Goal: Transaction & Acquisition: Purchase product/service

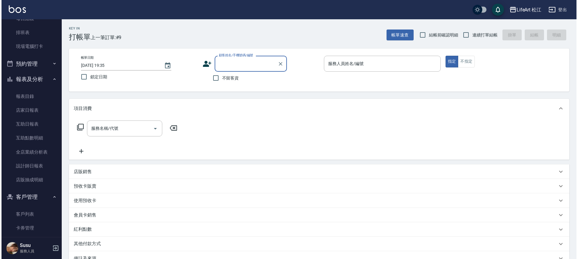
scroll to position [100, 0]
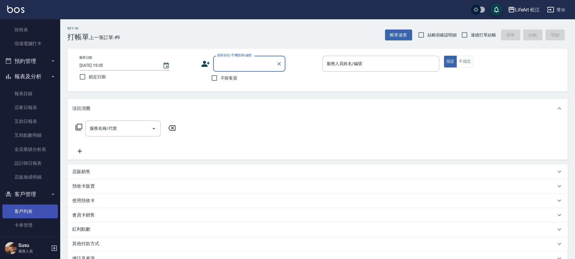
click at [35, 213] on link "客戶列表" at bounding box center [29, 212] width 55 height 14
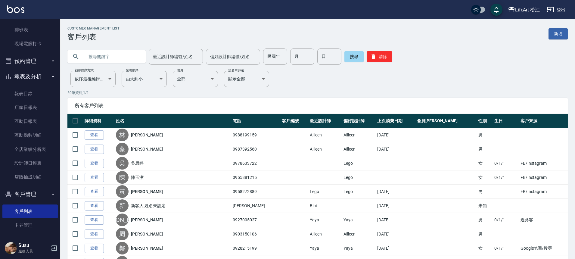
click at [113, 56] on input "text" at bounding box center [112, 57] width 57 height 16
click at [112, 60] on input "text" at bounding box center [112, 57] width 57 height 16
type input "0917962820"
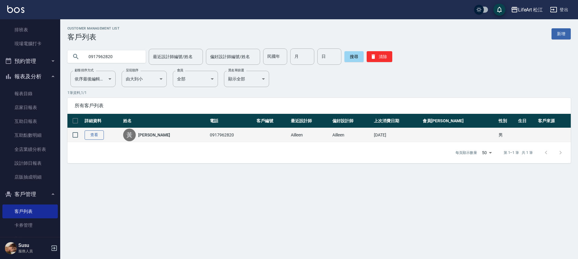
click at [96, 133] on link "查看" at bounding box center [94, 134] width 19 height 9
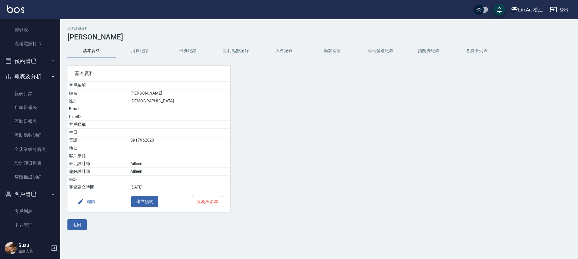
click at [194, 49] on button "卡券紀錄" at bounding box center [188, 51] width 48 height 14
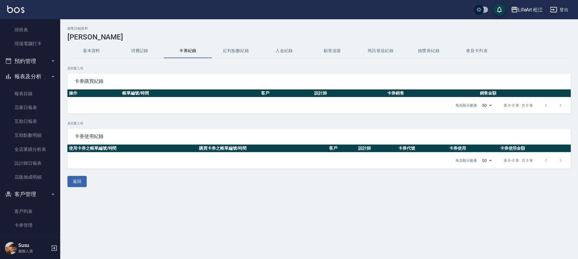
click at [138, 45] on button "消費記錄" at bounding box center [140, 51] width 48 height 14
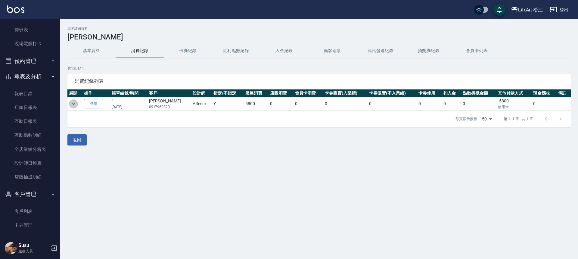
click at [75, 103] on icon "expand row" at bounding box center [74, 104] width 4 height 2
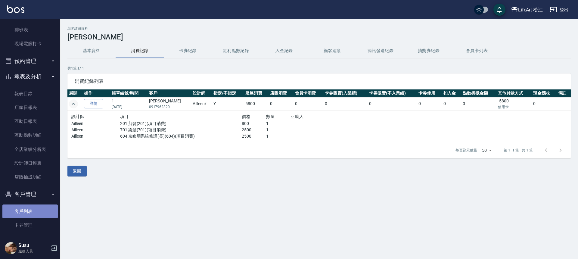
click at [39, 214] on link "客戶列表" at bounding box center [29, 212] width 55 height 14
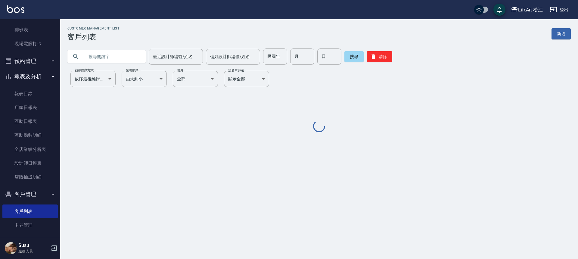
click at [110, 61] on input "text" at bounding box center [112, 57] width 57 height 16
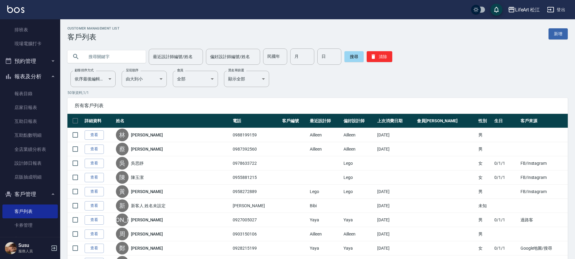
click at [109, 59] on input "text" at bounding box center [112, 57] width 57 height 16
type input "0979384999"
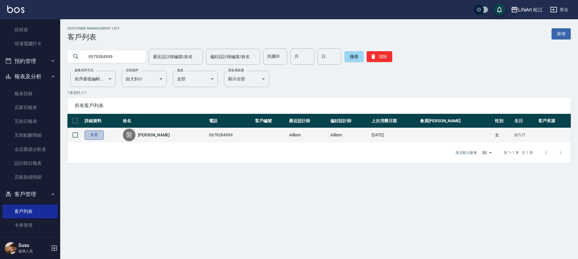
click at [99, 137] on link "查看" at bounding box center [94, 134] width 19 height 9
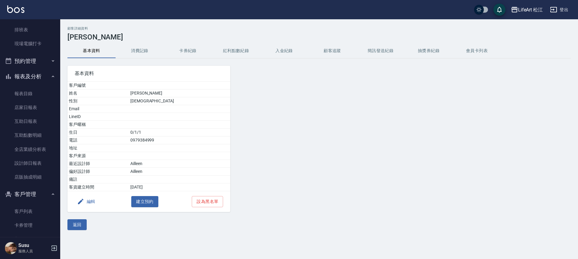
click at [125, 53] on button "消費記錄" at bounding box center [140, 51] width 48 height 14
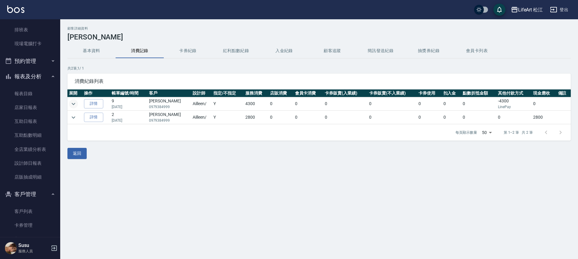
click at [76, 106] on icon "expand row" at bounding box center [73, 103] width 7 height 7
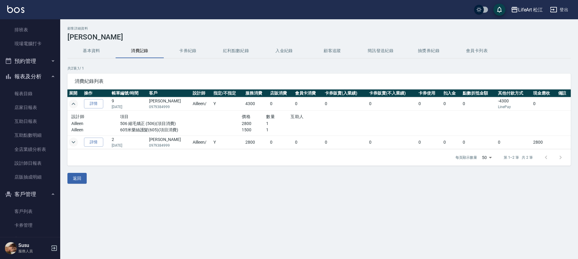
click at [75, 142] on icon "expand row" at bounding box center [73, 142] width 7 height 7
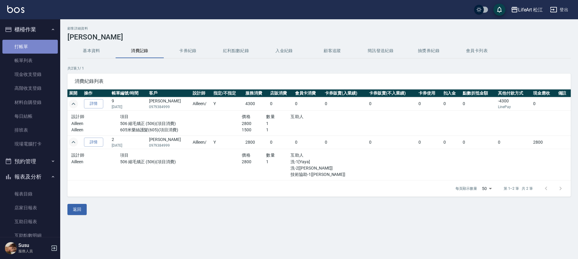
click at [31, 46] on link "打帳單" at bounding box center [29, 47] width 55 height 14
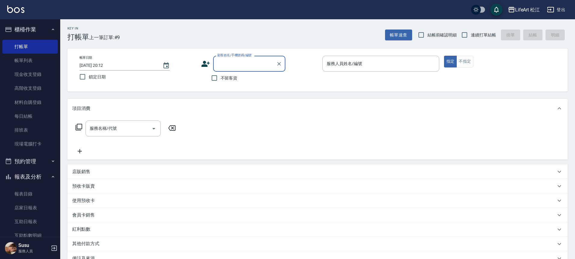
click at [223, 81] on label "不留客資" at bounding box center [223, 78] width 30 height 13
click at [221, 81] on input "不留客資" at bounding box center [214, 78] width 13 height 13
checkbox input "true"
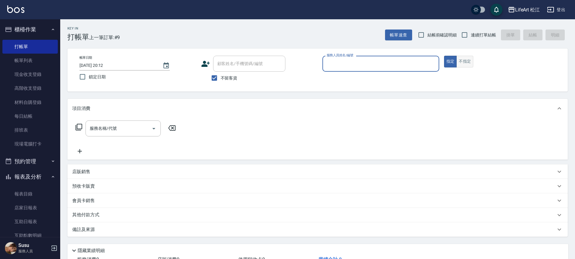
click at [469, 63] on button "不指定" at bounding box center [465, 62] width 17 height 12
click at [146, 130] on input "服務名稱/代號" at bounding box center [118, 128] width 61 height 11
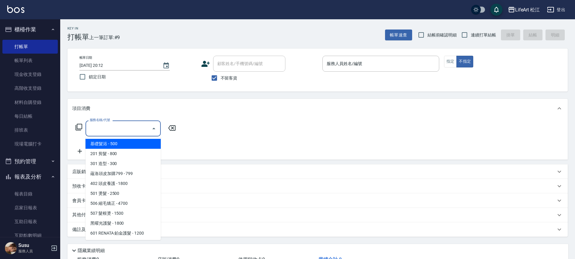
click at [144, 146] on span "基礎髮浴 - 500" at bounding box center [123, 144] width 75 height 10
type input "基礎髮浴 (101)"
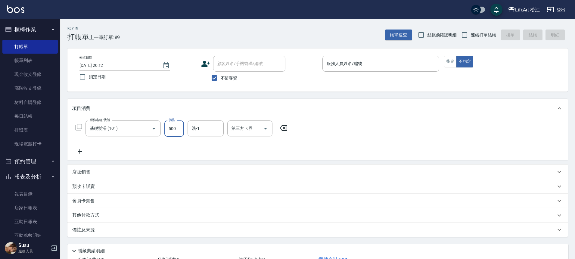
click at [172, 132] on input "500" at bounding box center [174, 129] width 20 height 16
type input "8"
type input "0"
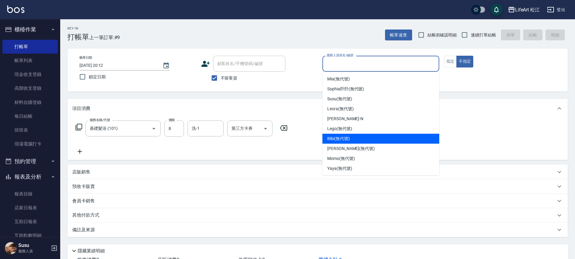
click at [373, 143] on div "Bibi (無代號)" at bounding box center [381, 139] width 117 height 10
type input "Bibi(無代號)"
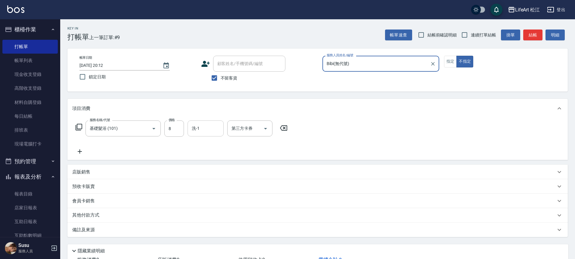
click at [209, 133] on input "洗-1" at bounding box center [205, 128] width 31 height 11
click at [182, 133] on input "8" at bounding box center [174, 129] width 20 height 16
type input "800"
click at [184, 142] on div "服務名稱/代號 基礎髮浴 (101) 服務名稱/代號 價格 800 價格 洗-1 洗-1 第三方卡券 第三方卡券" at bounding box center [181, 138] width 219 height 35
click at [188, 226] on div "備註及來源" at bounding box center [317, 230] width 501 height 14
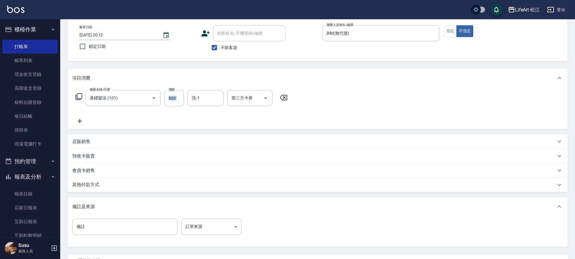
scroll to position [59, 0]
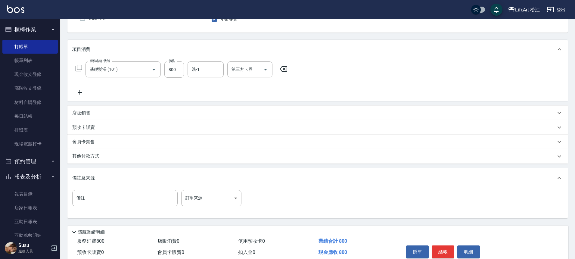
click at [218, 189] on div "備註 備註 訂單來源 ​ 訂單來源" at bounding box center [317, 203] width 501 height 31
click at [218, 197] on body "LifeArt 松江 登出 櫃檯作業 打帳單 帳單列表 現金收支登錄 高階收支登錄 材料自購登錄 每日結帳 排班表 現場電腦打卡 預約管理 預約管理 單日預約…" at bounding box center [287, 112] width 575 height 343
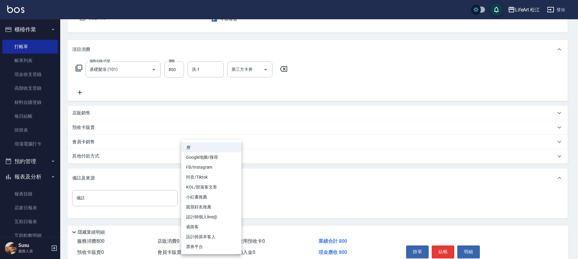
click at [207, 228] on li "過路客" at bounding box center [211, 227] width 60 height 10
type input "過路客"
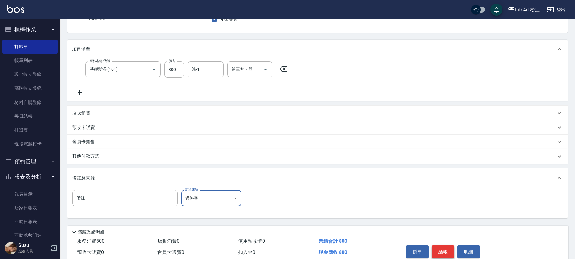
click at [440, 249] on button "結帳" at bounding box center [443, 252] width 23 height 13
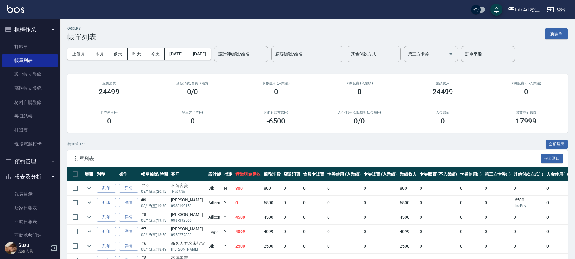
click at [192, 152] on div "訂單列表 報表匯出" at bounding box center [317, 158] width 501 height 17
click at [26, 50] on link "打帳單" at bounding box center [29, 47] width 55 height 14
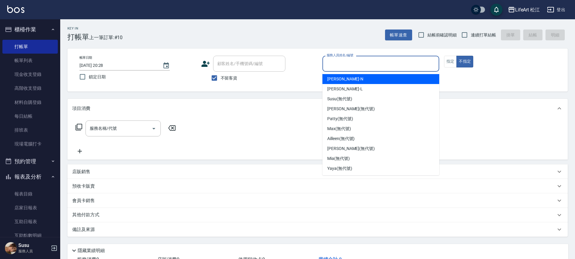
click at [358, 65] on input "服務人員姓名/編號" at bounding box center [380, 63] width 111 height 11
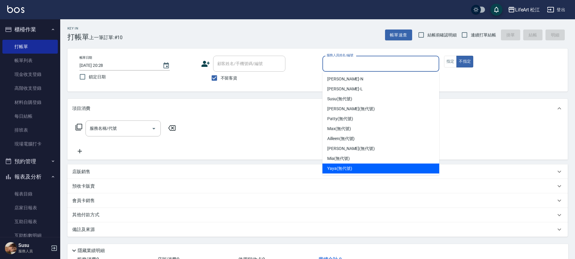
click at [367, 165] on div "Yaya (無代號)" at bounding box center [381, 169] width 117 height 10
type input "Yaya(無代號)"
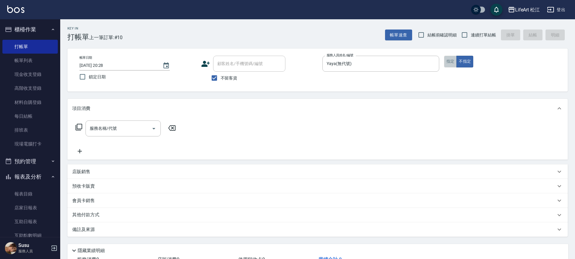
click at [453, 61] on button "指定" at bounding box center [450, 62] width 13 height 12
click at [124, 130] on input "服務名稱/代號" at bounding box center [118, 128] width 61 height 11
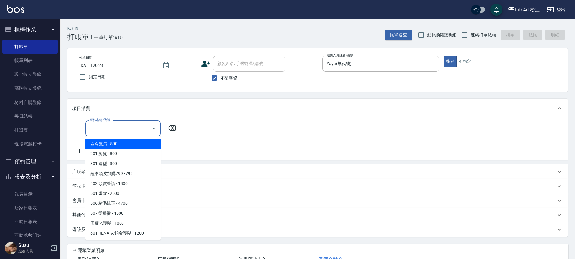
click at [128, 142] on span "基礎髮浴 - 500" at bounding box center [123, 144] width 75 height 10
type input "基礎髮浴 (101)"
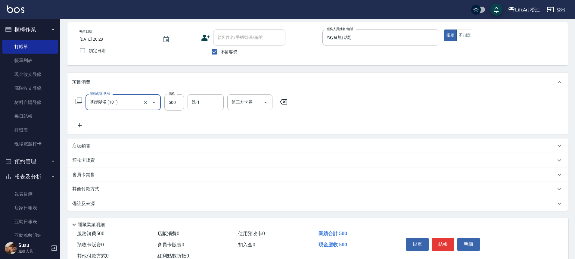
scroll to position [46, 0]
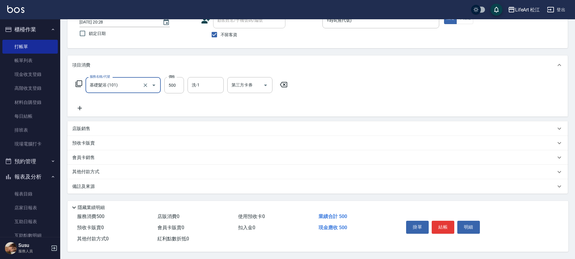
click at [160, 188] on div "備註及來源" at bounding box center [317, 186] width 501 height 14
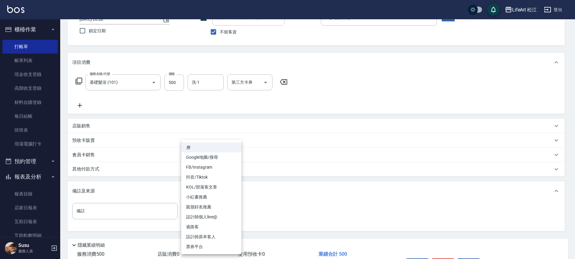
click at [202, 213] on body "LifeArt 松江 登出 櫃檯作業 打帳單 帳單列表 現金收支登錄 高階收支登錄 材料自購登錄 每日結帳 排班表 現場電腦打卡 預約管理 預約管理 單日預約…" at bounding box center [287, 125] width 575 height 343
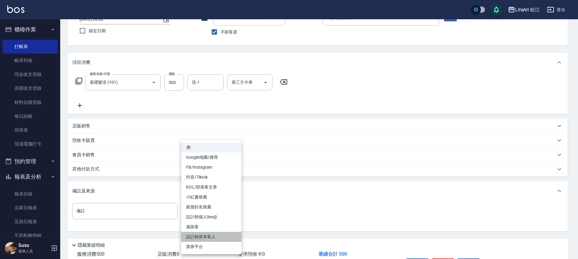
click at [221, 236] on li "設計師原本客人" at bounding box center [211, 237] width 60 height 10
type input "設計師原本客人"
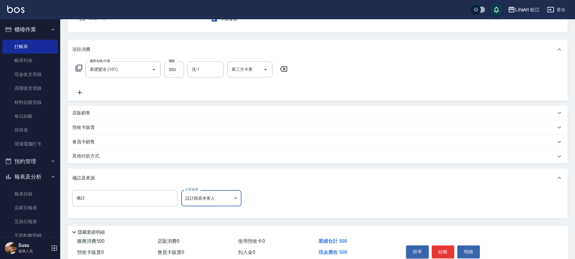
scroll to position [86, 0]
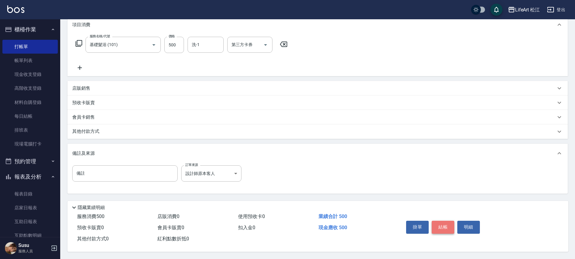
click at [436, 227] on button "結帳" at bounding box center [443, 227] width 23 height 13
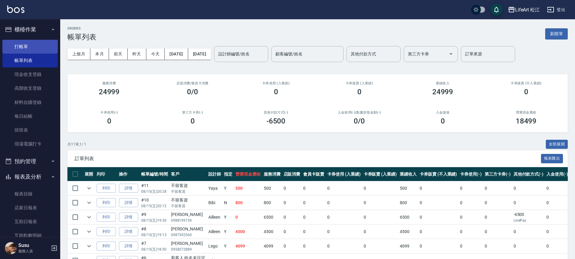
click at [19, 48] on link "打帳單" at bounding box center [29, 47] width 55 height 14
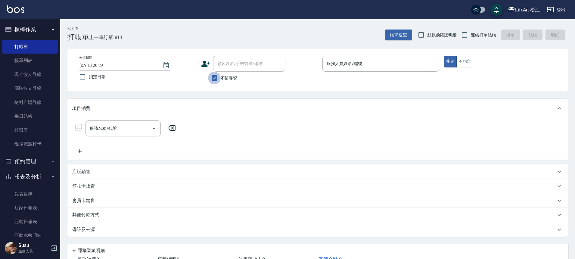
click at [217, 76] on input "不留客資" at bounding box center [214, 78] width 13 height 13
checkbox input "false"
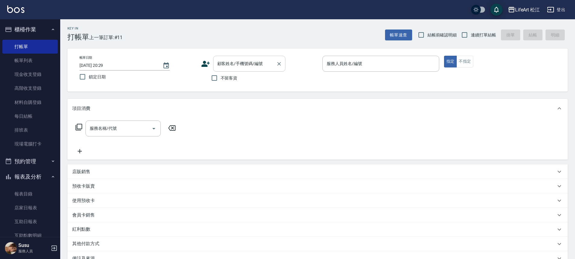
click at [227, 68] on input "顧客姓名/手機號碼/編號" at bounding box center [245, 63] width 58 height 11
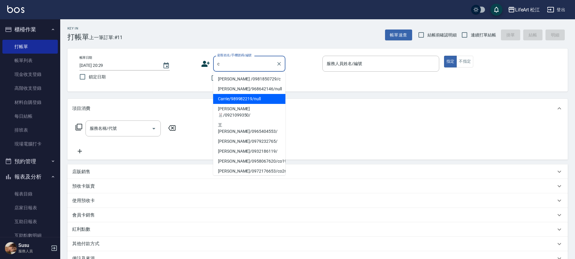
click at [246, 99] on li "Carrie/989982219/null" at bounding box center [249, 99] width 72 height 10
type input "Carrie/989982219/null"
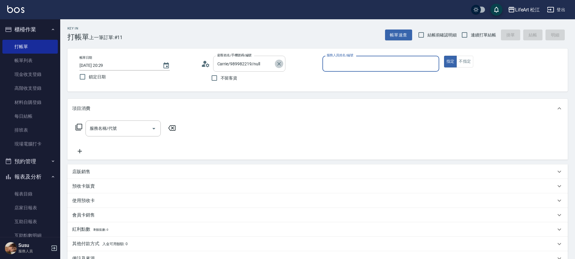
click at [280, 65] on icon "Clear" at bounding box center [279, 64] width 6 height 6
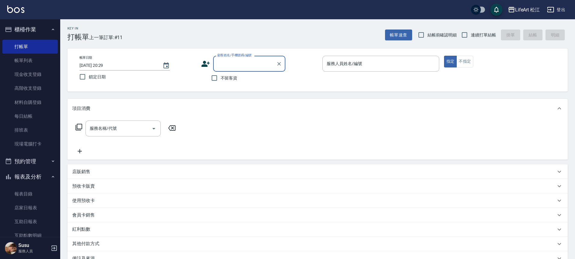
click at [250, 64] on input "顧客姓名/手機號碼/編號" at bounding box center [245, 63] width 58 height 11
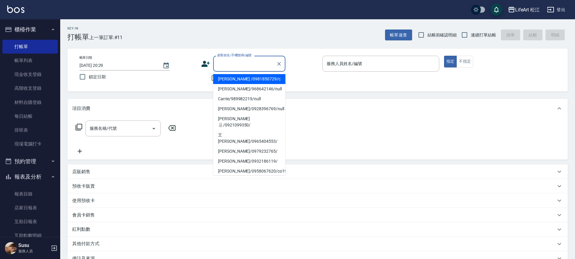
click at [250, 64] on input "顧客姓名/手機號碼/編號" at bounding box center [245, 63] width 58 height 11
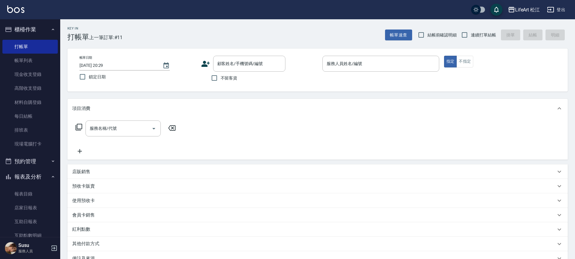
click at [222, 75] on span "不留客資" at bounding box center [229, 78] width 17 height 6
click at [221, 75] on input "不留客資" at bounding box center [214, 78] width 13 height 13
checkbox input "true"
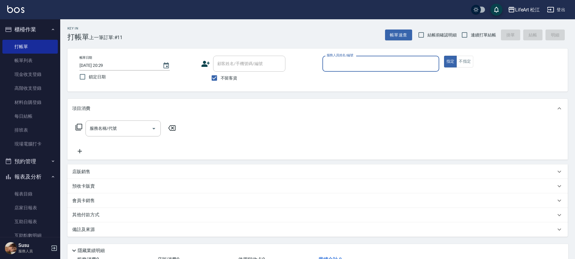
click at [330, 65] on input "服務人員姓名/編號" at bounding box center [380, 63] width 111 height 11
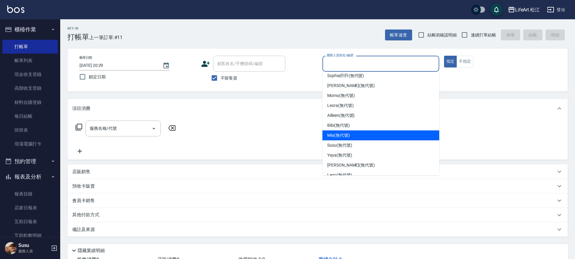
scroll to position [31, 0]
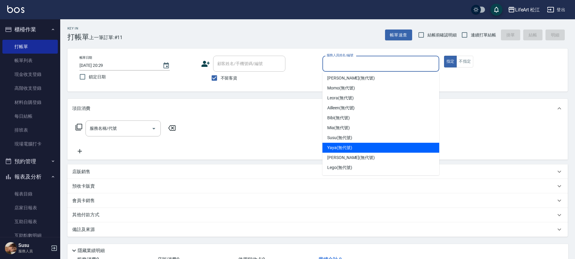
click at [353, 146] on div "Yaya (無代號)" at bounding box center [381, 148] width 117 height 10
type input "Yaya(無代號)"
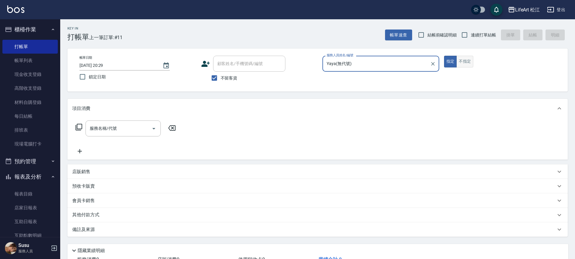
click at [465, 58] on button "不指定" at bounding box center [465, 62] width 17 height 12
click at [451, 61] on button "指定" at bounding box center [450, 62] width 13 height 12
click at [129, 132] on input "服務名稱/代號" at bounding box center [118, 128] width 61 height 11
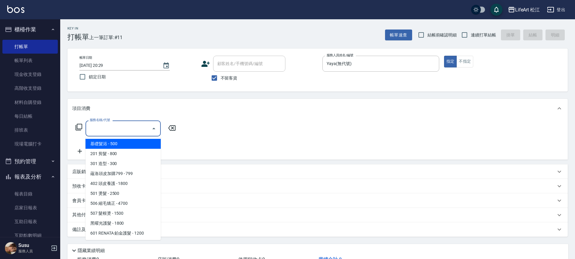
click at [129, 146] on span "基礎髮浴 - 500" at bounding box center [123, 144] width 75 height 10
type input "基礎髮浴 (101)"
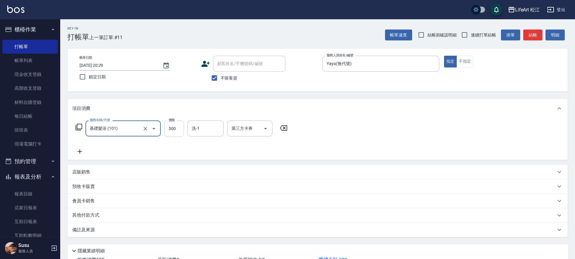
click at [175, 132] on input "500" at bounding box center [174, 129] width 20 height 16
type input "350"
click at [82, 151] on icon at bounding box center [80, 151] width 4 height 4
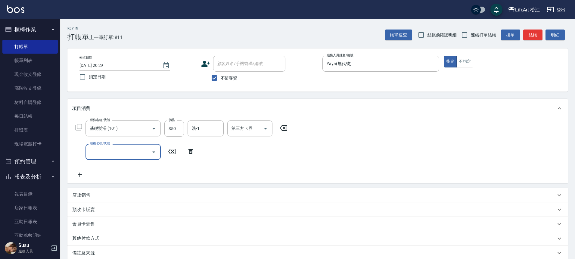
click at [111, 156] on input "服務名稱/代號" at bounding box center [118, 152] width 61 height 11
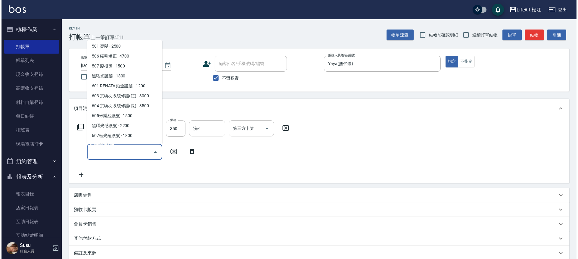
scroll to position [52, 0]
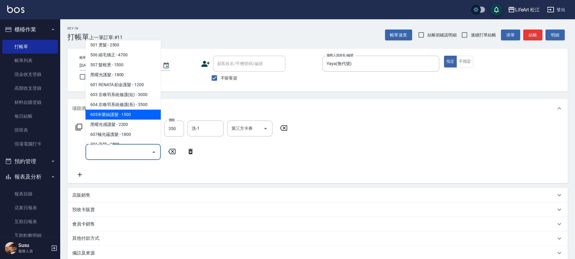
click at [176, 111] on div "項目消費" at bounding box center [314, 108] width 484 height 6
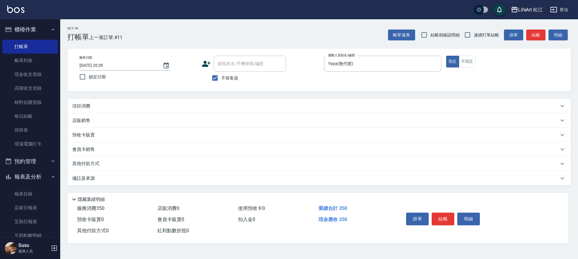
click at [170, 109] on div "項目消費" at bounding box center [319, 106] width 504 height 14
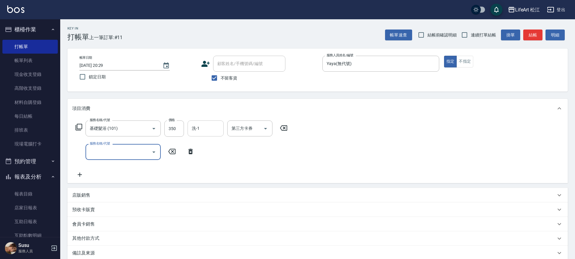
scroll to position [0, 0]
click at [280, 127] on icon at bounding box center [283, 127] width 15 height 7
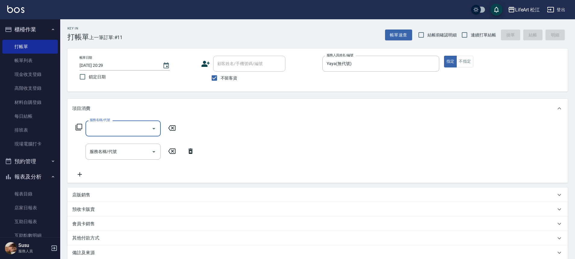
click at [190, 151] on icon at bounding box center [190, 151] width 15 height 7
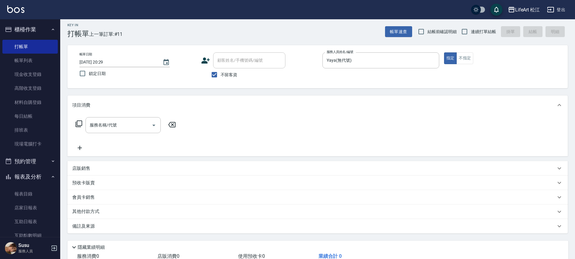
scroll to position [26, 0]
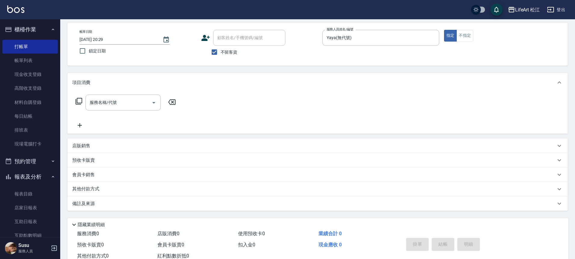
click at [121, 160] on div "預收卡販賣" at bounding box center [314, 160] width 484 height 6
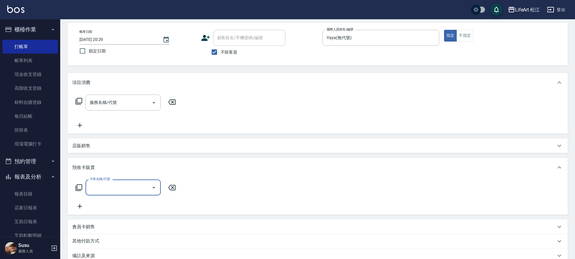
scroll to position [0, 0]
click at [136, 192] on input "卡券名稱/代號" at bounding box center [118, 187] width 61 height 11
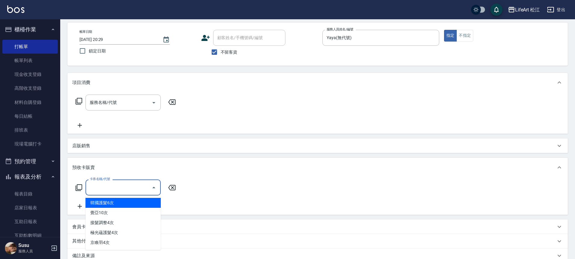
click at [137, 204] on span "韓國護髮6次" at bounding box center [123, 203] width 75 height 10
type input "韓國護髮6次(9000)"
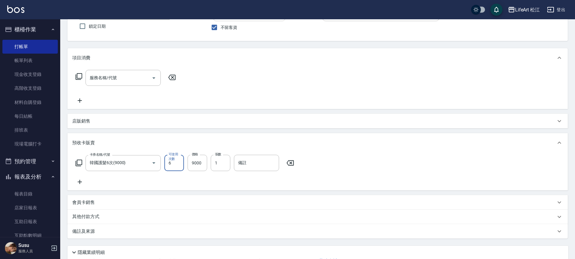
scroll to position [98, 0]
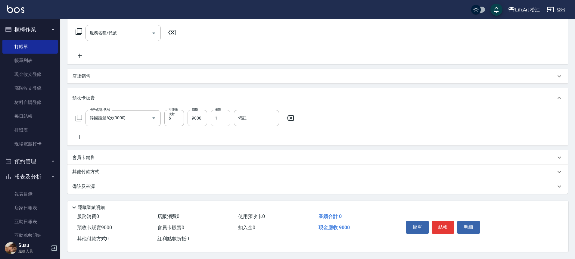
click at [183, 165] on div "其他付款方式" at bounding box center [317, 172] width 501 height 14
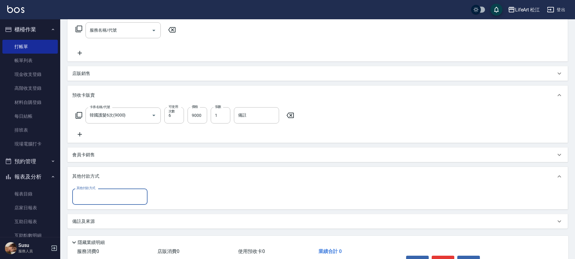
scroll to position [0, 0]
click at [111, 200] on input "其他付款方式" at bounding box center [110, 196] width 70 height 11
click at [109, 233] on span "信用卡" at bounding box center [109, 232] width 75 height 10
type input "信用卡"
click at [169, 199] on input "0" at bounding box center [173, 197] width 45 height 16
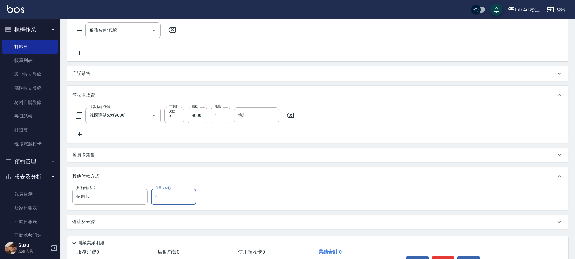
click at [169, 199] on input "0" at bounding box center [173, 197] width 45 height 16
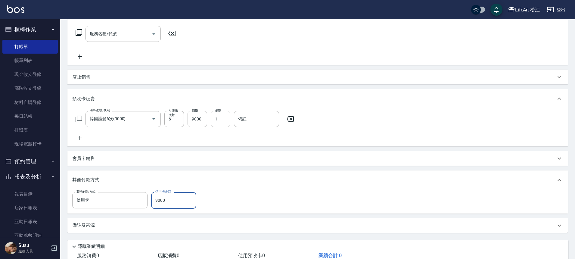
scroll to position [136, 0]
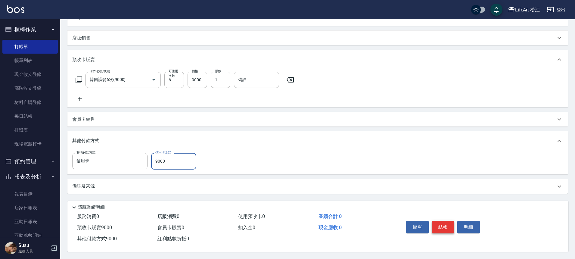
type input "9000"
click at [442, 226] on button "結帳" at bounding box center [443, 227] width 23 height 13
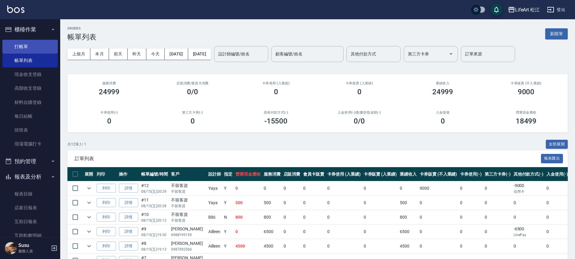
click at [50, 50] on link "打帳單" at bounding box center [29, 47] width 55 height 14
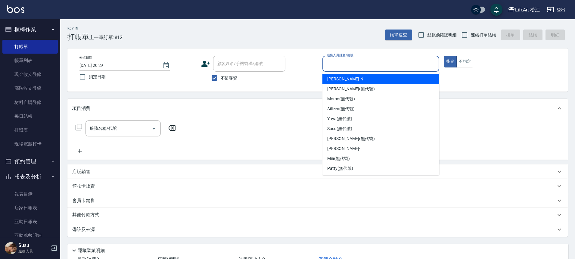
click at [332, 63] on input "服務人員姓名/編號" at bounding box center [380, 63] width 111 height 11
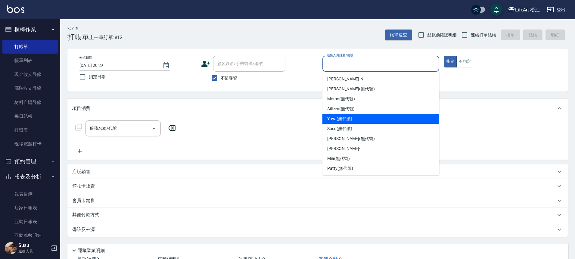
click at [346, 119] on span "Yaya (無代號)" at bounding box center [339, 119] width 25 height 6
type input "Yaya(無代號)"
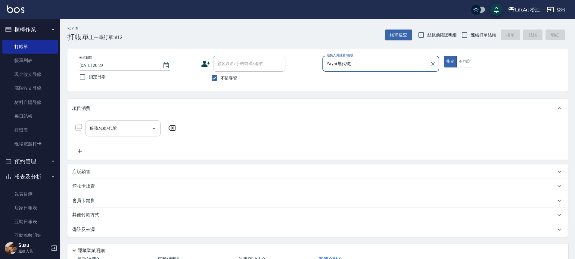
click at [124, 130] on input "服務名稱/代號" at bounding box center [118, 128] width 61 height 11
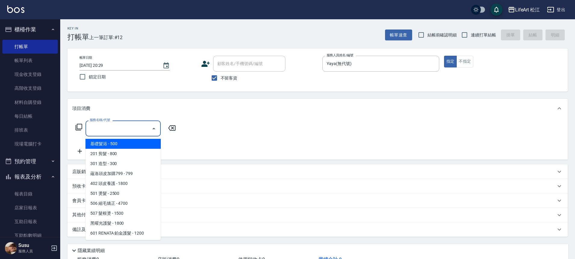
click at [124, 145] on span "基礎髮浴 - 500" at bounding box center [123, 144] width 75 height 10
type input "基礎髮浴 (101)"
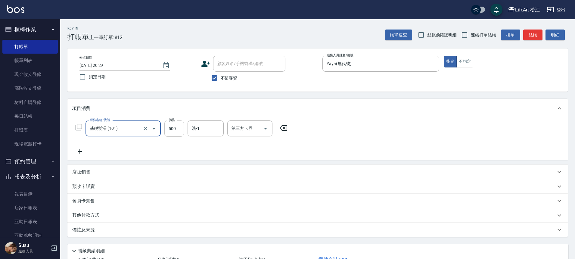
click at [177, 129] on input "500" at bounding box center [174, 129] width 20 height 16
type input "350"
click at [80, 152] on icon at bounding box center [79, 151] width 15 height 7
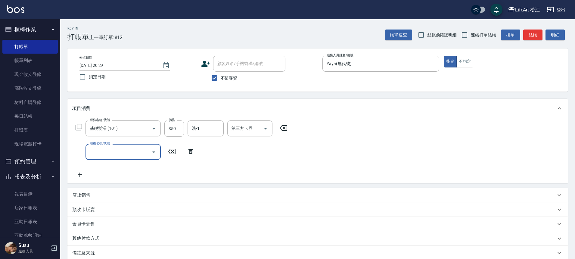
click at [81, 172] on icon at bounding box center [79, 174] width 15 height 7
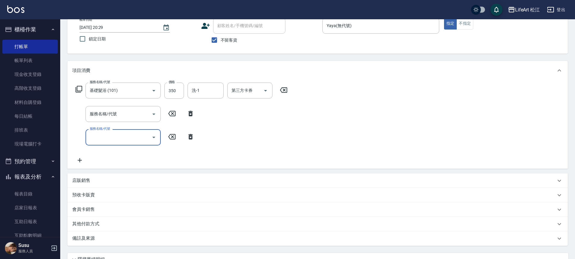
scroll to position [44, 0]
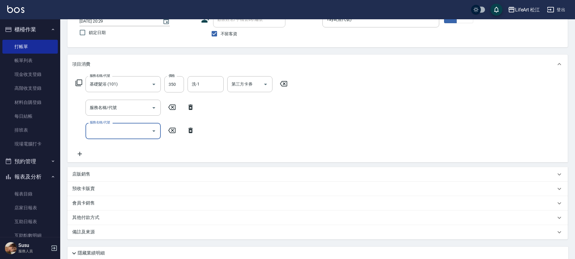
click at [191, 130] on icon at bounding box center [191, 130] width 4 height 5
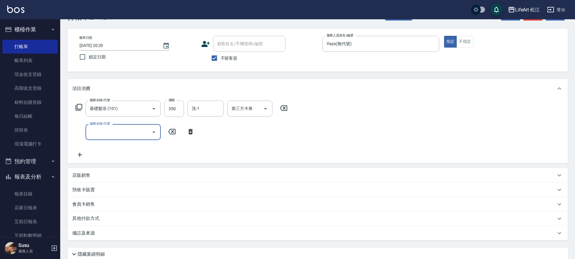
scroll to position [0, 0]
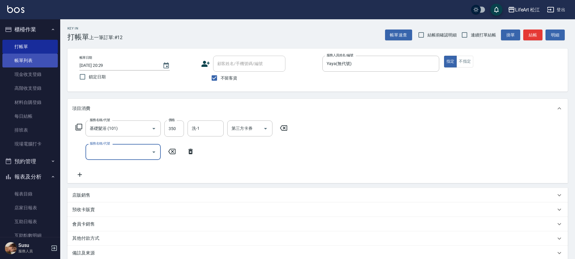
click at [34, 59] on link "帳單列表" at bounding box center [29, 61] width 55 height 14
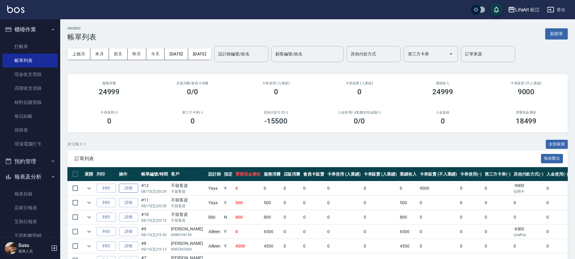
click at [129, 186] on link "詳情" at bounding box center [128, 188] width 19 height 9
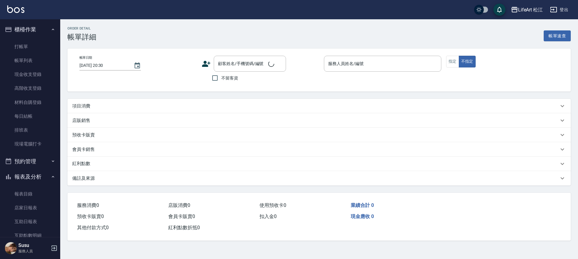
type input "[DATE] 20:29"
checkbox input "true"
type input "Yaya(無代號)"
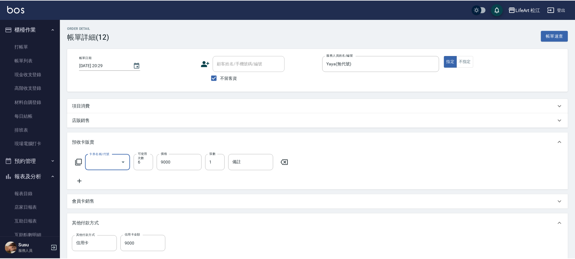
scroll to position [7, 0]
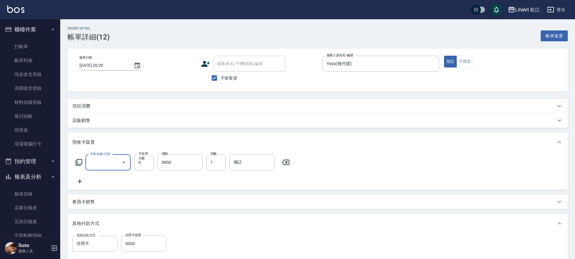
type input "韓國護髮6次(9000)"
drag, startPoint x: 219, startPoint y: 77, endPoint x: 216, endPoint y: 72, distance: 5.8
click at [219, 77] on input "不留客資" at bounding box center [214, 78] width 13 height 13
checkbox input "false"
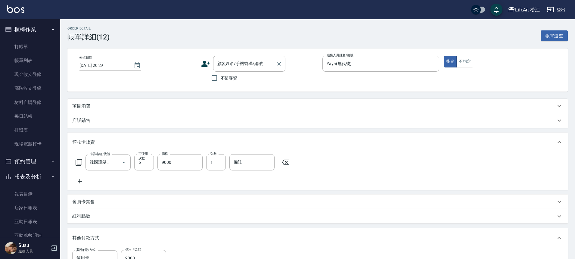
click at [218, 65] on div "顧客姓名/手機號碼/編號 顧客姓名/手機號碼/編號" at bounding box center [249, 64] width 72 height 16
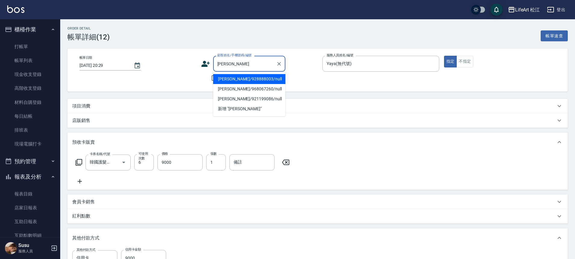
click at [252, 81] on li "[PERSON_NAME]/928888003/null" at bounding box center [249, 79] width 72 height 10
type input "[PERSON_NAME]/928888003/null"
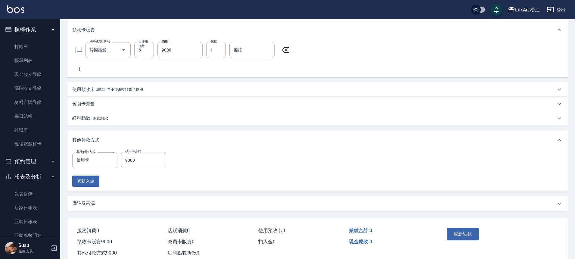
scroll to position [129, 0]
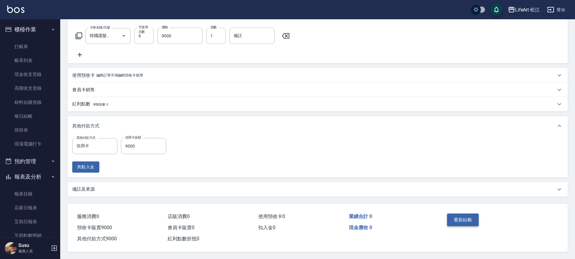
click at [469, 220] on button "重新結帳" at bounding box center [463, 220] width 32 height 13
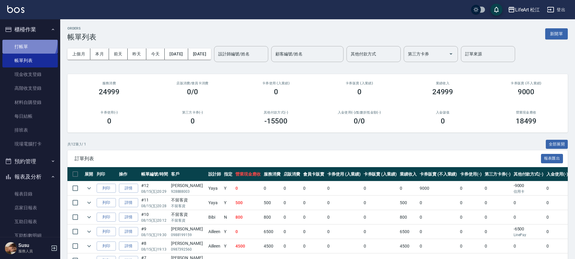
click at [26, 41] on link "打帳單" at bounding box center [29, 47] width 55 height 14
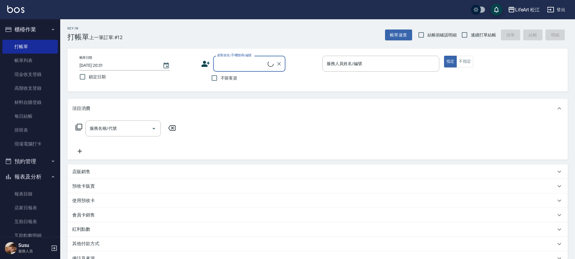
click at [250, 62] on input "顧客姓名/手機號碼/編號" at bounding box center [242, 63] width 52 height 11
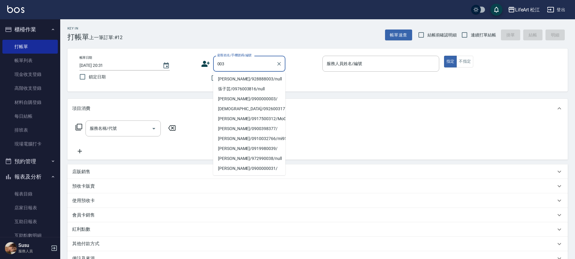
click at [259, 80] on li "[PERSON_NAME]/928888003/null" at bounding box center [249, 79] width 72 height 10
type input "[PERSON_NAME]/928888003/null"
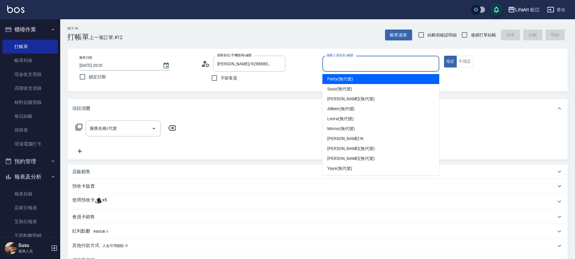
click at [363, 65] on input "服務人員姓名/編號" at bounding box center [380, 63] width 111 height 11
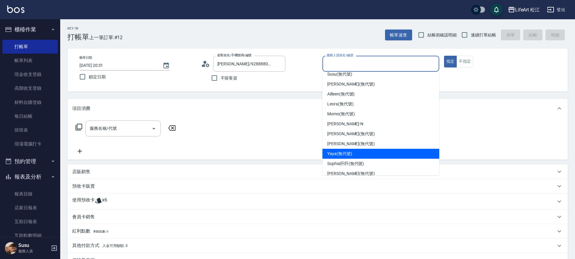
scroll to position [24, 0]
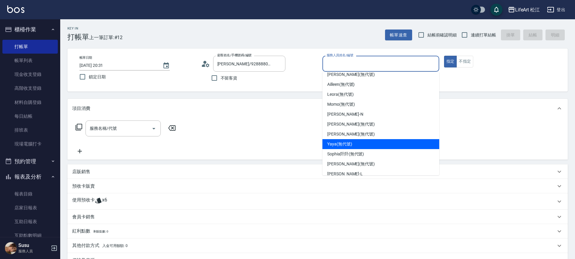
click at [354, 146] on div "Yaya (無代號)" at bounding box center [381, 144] width 117 height 10
type input "Yaya(無代號)"
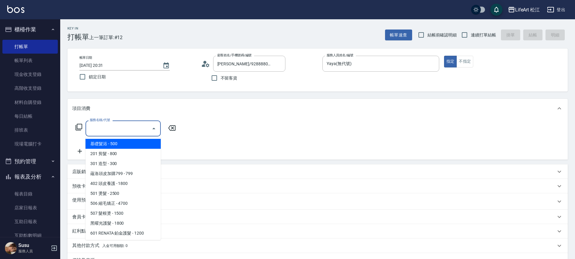
click at [124, 130] on input "服務名稱/代號" at bounding box center [118, 128] width 61 height 11
click at [124, 145] on span "基礎髮浴 - 500" at bounding box center [123, 144] width 75 height 10
type input "基礎髮浴 (101)"
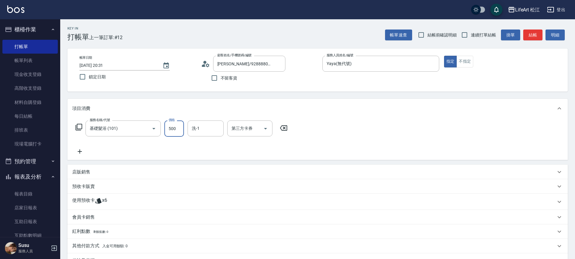
click at [173, 133] on input "500" at bounding box center [174, 129] width 20 height 16
type input "350"
click at [117, 156] on div "服務名稱/代號 基礎髮浴 (101) 服務名稱/代號 價格 350 價格 洗-1 洗-1 第三方卡券 第三方卡券" at bounding box center [317, 139] width 501 height 42
click at [106, 200] on span "x6" at bounding box center [104, 201] width 5 height 9
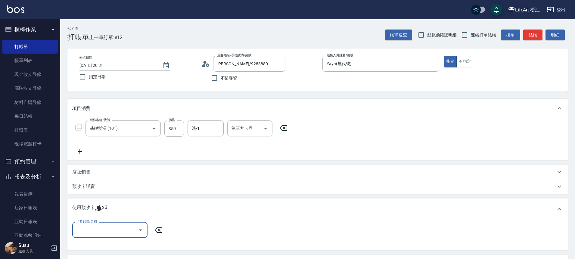
scroll to position [0, 0]
click at [127, 229] on input "卡券代號/名稱" at bounding box center [105, 230] width 61 height 11
click at [127, 248] on div "韓國護髮6次 剩餘6張" at bounding box center [109, 245] width 75 height 10
type input "韓國護髮6次"
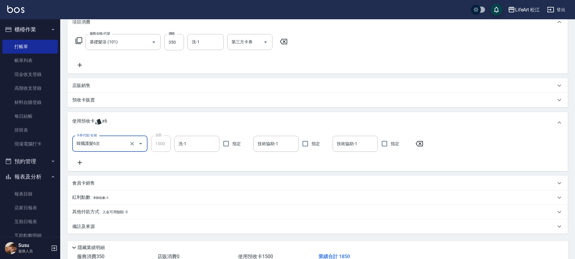
scroll to position [129, 0]
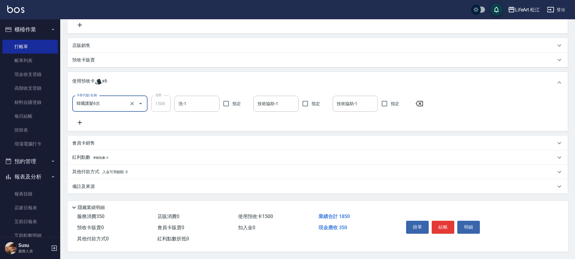
click at [131, 172] on div "其他付款方式 入金可用餘額: 0" at bounding box center [314, 172] width 484 height 7
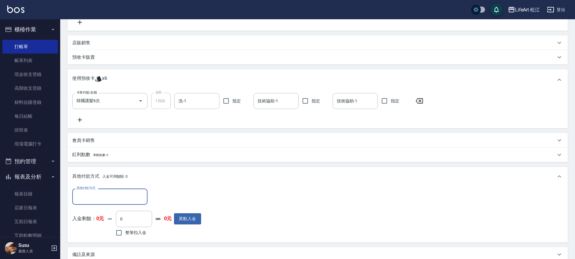
scroll to position [0, 0]
click at [121, 194] on input "其他付款方式" at bounding box center [110, 196] width 70 height 11
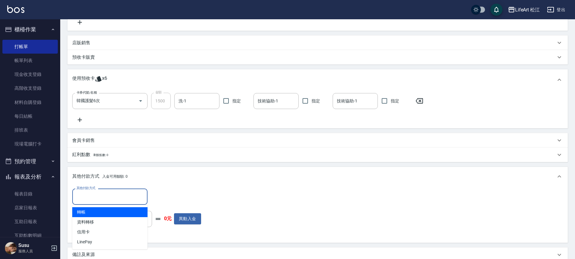
click at [99, 216] on span "轉帳" at bounding box center [109, 212] width 75 height 10
type input "轉帳"
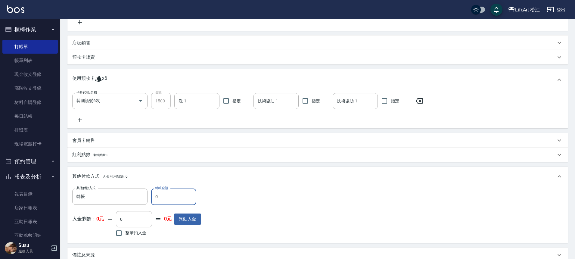
click at [166, 199] on input "0" at bounding box center [173, 197] width 45 height 16
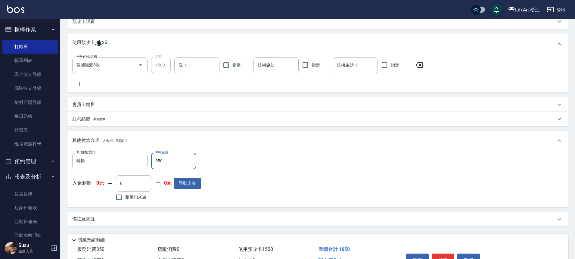
scroll to position [201, 0]
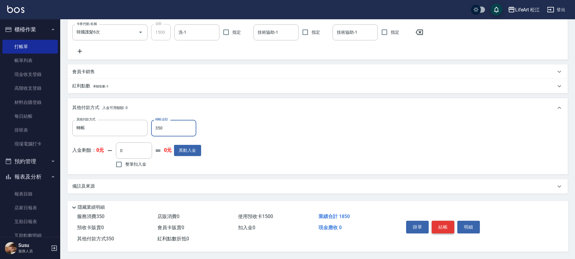
type input "350"
click at [442, 223] on button "結帳" at bounding box center [443, 227] width 23 height 13
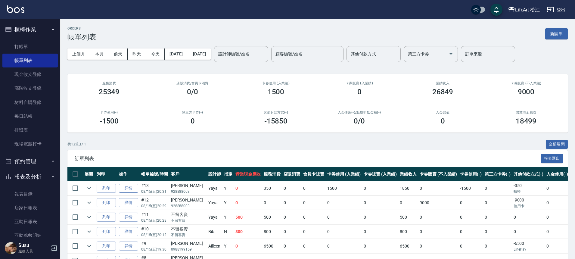
click at [135, 187] on link "詳情" at bounding box center [128, 188] width 19 height 9
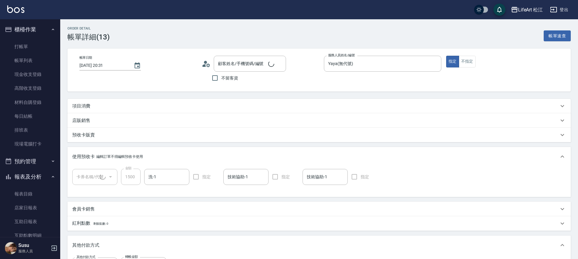
type input "Yaya(無代號)"
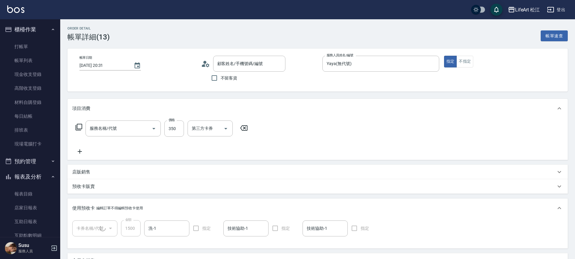
type input "[PERSON_NAME]/928888003/null"
type input "韓國護髮6次(1/1)"
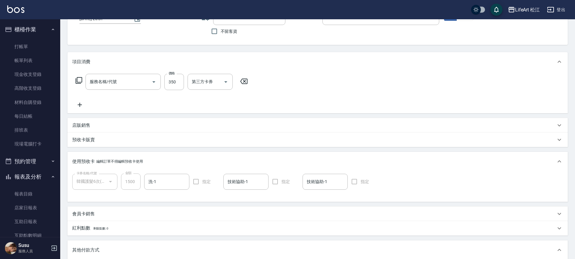
type input "基礎髮浴 (101)"
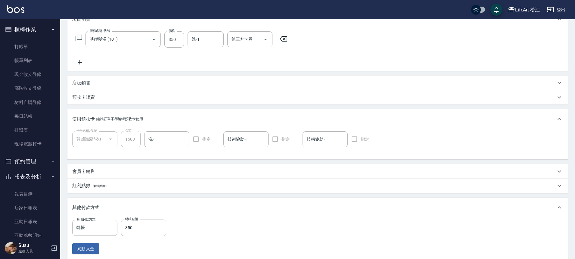
scroll to position [90, 0]
click at [108, 224] on div at bounding box center [111, 227] width 8 height 16
click at [104, 228] on input "轉帳" at bounding box center [90, 227] width 31 height 11
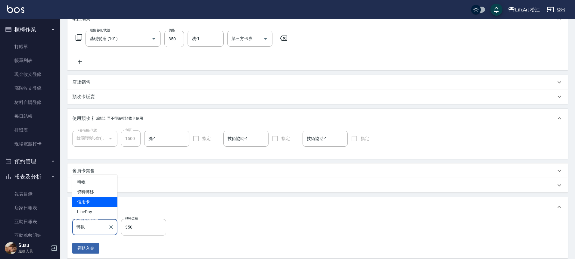
click at [106, 204] on span "信用卡" at bounding box center [94, 202] width 45 height 10
type input "信用卡"
click at [142, 230] on input "350" at bounding box center [143, 227] width 45 height 16
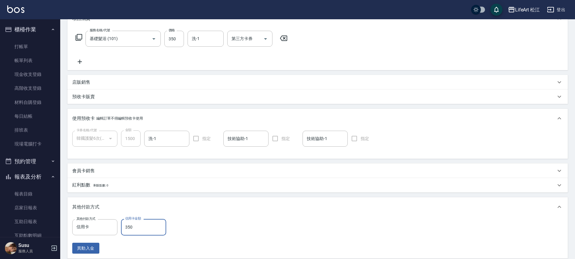
type input "350"
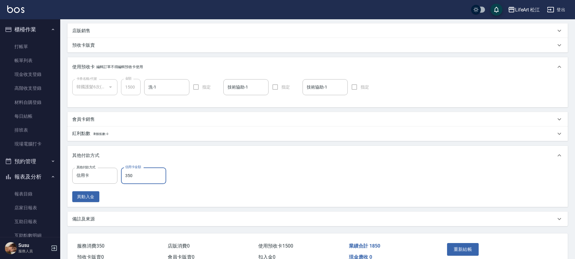
scroll to position [174, 0]
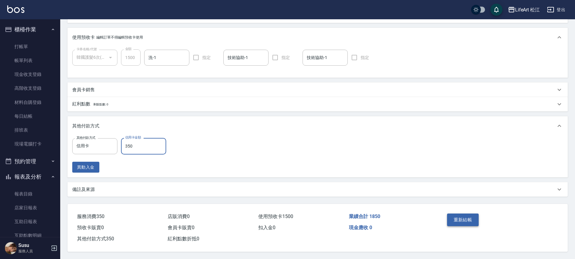
click at [465, 218] on button "重新結帳" at bounding box center [463, 220] width 32 height 13
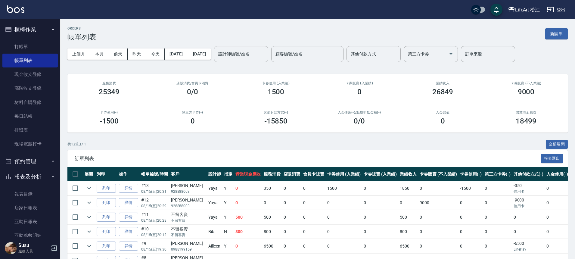
click at [249, 53] on input "設計師編號/姓名" at bounding box center [241, 54] width 49 height 11
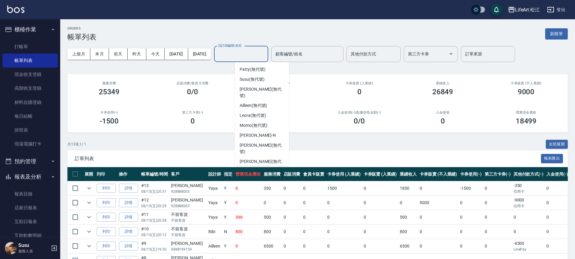
click at [264, 175] on span "Yaya (無代號)" at bounding box center [252, 178] width 25 height 6
type input "Yaya(無代號)"
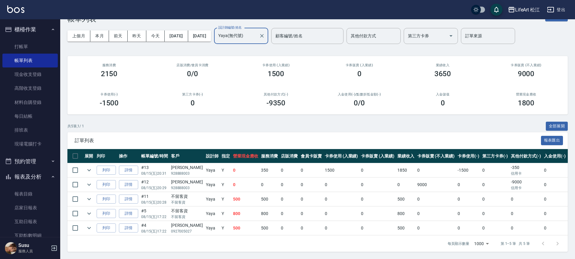
scroll to position [23, 0]
click at [265, 33] on icon "Clear" at bounding box center [262, 36] width 6 height 6
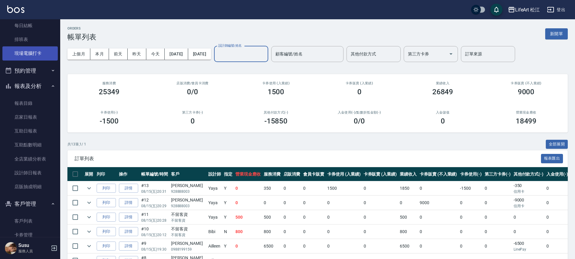
scroll to position [99, 0]
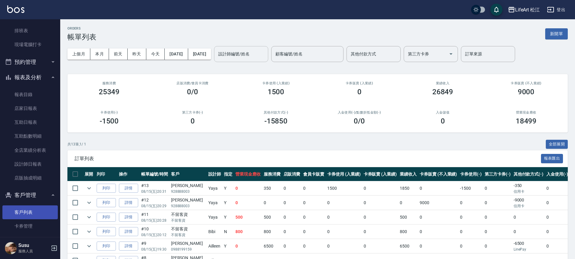
click at [33, 211] on link "客戶列表" at bounding box center [29, 212] width 55 height 14
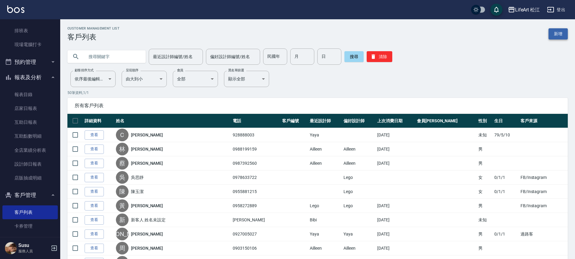
click at [562, 39] on link "新增" at bounding box center [558, 33] width 19 height 11
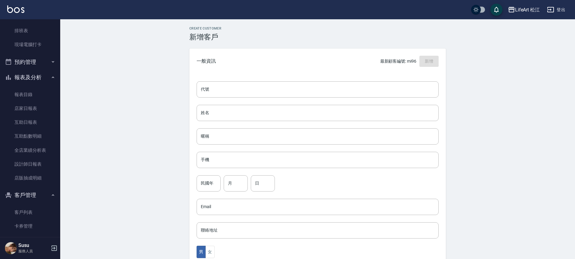
click at [293, 121] on div "代號 代號 姓名 姓名 暱稱 暱稱 手機 手機 民國年 民國年 月 月 日 日 Email Email 聯絡地址 聯絡地址 男 女 LINE ID LINE …" at bounding box center [317, 220] width 257 height 293
click at [291, 116] on input "姓名" at bounding box center [318, 113] width 242 height 16
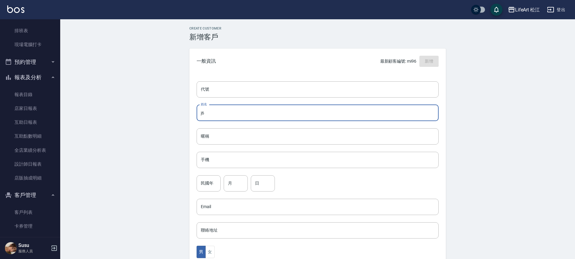
type input "j"
type input "吳姵儀"
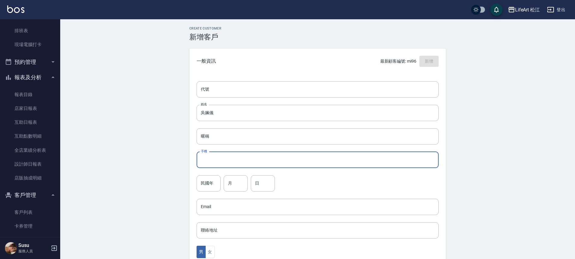
click at [255, 154] on input "手機" at bounding box center [318, 160] width 242 height 16
type input "０"
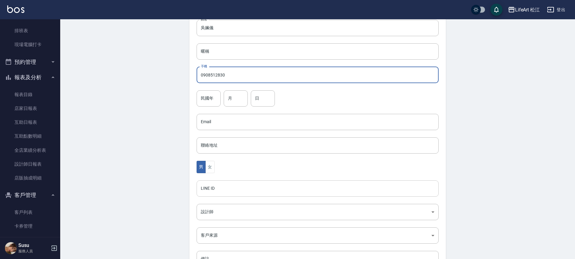
scroll to position [95, 0]
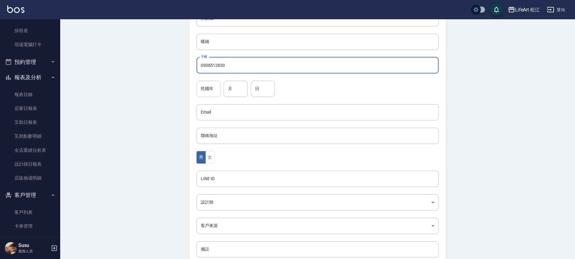
type input "0908512830"
click at [213, 89] on input "民國年" at bounding box center [209, 89] width 24 height 16
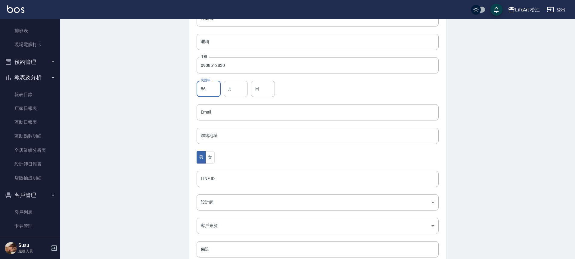
type input "86"
click at [239, 89] on input "月" at bounding box center [236, 89] width 24 height 16
type input "8"
click at [252, 89] on input "日" at bounding box center [263, 89] width 24 height 16
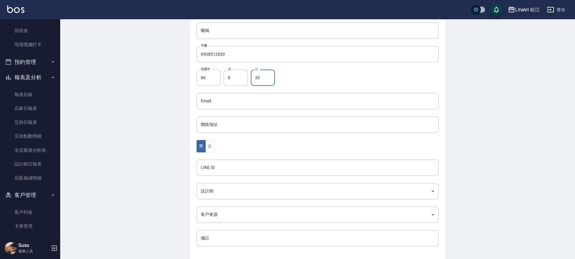
scroll to position [116, 0]
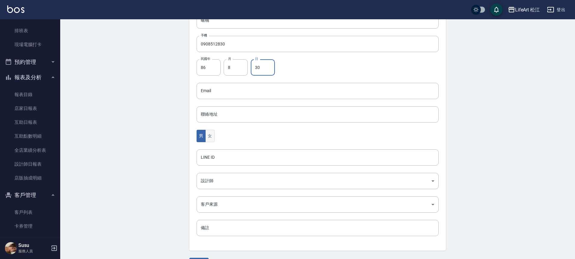
type input "30"
click at [212, 136] on button "女" at bounding box center [209, 136] width 9 height 12
click at [217, 177] on body "LifeArt 松江 登出 櫃檯作業 打帳單 帳單列表 現金收支登錄 高階收支登錄 材料自購登錄 每日結帳 排班表 現場電腦打卡 預約管理 預約管理 單日預約…" at bounding box center [287, 80] width 575 height 392
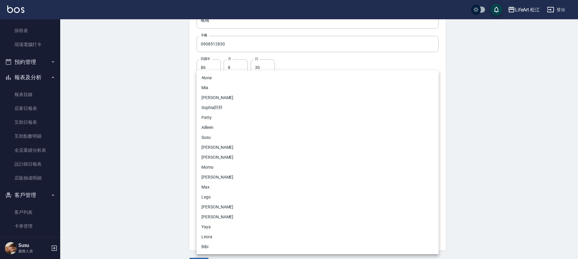
click at [218, 169] on li "Momo" at bounding box center [318, 167] width 242 height 10
type input "e84b7556-3071-4136-b765-65514d721750"
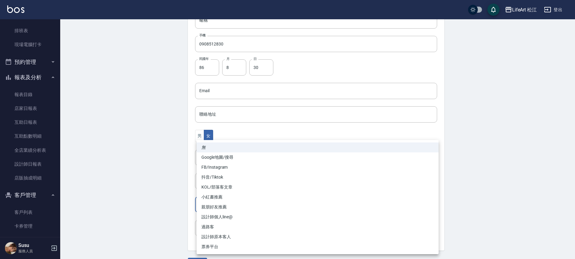
click at [223, 206] on body "LifeArt 松江 登出 櫃檯作業 打帳單 帳單列表 現金收支登錄 高階收支登錄 材料自購登錄 每日結帳 排班表 現場電腦打卡 預約管理 預約管理 單日預約…" at bounding box center [287, 80] width 575 height 392
click at [222, 166] on li "FB/Instagram" at bounding box center [318, 167] width 242 height 10
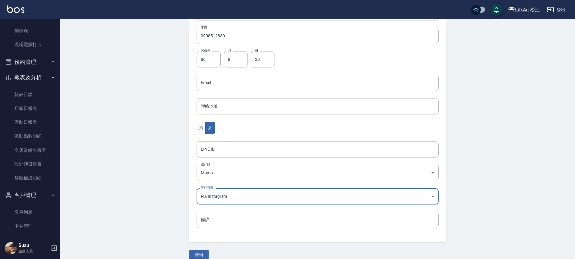
scroll to position [133, 0]
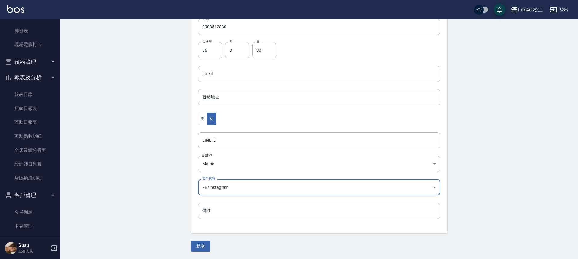
click at [226, 188] on body "LifeArt 松江 登出 櫃檯作業 打帳單 帳單列表 現金收支登錄 高階收支登錄 材料自購登錄 每日結帳 排班表 現場電腦打卡 預約管理 預約管理 單日預約…" at bounding box center [289, 63] width 578 height 392
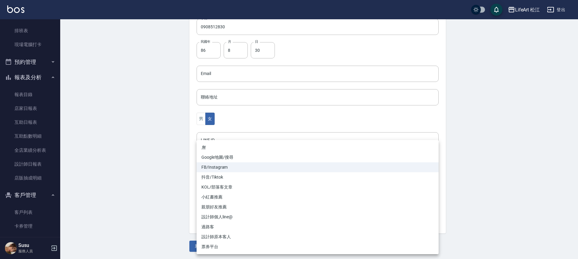
click at [222, 215] on li "設計師個人line@" at bounding box center [318, 217] width 242 height 10
type input "設計師個人line@"
click at [222, 215] on li "設計師個人line@" at bounding box center [318, 217] width 242 height 10
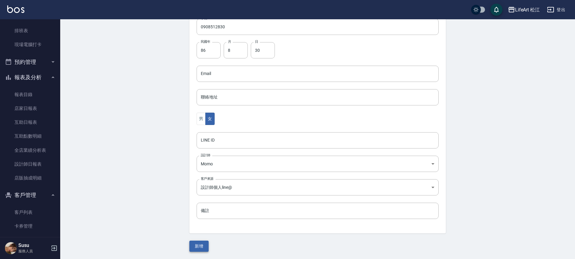
click at [199, 245] on button "新增" at bounding box center [198, 246] width 19 height 11
click at [199, 245] on div "新增" at bounding box center [317, 246] width 257 height 11
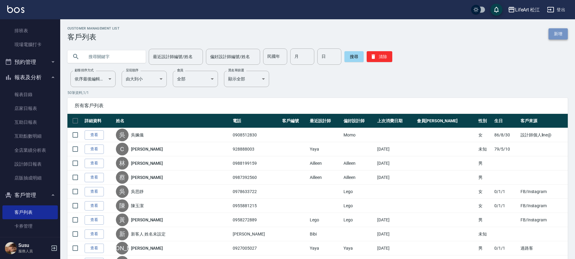
click at [560, 34] on link "新增" at bounding box center [558, 33] width 19 height 11
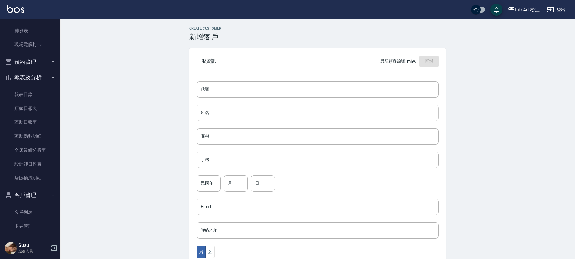
click at [269, 115] on input "姓名" at bounding box center [318, 113] width 242 height 16
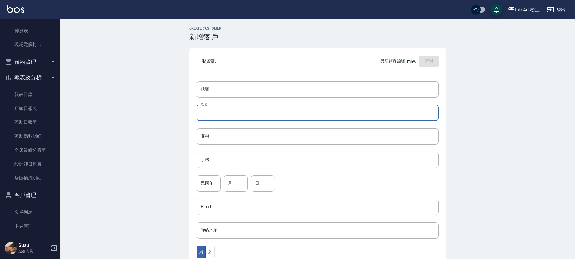
type input "x"
type input "林筱羚"
click at [257, 162] on input "手機" at bounding box center [318, 160] width 242 height 16
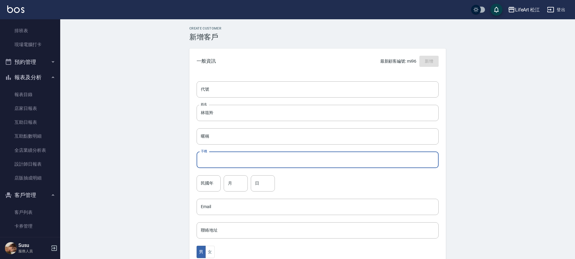
type input "０"
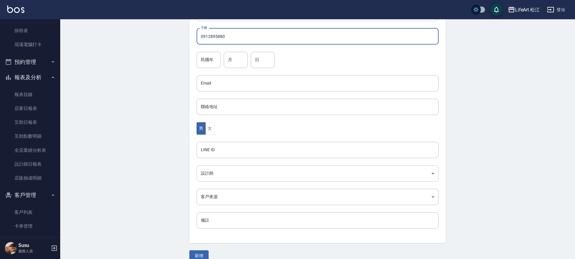
scroll to position [129, 0]
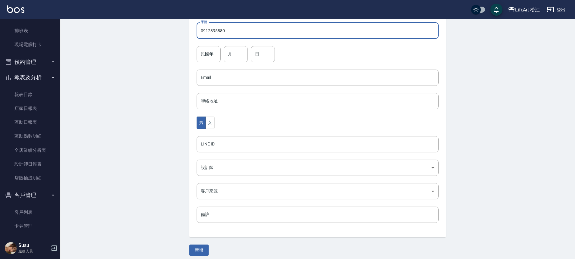
type input "0912895880"
click at [215, 125] on div "男 女" at bounding box center [318, 123] width 242 height 12
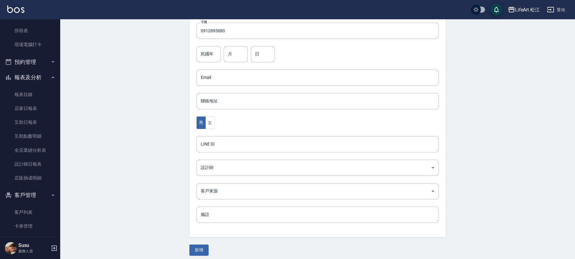
click at [215, 125] on div "男 女" at bounding box center [318, 123] width 242 height 12
click at [214, 125] on button "女" at bounding box center [209, 123] width 9 height 12
click at [218, 167] on body "LifeArt 松江 登出 櫃檯作業 打帳單 帳單列表 現金收支登錄 高階收支登錄 材料自購登錄 每日結帳 排班表 現場電腦打卡 預約管理 預約管理 單日預約…" at bounding box center [287, 67] width 575 height 392
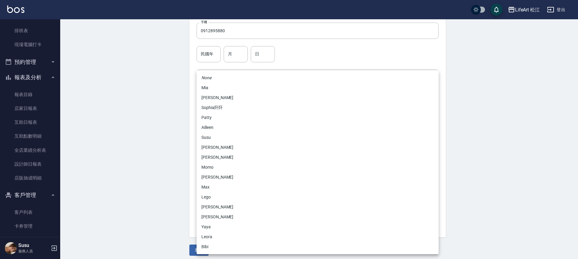
click at [219, 167] on li "Momo" at bounding box center [318, 167] width 242 height 10
type input "e84b7556-3071-4136-b765-65514d721750"
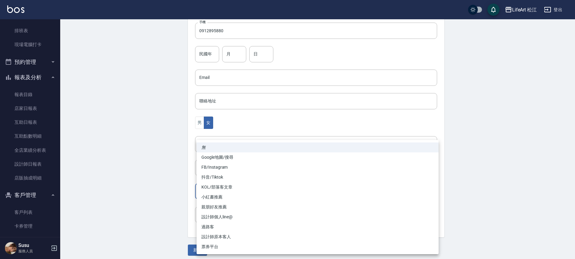
click at [223, 192] on body "LifeArt 松江 登出 櫃檯作業 打帳單 帳單列表 現金收支登錄 高階收支登錄 材料自購登錄 每日結帳 排班表 現場電腦打卡 預約管理 預約管理 單日預約…" at bounding box center [287, 67] width 575 height 392
click at [224, 170] on li "FB/Instagram" at bounding box center [318, 167] width 242 height 10
type input "FB/Instagram"
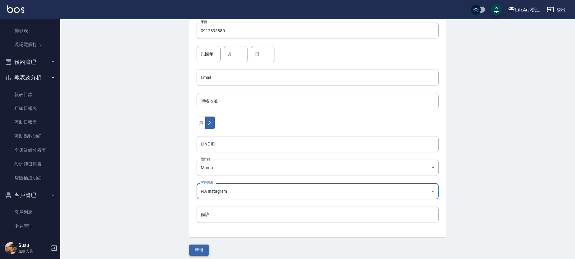
click at [205, 250] on button "新增" at bounding box center [198, 250] width 19 height 11
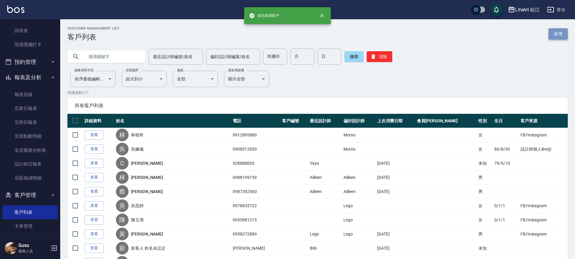
click at [561, 33] on link "新增" at bounding box center [558, 33] width 19 height 11
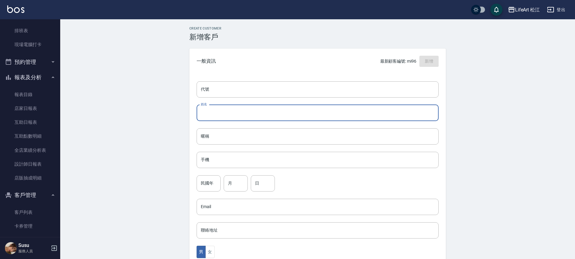
click at [232, 115] on input "姓名" at bounding box center [318, 113] width 242 height 16
type input "x"
type input "羅紋綺"
click at [220, 164] on input "手機" at bounding box center [318, 160] width 242 height 16
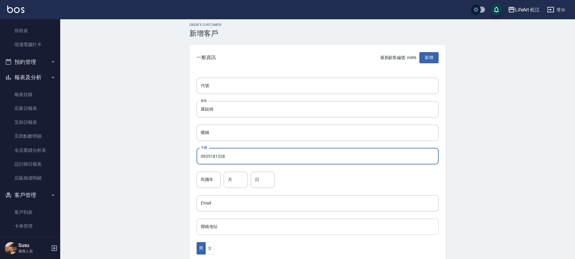
scroll to position [124, 0]
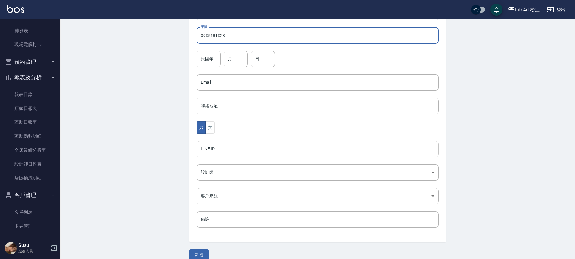
type input "0935181328"
click at [219, 151] on input "LINE ID" at bounding box center [318, 149] width 242 height 16
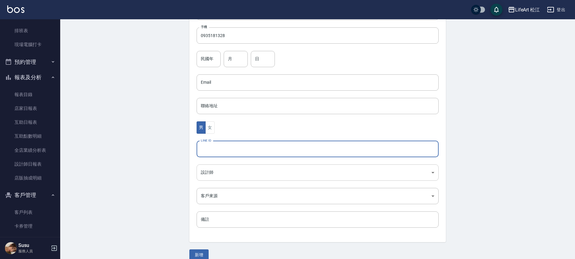
click at [211, 173] on body "LifeArt 松江 登出 櫃檯作業 打帳單 帳單列表 現金收支登錄 高階收支登錄 材料自購登錄 每日結帳 排班表 現場電腦打卡 預約管理 預約管理 單日預約…" at bounding box center [287, 72] width 575 height 392
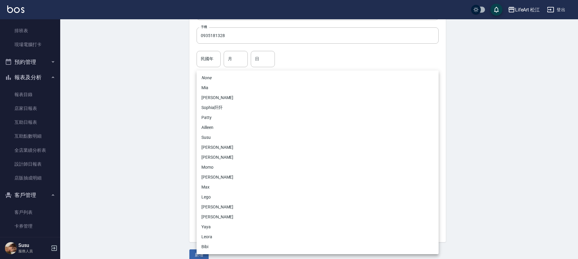
click at [213, 170] on li "Momo" at bounding box center [318, 167] width 242 height 10
type input "e84b7556-3071-4136-b765-65514d721750"
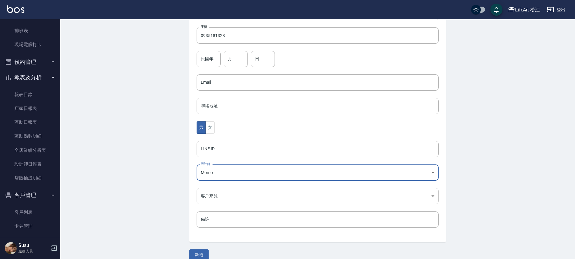
click at [218, 193] on body "LifeArt 松江 登出 櫃檯作業 打帳單 帳單列表 現金收支登錄 高階收支登錄 材料自購登錄 每日結帳 排班表 現場電腦打卡 預約管理 預約管理 單日預約…" at bounding box center [287, 72] width 575 height 392
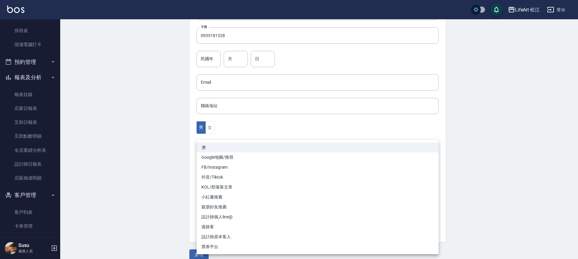
click at [215, 169] on li "FB/Instagram" at bounding box center [318, 167] width 242 height 10
type input "FB/Instagram"
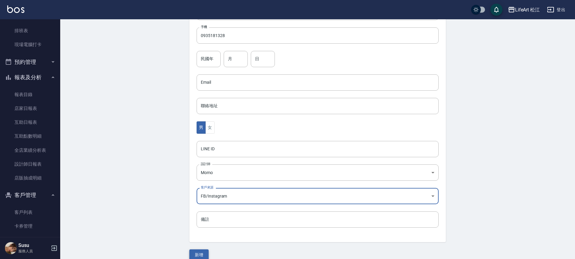
click at [199, 251] on button "新增" at bounding box center [198, 254] width 19 height 11
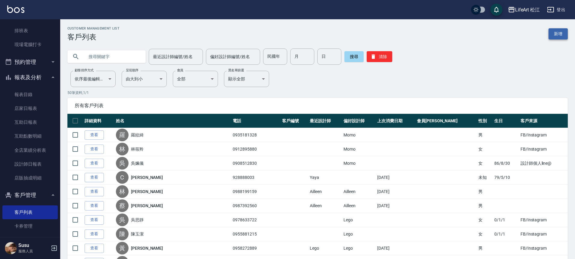
click at [552, 35] on link "新增" at bounding box center [558, 33] width 19 height 11
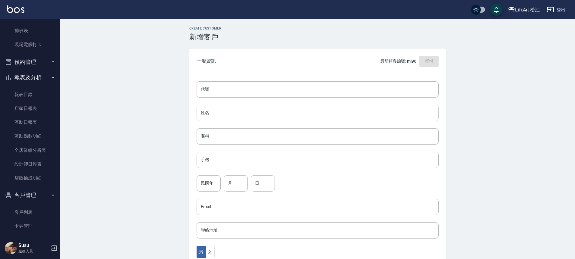
click at [248, 114] on input "姓名" at bounding box center [318, 113] width 242 height 16
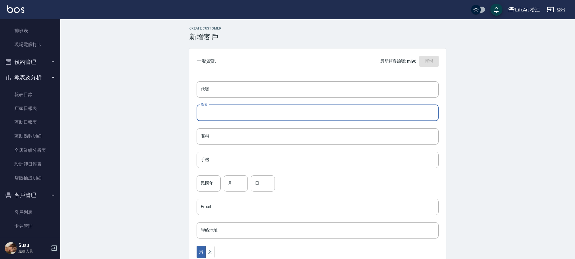
type input "t"
type input "[PERSON_NAME]"
click at [227, 155] on input "手機" at bounding box center [318, 160] width 242 height 16
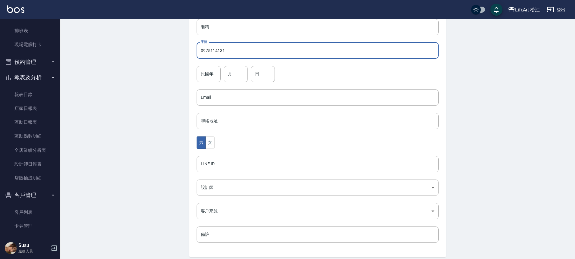
scroll to position [112, 0]
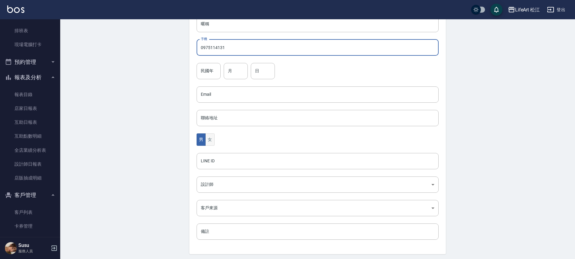
type input "0975114131"
click at [209, 138] on button "女" at bounding box center [209, 139] width 9 height 12
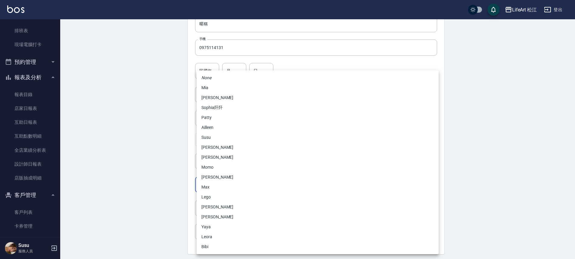
click at [217, 186] on body "LifeArt 松江 登出 櫃檯作業 打帳單 帳單列表 現金收支登錄 高階收支登錄 材料自購登錄 每日結帳 排班表 現場電腦打卡 預約管理 預約管理 單日預約…" at bounding box center [287, 84] width 575 height 392
click at [218, 167] on li "Momo" at bounding box center [318, 167] width 242 height 10
type input "e84b7556-3071-4136-b765-65514d721750"
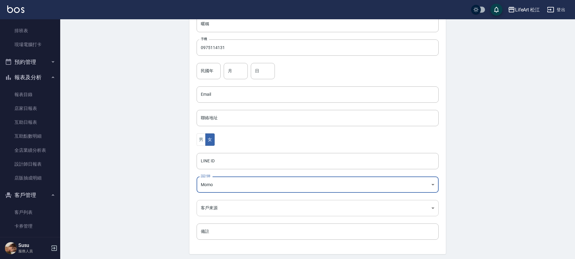
click at [230, 208] on body "LifeArt 松江 登出 櫃檯作業 打帳單 帳單列表 現金收支登錄 高階收支登錄 材料自購登錄 每日結帳 排班表 現場電腦打卡 預約管理 預約管理 單日預約…" at bounding box center [287, 84] width 575 height 392
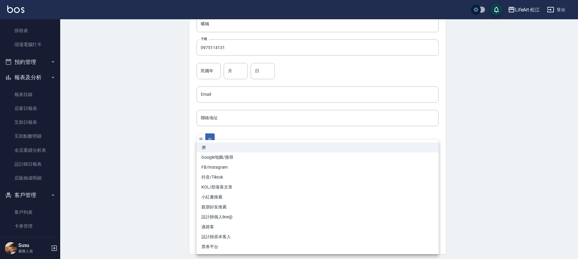
click at [222, 167] on li "FB/Instagram" at bounding box center [318, 167] width 242 height 10
type input "FB/Instagram"
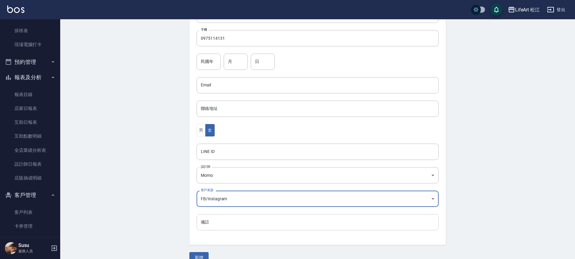
scroll to position [133, 0]
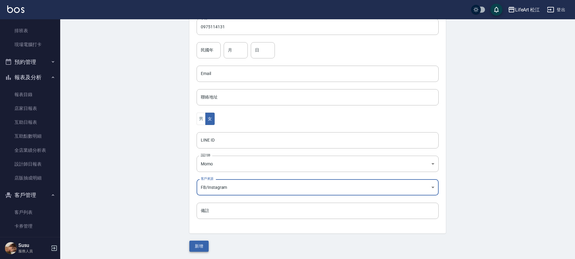
click at [206, 247] on button "新增" at bounding box center [198, 246] width 19 height 11
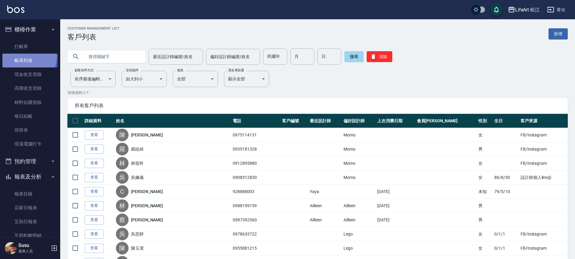
click at [27, 57] on link "帳單列表" at bounding box center [29, 61] width 55 height 14
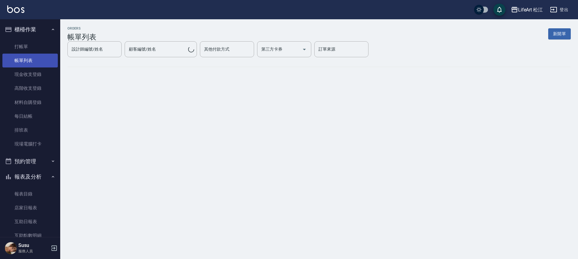
click at [39, 63] on link "帳單列表" at bounding box center [29, 61] width 55 height 14
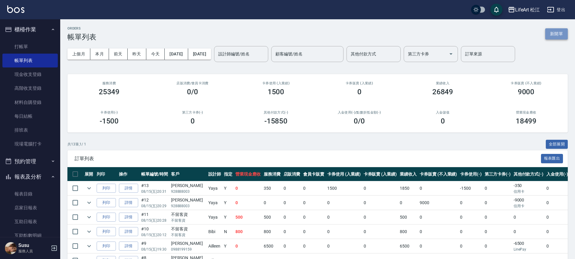
click at [557, 36] on button "新開單" at bounding box center [557, 33] width 23 height 11
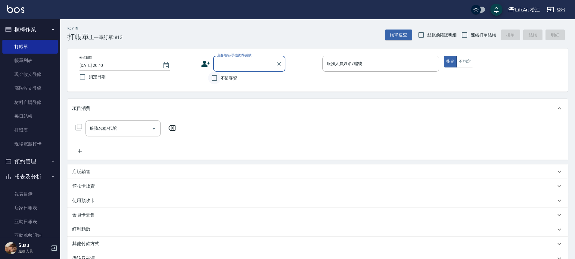
click at [216, 79] on input "不留客資" at bounding box center [214, 78] width 13 height 13
checkbox input "true"
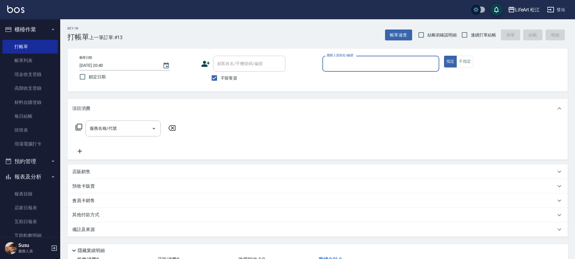
click at [344, 67] on input "服務人員姓名/編號" at bounding box center [380, 63] width 111 height 11
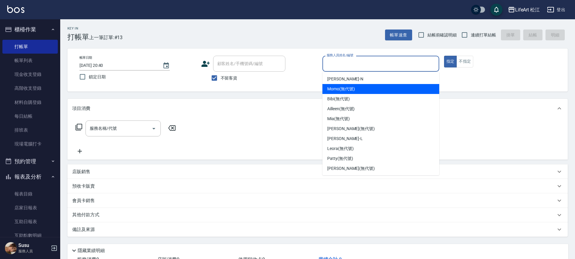
click at [339, 86] on span "Momo (無代號)" at bounding box center [341, 89] width 28 height 6
type input "Momo(無代號)"
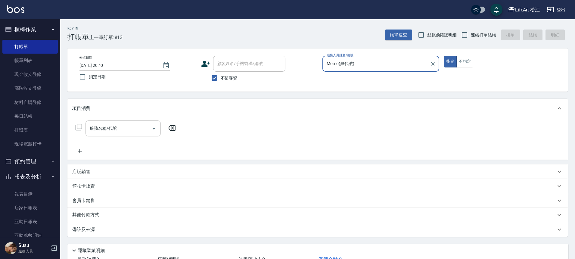
click at [129, 129] on input "服務名稱/代號" at bounding box center [118, 128] width 61 height 11
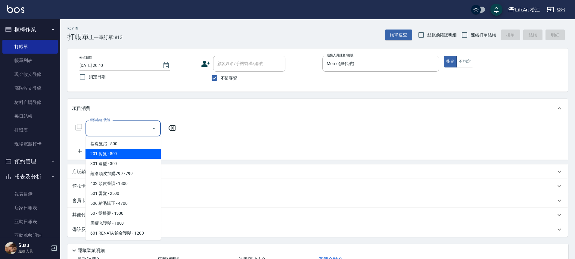
click at [123, 155] on span "201 剪髮 - 800" at bounding box center [123, 154] width 75 height 10
type input "201 剪髮(201)"
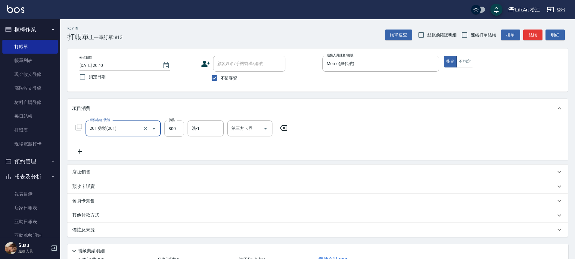
click at [178, 130] on input "800" at bounding box center [174, 129] width 20 height 16
type input "1000"
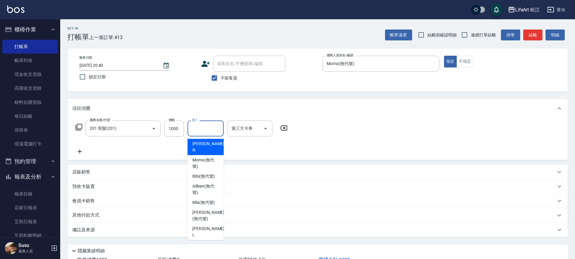
click at [218, 131] on input "洗-1" at bounding box center [205, 128] width 31 height 11
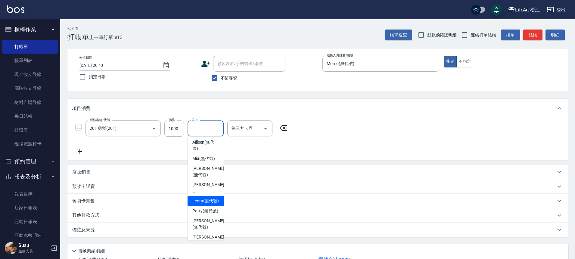
click at [208, 198] on span "Leora (無代號)" at bounding box center [206, 201] width 27 height 6
type input "Leora(無代號)"
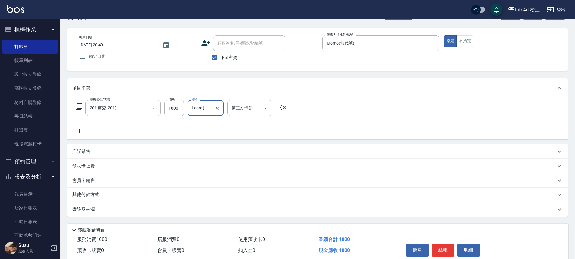
scroll to position [46, 0]
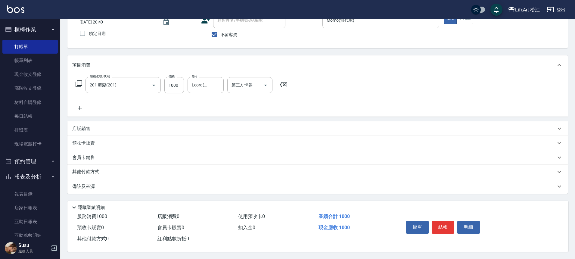
click at [128, 183] on div "備註及來源" at bounding box center [314, 186] width 484 height 6
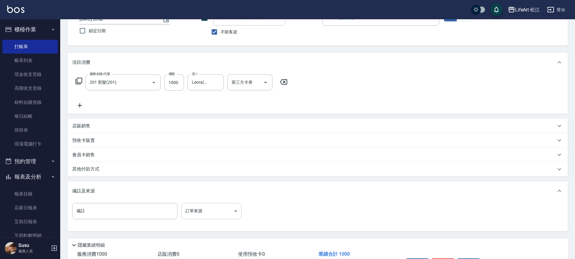
click at [202, 210] on body "LifeArt 松江 登出 櫃檯作業 打帳單 帳單列表 現金收支登錄 高階收支登錄 材料自購登錄 每日結帳 排班表 現場電腦打卡 預約管理 預約管理 單日預約…" at bounding box center [287, 125] width 575 height 343
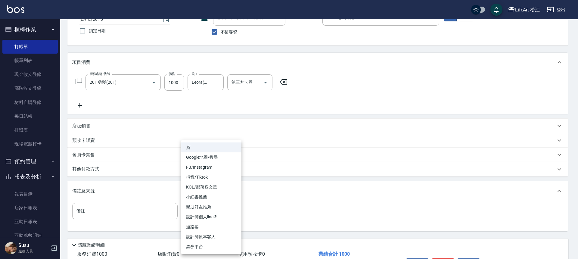
click at [211, 216] on li "設計師個人line@" at bounding box center [211, 217] width 60 height 10
type input "設計師個人line@"
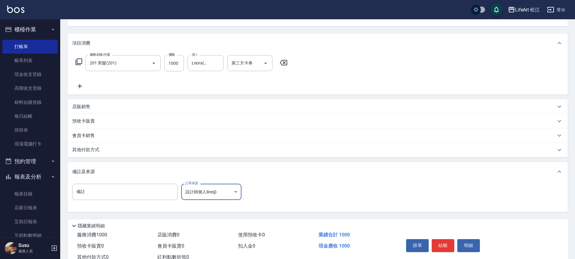
scroll to position [86, 0]
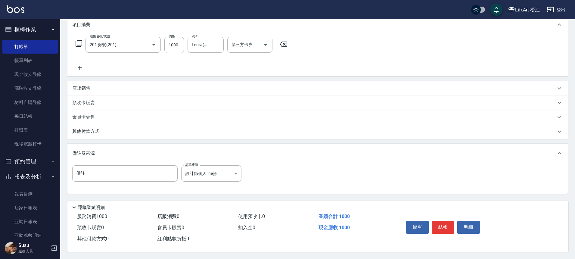
drag, startPoint x: 94, startPoint y: 126, endPoint x: 93, endPoint y: 130, distance: 4.8
click at [94, 128] on p "其他付款方式" at bounding box center [87, 131] width 30 height 7
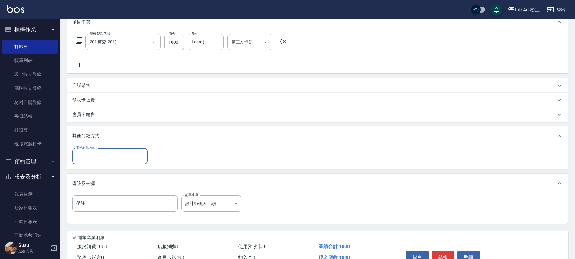
scroll to position [0, 0]
click at [94, 151] on input "其他付款方式" at bounding box center [110, 156] width 70 height 11
click at [102, 189] on span "信用卡" at bounding box center [109, 191] width 75 height 10
type input "信用卡"
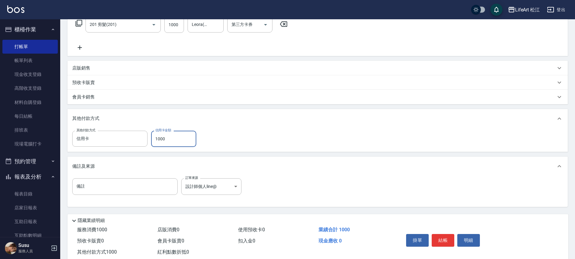
scroll to position [120, 0]
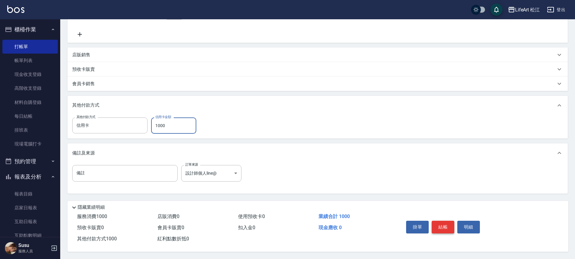
type input "1000"
click at [443, 227] on button "結帳" at bounding box center [443, 227] width 23 height 13
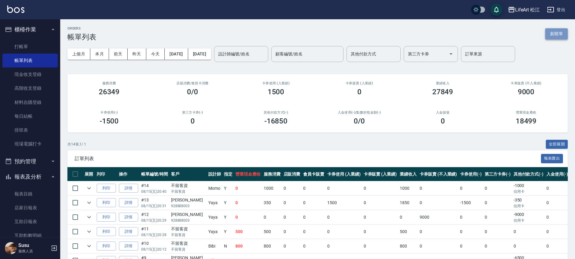
click at [563, 33] on button "新開單" at bounding box center [557, 33] width 23 height 11
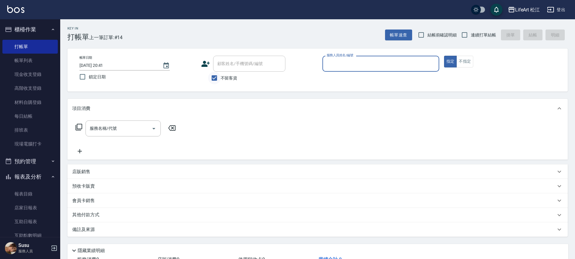
click at [218, 77] on input "不留客資" at bounding box center [214, 78] width 13 height 13
checkbox input "false"
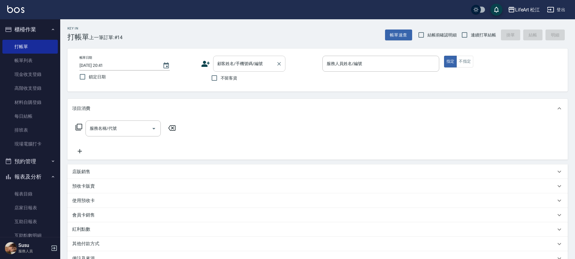
click at [238, 62] on div "顧客姓名/手機號碼/編號 顧客姓名/手機號碼/編號" at bounding box center [249, 64] width 72 height 16
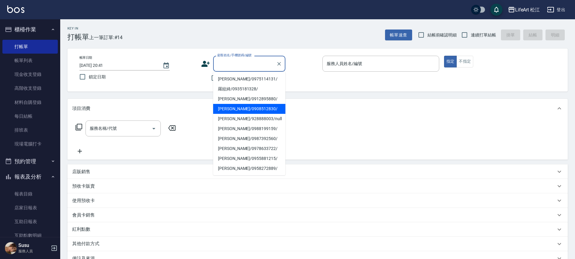
click at [234, 111] on li "[PERSON_NAME]/0908512830/" at bounding box center [249, 109] width 72 height 10
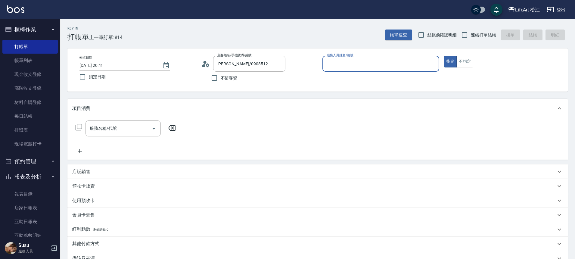
type input "[PERSON_NAME]/0908512830/"
type input "Momo(無代號)"
click at [121, 128] on input "服務名稱/代號" at bounding box center [118, 128] width 61 height 11
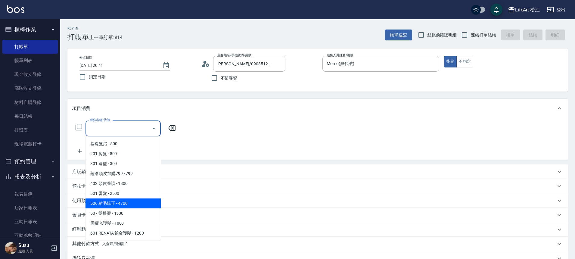
click at [139, 201] on span "506 縮毛矯正 - 4700" at bounding box center [123, 204] width 75 height 10
type input "506 縮毛矯正 (506)"
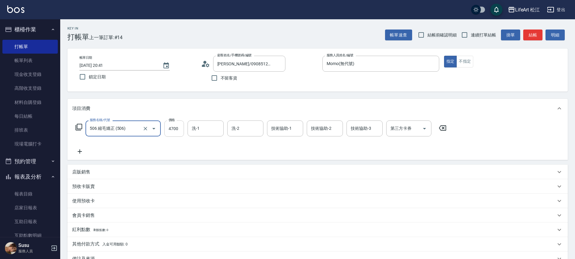
click at [179, 130] on input "4700" at bounding box center [174, 129] width 20 height 16
type input "3640"
click at [209, 127] on input "洗-1" at bounding box center [205, 128] width 31 height 11
click at [208, 132] on input "洗-1" at bounding box center [205, 128] width 31 height 11
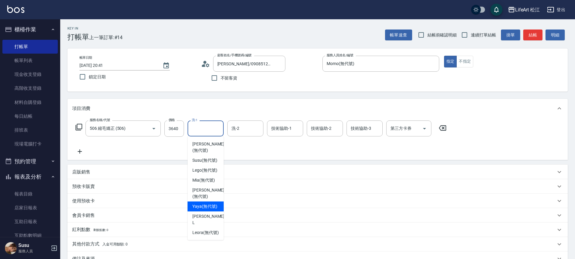
scroll to position [146, 0]
click at [207, 230] on span "Leora (無代號)" at bounding box center [206, 233] width 27 height 6
type input "Leora(無代號)"
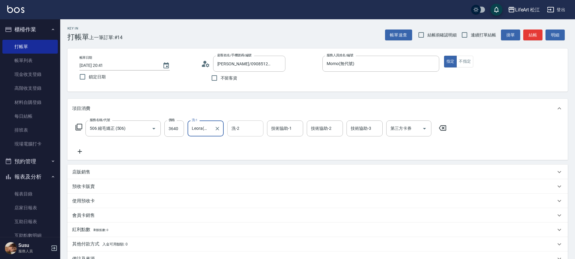
click at [247, 130] on input "洗-2" at bounding box center [245, 128] width 31 height 11
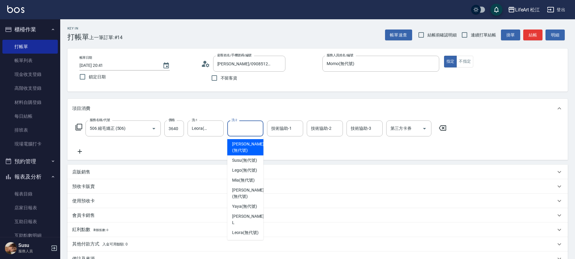
click at [261, 240] on ul "[PERSON_NAME] (無代號) [PERSON_NAME] (無代號) Momo (無代號) Bibi (無代號) Ailleen (無代號) [PE…" at bounding box center [245, 188] width 36 height 104
click at [242, 203] on span "Yaya (無代號)" at bounding box center [244, 206] width 25 height 6
click at [242, 202] on div "使用預收卡" at bounding box center [314, 201] width 484 height 6
type input "Yaya(無代號)"
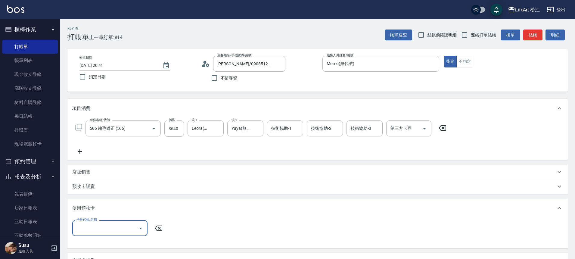
scroll to position [0, 0]
click at [278, 127] on div "技術協助-1 技術協助-1" at bounding box center [285, 129] width 36 height 16
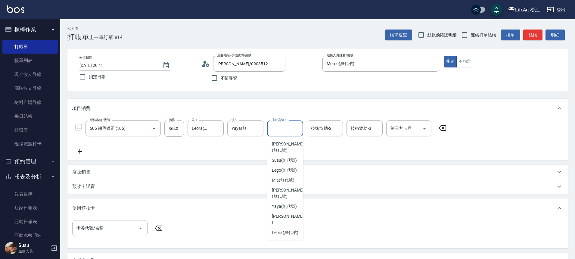
scroll to position [146, 0]
click at [290, 157] on span "Susu (無代號)" at bounding box center [284, 160] width 25 height 6
type input "Susu(無代號)"
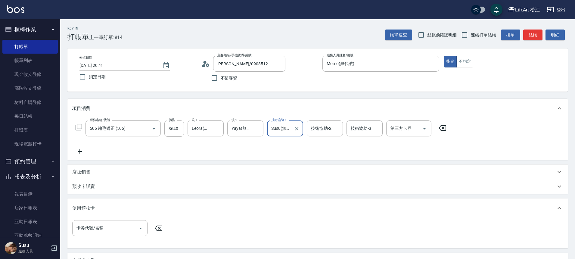
click at [81, 154] on icon at bounding box center [79, 151] width 15 height 7
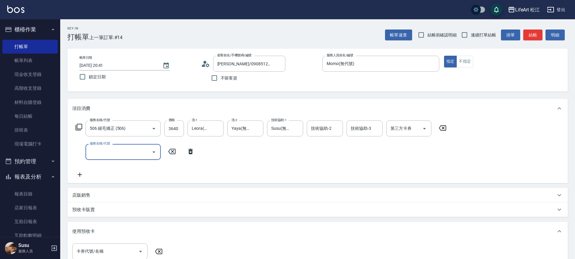
click at [111, 158] on div "服務名稱/代號" at bounding box center [123, 152] width 75 height 16
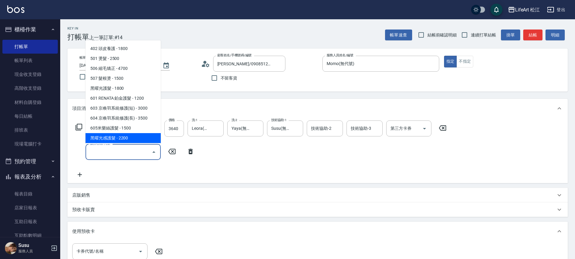
scroll to position [80, 0]
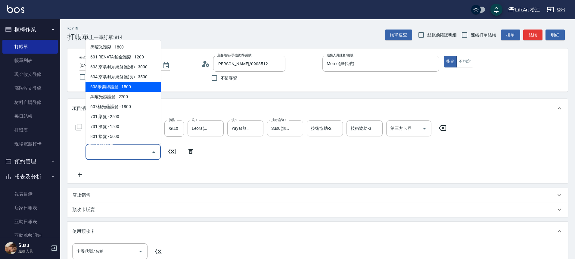
click at [126, 89] on span "605米樂絲護髮 - 1500" at bounding box center [123, 87] width 75 height 10
type input "605米樂絲護髮(605)"
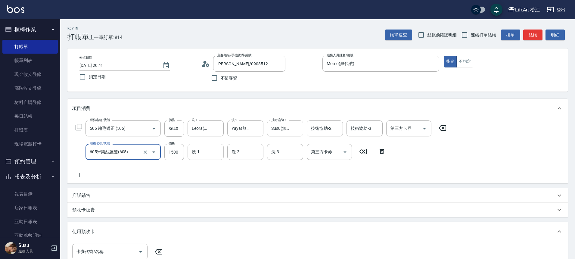
click at [197, 155] on div "洗-1 洗-1" at bounding box center [206, 152] width 36 height 16
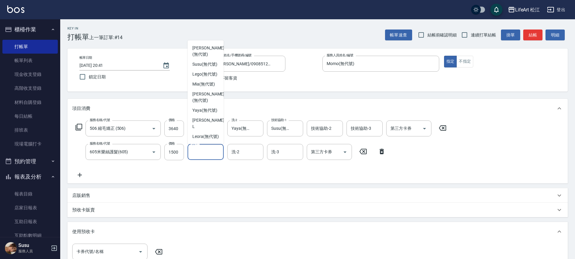
scroll to position [131, 0]
drag, startPoint x: 220, startPoint y: 124, endPoint x: 221, endPoint y: 129, distance: 5.1
click at [220, 115] on div "Yaya (無代號)" at bounding box center [206, 110] width 36 height 10
type input "Yaya(無代號)"
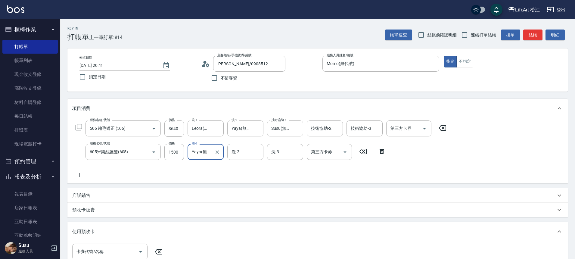
drag, startPoint x: 221, startPoint y: 129, endPoint x: 220, endPoint y: 137, distance: 7.5
click at [221, 130] on button "Clear" at bounding box center [217, 128] width 8 height 8
click at [220, 139] on div "服務名稱/代號 506 縮毛矯正 (506) 服務名稱/代號 價格 3640 價格 洗-1 洗-1 洗-2 Yaya(無代號) 洗-2 技術協助-1 Susu…" at bounding box center [261, 150] width 378 height 58
click at [206, 155] on input "Yaya(無代號)" at bounding box center [201, 152] width 22 height 11
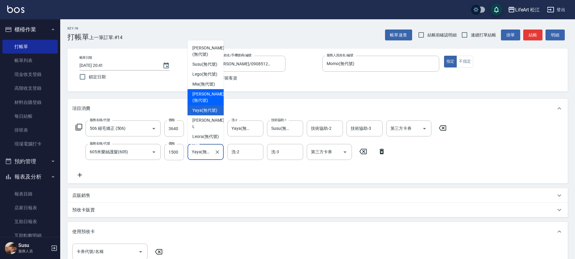
scroll to position [146, 0]
click at [209, 133] on span "Leora (無代號)" at bounding box center [206, 136] width 27 height 6
type input "Leora(無代號)"
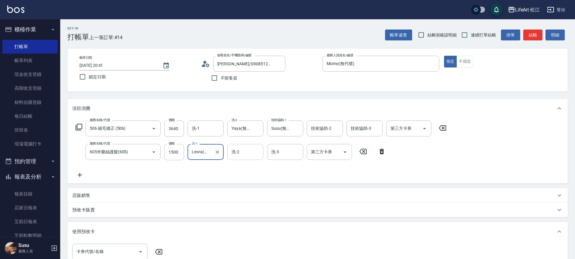
click at [243, 150] on input "洗-2" at bounding box center [245, 152] width 31 height 11
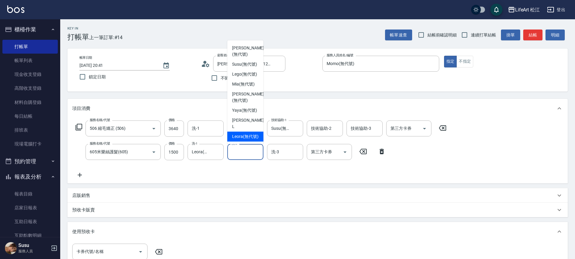
click at [253, 135] on span "Leora (無代號)" at bounding box center [245, 136] width 27 height 6
type input "Leora(無代號)"
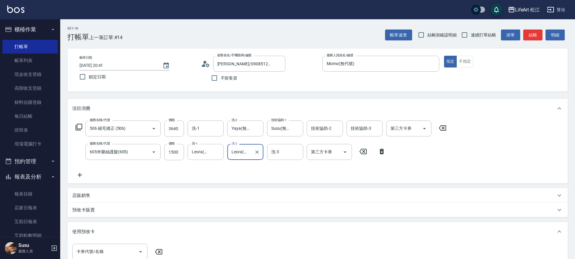
click at [272, 152] on div "洗-3 洗-3" at bounding box center [285, 152] width 36 height 16
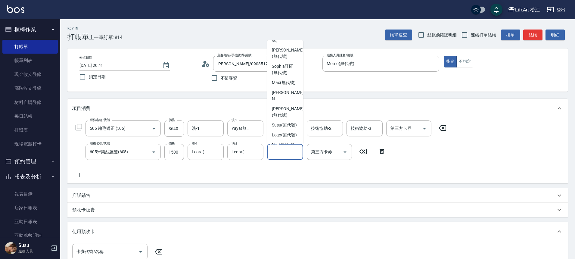
scroll to position [129, 0]
drag, startPoint x: 299, startPoint y: 141, endPoint x: 298, endPoint y: 146, distance: 4.9
click at [298, 143] on ul "[PERSON_NAME] (無代號) [PERSON_NAME] (無代號) Momo (無代號) Bibi (無代號) Ailleen (無代號) [PE…" at bounding box center [285, 92] width 36 height 104
click at [298, 148] on input "洗-3" at bounding box center [285, 152] width 31 height 11
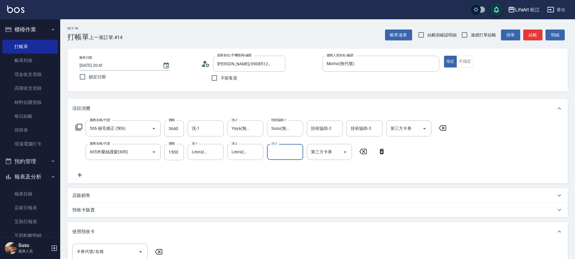
click at [285, 152] on input "洗-3" at bounding box center [285, 152] width 31 height 11
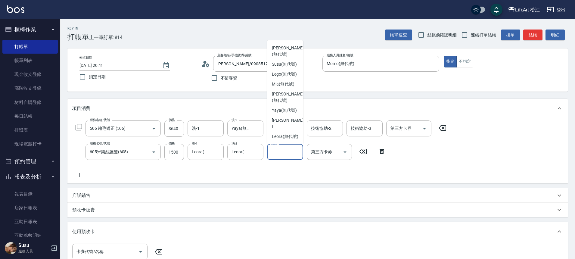
scroll to position [146, 0]
click at [287, 137] on span "Leora (無代號)" at bounding box center [285, 136] width 27 height 6
type input "Leora(無代號)"
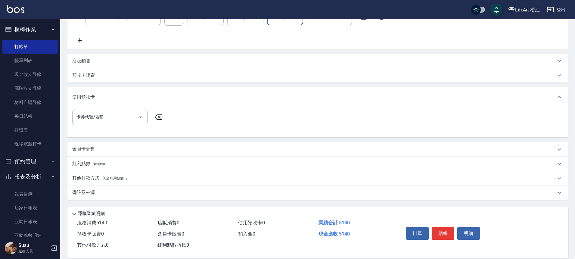
scroll to position [144, 0]
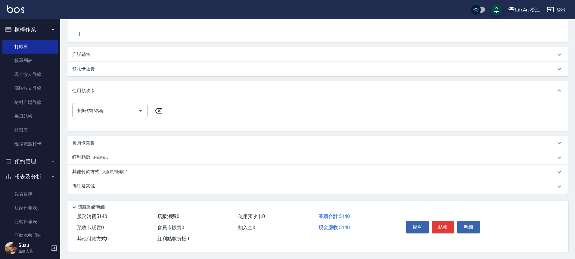
click at [105, 136] on div "會員卡銷售" at bounding box center [317, 143] width 501 height 14
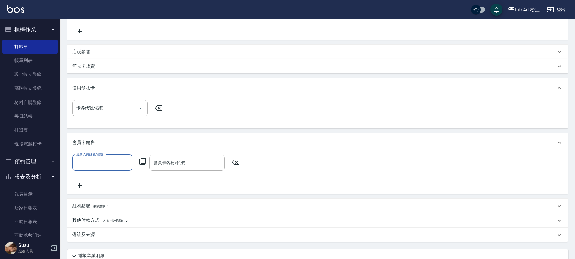
scroll to position [0, 0]
click at [94, 166] on input "服務人員姓名/編號" at bounding box center [102, 163] width 55 height 11
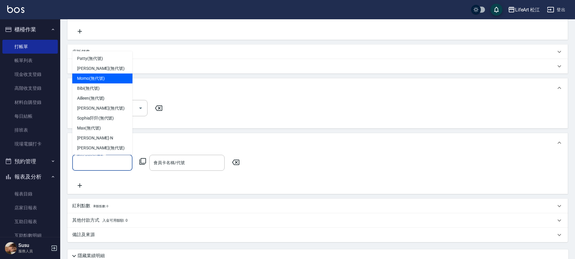
click at [97, 82] on div "Momo (無代號)" at bounding box center [102, 79] width 60 height 10
type input "Momo(無代號)"
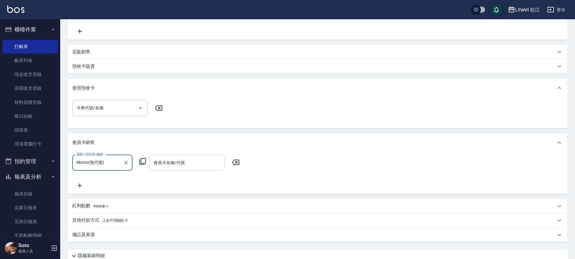
click at [182, 160] on input "會員卡名稱/代號" at bounding box center [187, 163] width 70 height 11
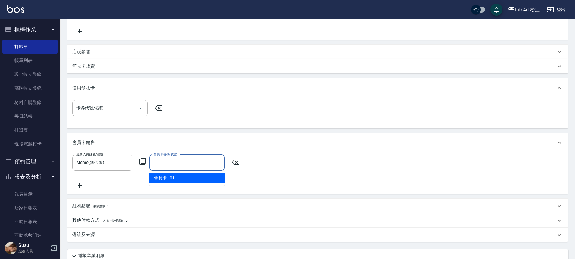
click at [180, 182] on span "會員卡 - 01" at bounding box center [186, 178] width 75 height 10
type input "會員卡-0天"
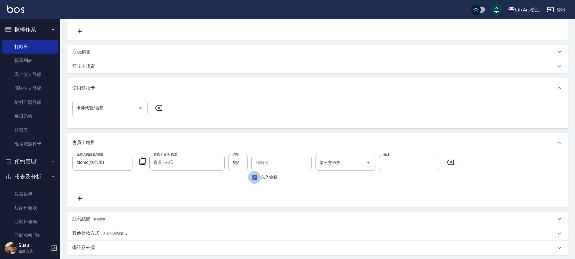
click at [256, 177] on input "永久會籍" at bounding box center [254, 177] width 13 height 13
checkbox input "false"
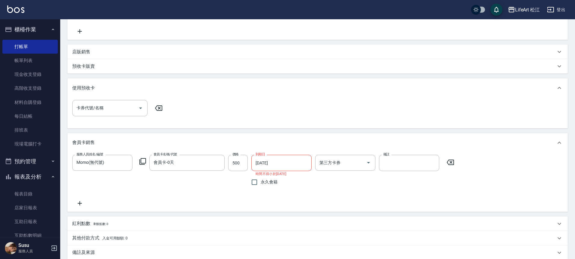
click at [263, 168] on input "[DATE]" at bounding box center [280, 163] width 56 height 16
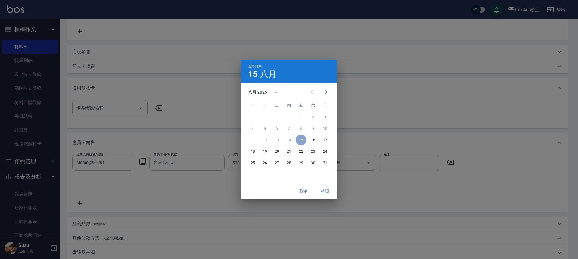
click at [268, 92] on div "八月 2025" at bounding box center [258, 92] width 21 height 6
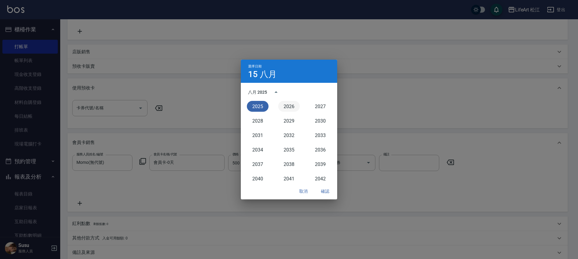
click at [285, 102] on button "2026" at bounding box center [289, 106] width 22 height 11
type input "[DATE]"
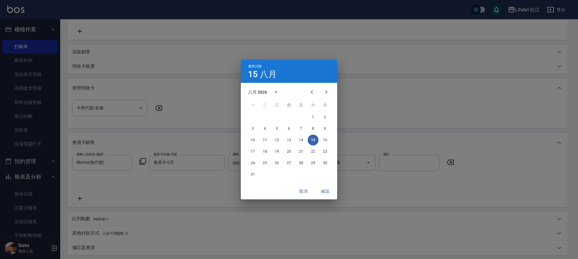
click at [328, 187] on button "確認" at bounding box center [325, 191] width 19 height 11
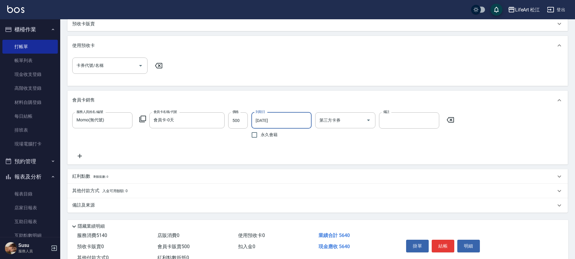
scroll to position [200, 0]
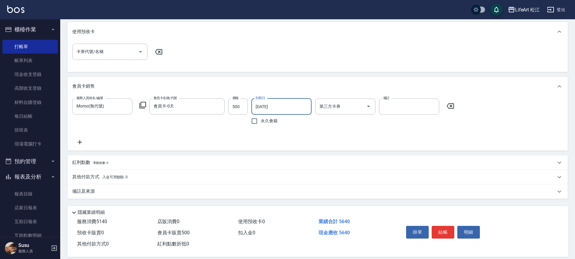
click at [103, 193] on div "備註及來源" at bounding box center [314, 191] width 484 height 6
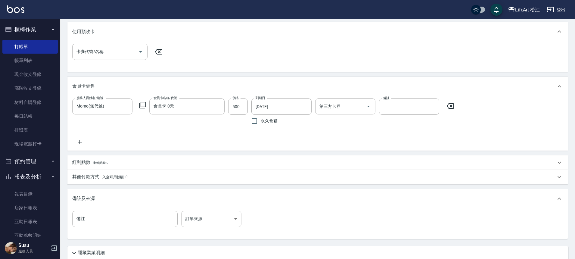
click at [194, 219] on body "LifeArt 松江 登出 櫃檯作業 打帳單 帳單列表 現金收支登錄 高階收支登錄 材料自購登錄 每日結帳 排班表 現場電腦打卡 預約管理 預約管理 單日預約…" at bounding box center [287, 52] width 575 height 505
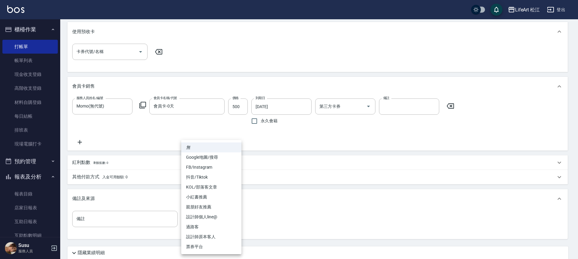
click at [199, 219] on li "設計師個人line@" at bounding box center [211, 217] width 60 height 10
type input "設計師個人line@"
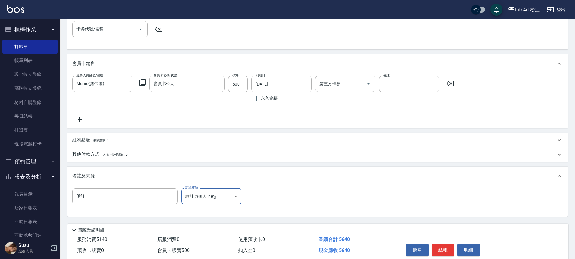
scroll to position [248, 0]
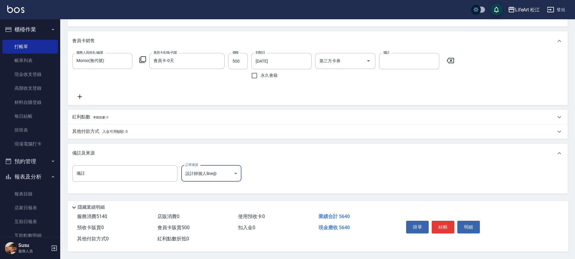
click at [108, 116] on span "剩餘點數: 0" at bounding box center [100, 117] width 15 height 3
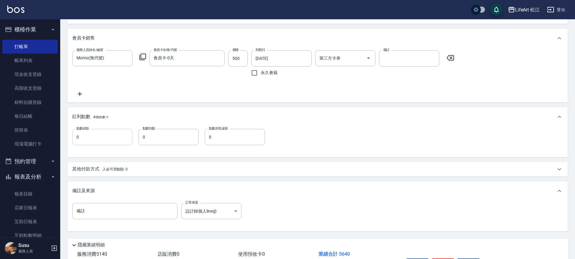
click at [96, 134] on input "0" at bounding box center [102, 137] width 60 height 16
type input "10"
click at [127, 167] on span "入金可用餘額: 0" at bounding box center [115, 169] width 26 height 4
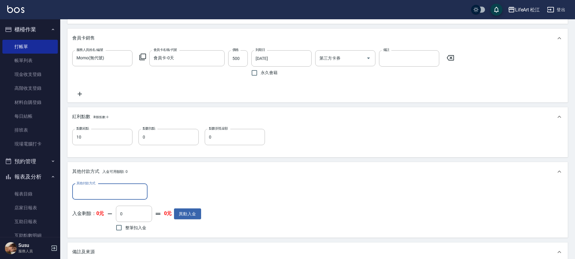
scroll to position [0, 0]
click at [115, 190] on input "其他付款方式" at bounding box center [110, 191] width 70 height 11
click at [99, 230] on span "信用卡" at bounding box center [109, 227] width 75 height 10
type input "信用卡"
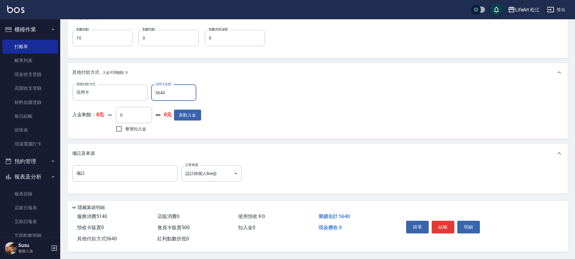
scroll to position [350, 0]
type input "5640"
click at [441, 223] on button "結帳" at bounding box center [443, 227] width 23 height 13
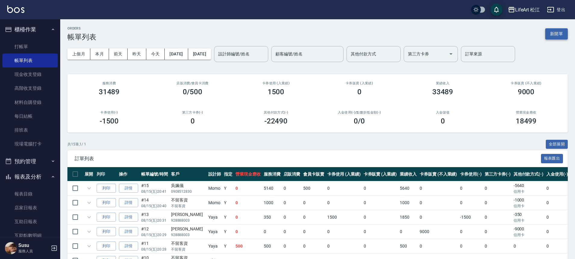
click at [553, 31] on button "新開單" at bounding box center [557, 33] width 23 height 11
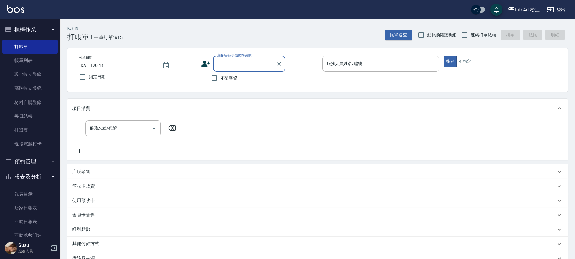
click at [232, 66] on input "顧客姓名/手機號碼/編號" at bounding box center [245, 63] width 58 height 11
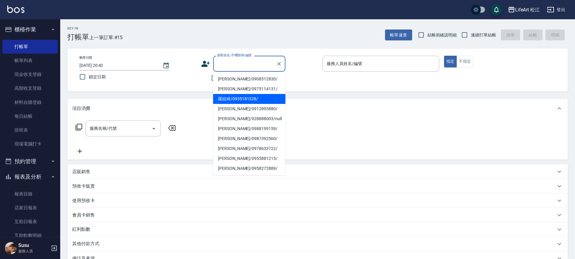
click at [228, 99] on li "羅紋綺/0935181328/" at bounding box center [249, 99] width 72 height 10
type input "羅紋綺/0935181328/"
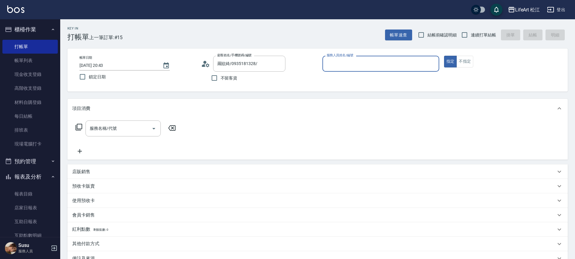
type input "Momo(無代號)"
click at [118, 132] on input "服務名稱/代號" at bounding box center [118, 128] width 61 height 11
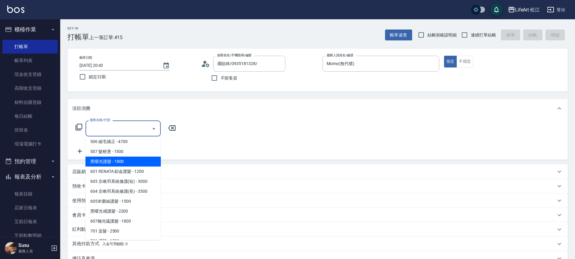
scroll to position [80, 0]
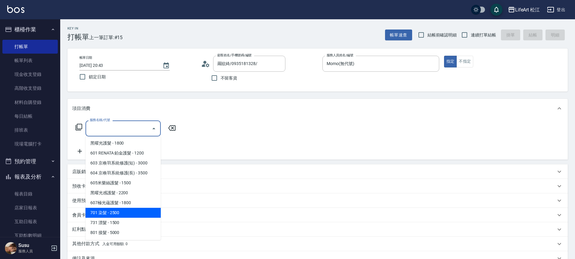
click at [122, 215] on span "701 染髮 - 2500" at bounding box center [123, 213] width 75 height 10
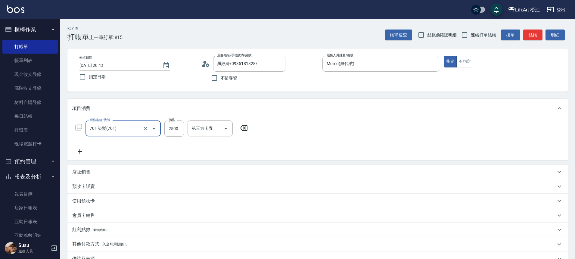
type input "701 染髮(701)"
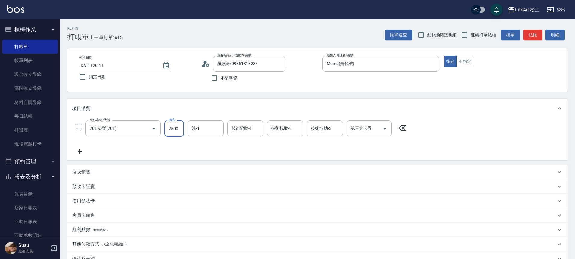
click at [177, 132] on input "2500" at bounding box center [174, 129] width 20 height 16
type input "2850"
click at [193, 129] on div "洗-1 洗-1" at bounding box center [206, 129] width 36 height 16
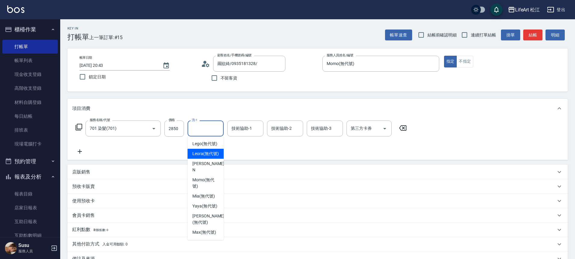
click at [197, 157] on span "Leora (無代號)" at bounding box center [206, 154] width 27 height 6
type input "Leora(無代號)"
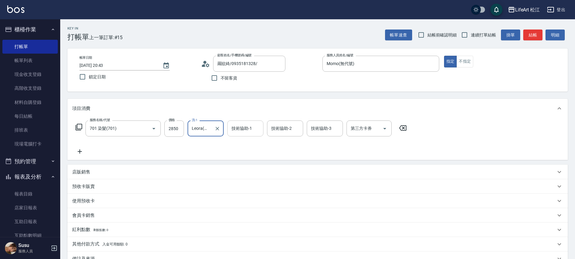
click at [237, 127] on div "技術協助-1 技術協助-1" at bounding box center [245, 129] width 36 height 16
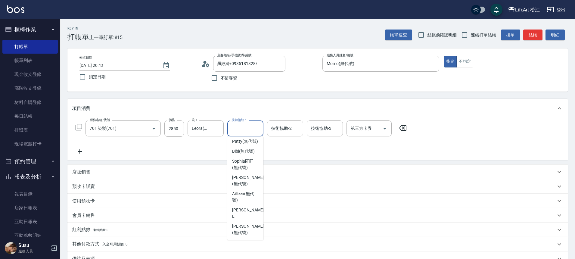
scroll to position [143, 0]
drag, startPoint x: 261, startPoint y: 160, endPoint x: 261, endPoint y: 229, distance: 69.0
click at [261, 229] on ul "Lego (無代號) [PERSON_NAME] (無代號) [PERSON_NAME] (無代號) [PERSON_NAME] (無代號) [PERSON_…" at bounding box center [245, 188] width 36 height 104
click at [238, 159] on span "Mia (無代號)" at bounding box center [243, 156] width 23 height 6
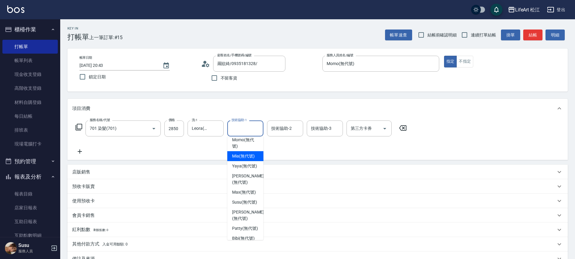
type input "Mia(無代號)"
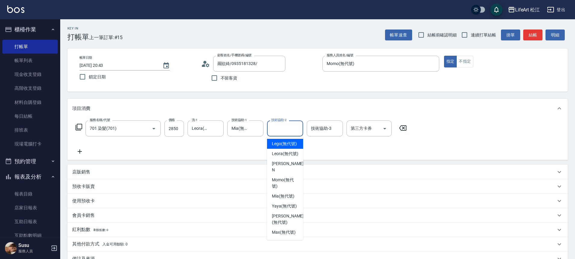
click at [287, 125] on div "技術協助-2 技術協助-2" at bounding box center [285, 129] width 36 height 16
click at [284, 199] on div "Mia (無代號)" at bounding box center [285, 196] width 36 height 10
type input "Mia(無代號)"
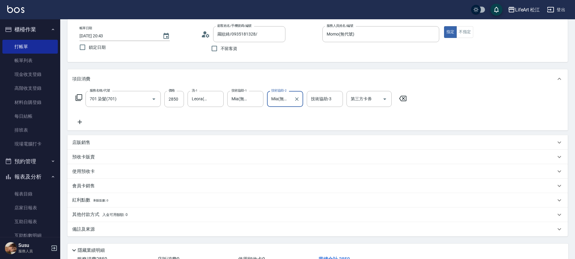
scroll to position [59, 0]
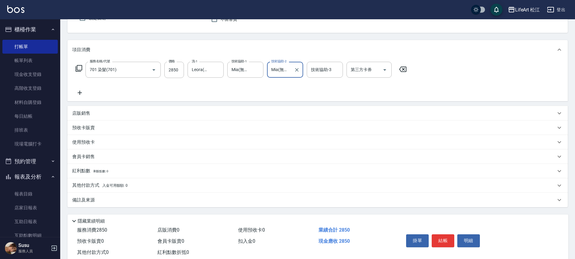
click at [138, 202] on div "備註及來源" at bounding box center [314, 200] width 484 height 6
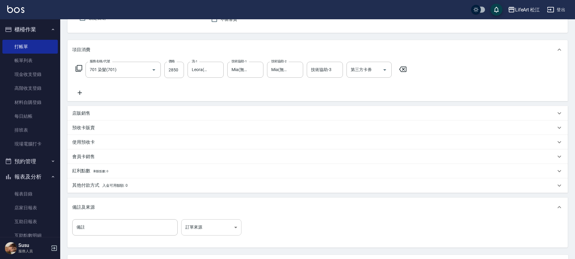
click at [225, 229] on body "LifeArt 松江 登出 櫃檯作業 打帳單 帳單列表 現金收支登錄 高階收支登錄 材料自購登錄 每日結帳 排班表 現場電腦打卡 預約管理 預約管理 單日預約…" at bounding box center [287, 127] width 575 height 372
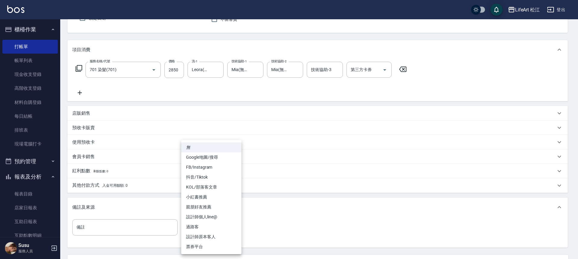
click at [211, 167] on li "FB/Instagram" at bounding box center [211, 167] width 60 height 10
type input "FB/Instagram"
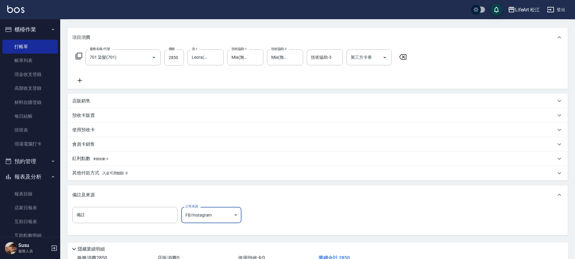
scroll to position [115, 0]
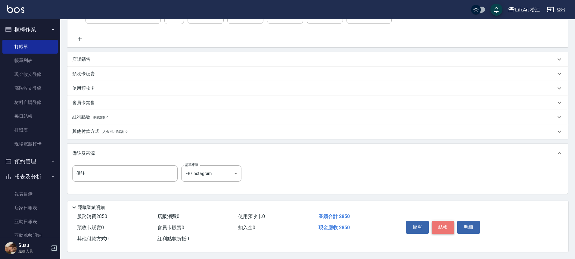
click at [447, 225] on button "結帳" at bounding box center [443, 227] width 23 height 13
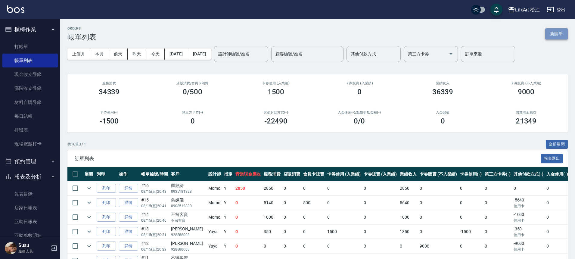
click at [559, 36] on button "新開單" at bounding box center [557, 33] width 23 height 11
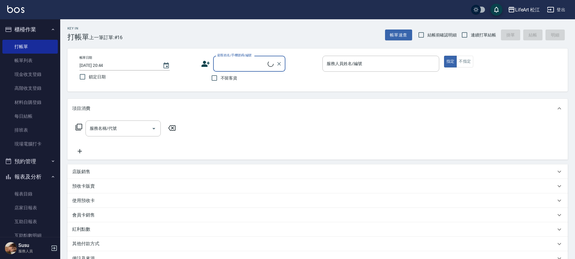
click at [230, 59] on input "顧客姓名/手機號碼/編號" at bounding box center [242, 63] width 52 height 11
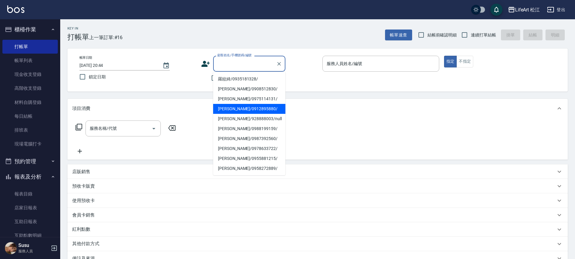
click at [231, 112] on li "[PERSON_NAME]/0912895880/" at bounding box center [249, 109] width 72 height 10
type input "[PERSON_NAME]/0912895880/"
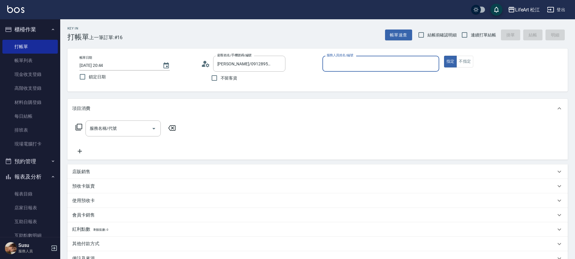
type input "Momo(無代號)"
click at [106, 129] on div "服務名稱/代號 服務名稱/代號" at bounding box center [123, 129] width 75 height 16
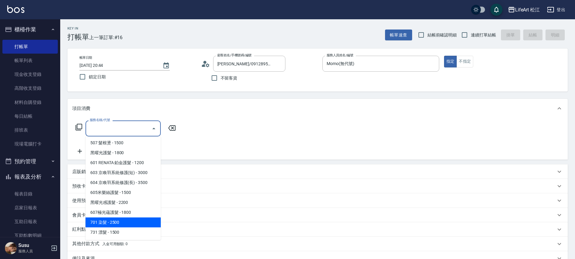
scroll to position [80, 0]
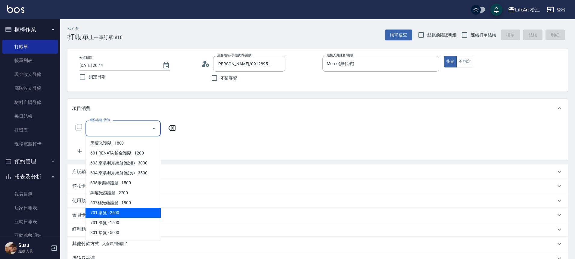
click at [119, 213] on span "701 染髮 - 2500" at bounding box center [123, 213] width 75 height 10
type input "701 染髮(701)"
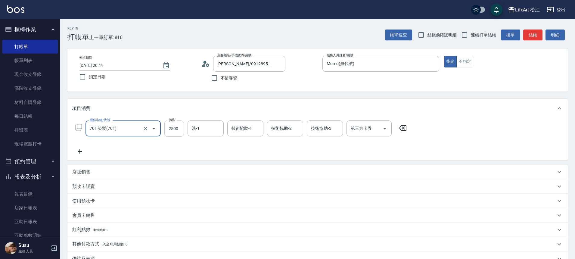
click at [177, 127] on input "2500" at bounding box center [174, 129] width 20 height 16
type input "3150"
click at [196, 133] on input "洗-1" at bounding box center [205, 128] width 31 height 11
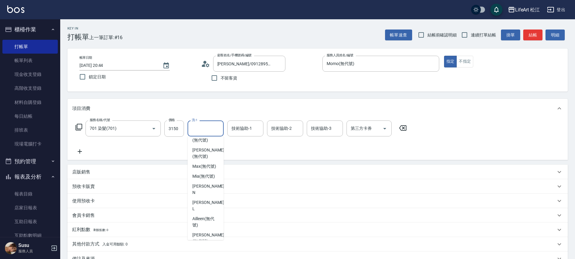
scroll to position [76, 0]
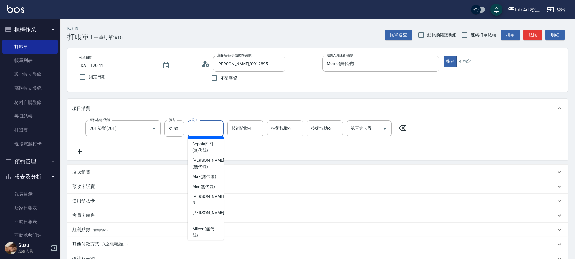
click at [204, 137] on span "Leora (無代號)" at bounding box center [206, 134] width 27 height 6
type input "Leora(無代號)"
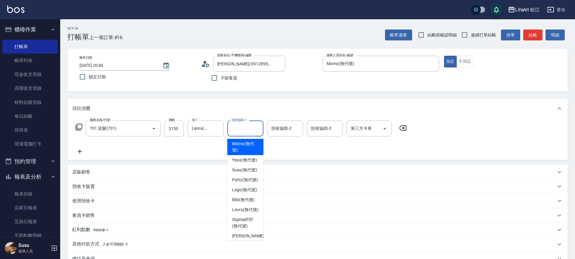
click at [241, 130] on div "技術協助-1 技術協助-1" at bounding box center [245, 129] width 36 height 16
click at [202, 127] on input "Leora(無代號)" at bounding box center [201, 128] width 22 height 11
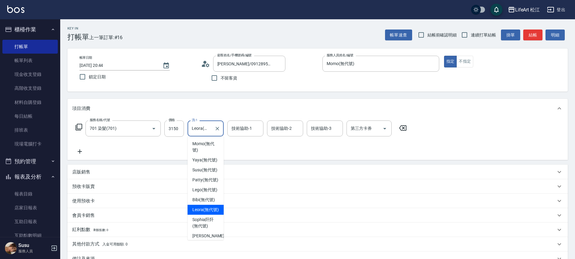
scroll to position [6, 0]
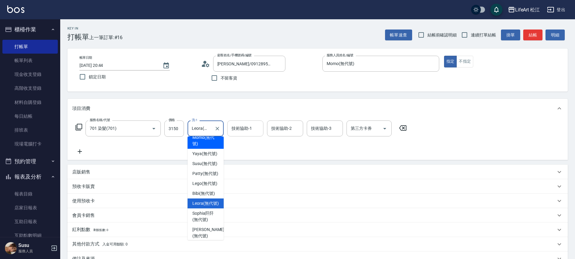
click at [233, 131] on input "技術協助-1" at bounding box center [245, 128] width 31 height 11
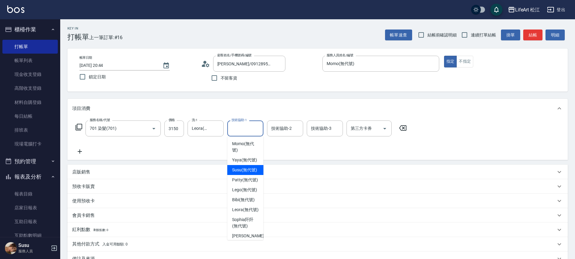
click at [244, 173] on span "Susu (無代號)" at bounding box center [244, 170] width 25 height 6
type input "Susu(無代號)"
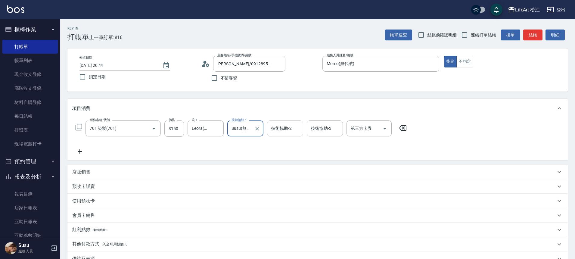
click at [280, 131] on div "技術協助-2 技術協助-2" at bounding box center [285, 129] width 36 height 16
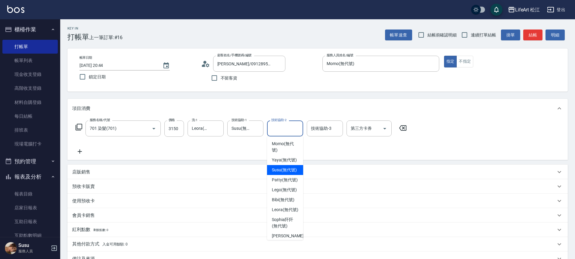
click at [283, 173] on span "Susu (無代號)" at bounding box center [284, 170] width 25 height 6
type input "Susu(無代號)"
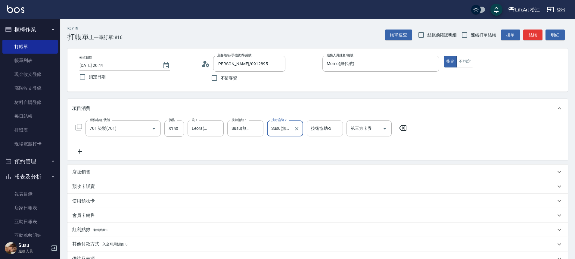
click at [325, 130] on div "技術協助-3 技術協助-3" at bounding box center [325, 129] width 36 height 16
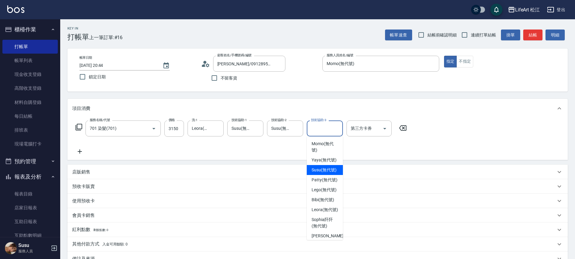
click at [327, 173] on span "Susu (無代號)" at bounding box center [324, 170] width 25 height 6
type input "Susu(無代號)"
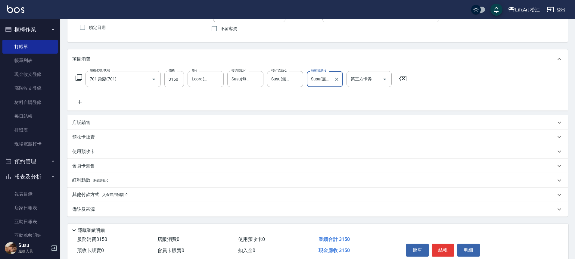
scroll to position [75, 0]
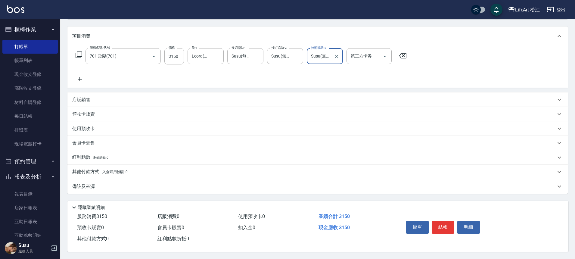
click at [123, 184] on div "備註及來源" at bounding box center [314, 186] width 484 height 6
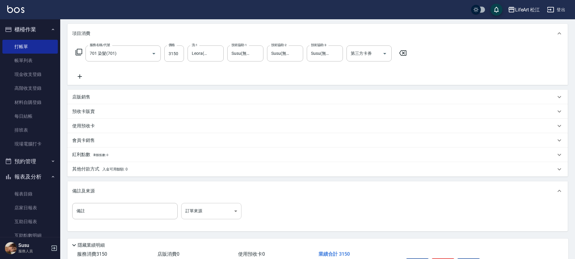
click at [205, 208] on body "LifeArt 松江 登出 櫃檯作業 打帳單 帳單列表 現金收支登錄 高階收支登錄 材料自購登錄 每日結帳 排班表 現場電腦打卡 預約管理 預約管理 單日預約…" at bounding box center [287, 111] width 575 height 372
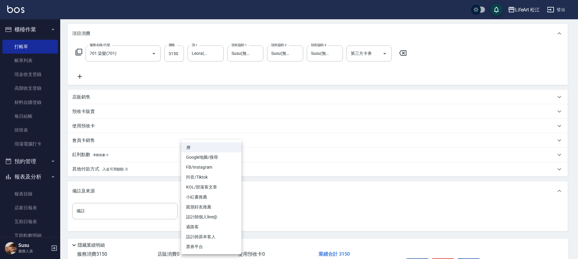
click at [202, 168] on li "FB/Instagram" at bounding box center [211, 167] width 60 height 10
type input "FB/Instagram"
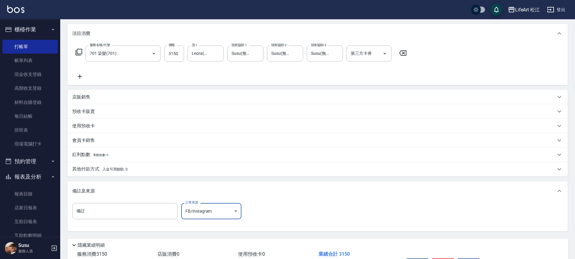
click at [165, 171] on div "其他付款方式 入金可用餘額: 0" at bounding box center [314, 169] width 484 height 7
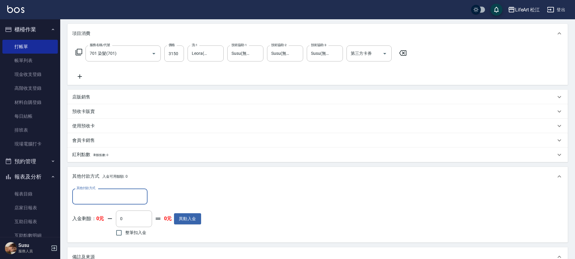
scroll to position [0, 0]
click at [112, 197] on input "其他付款方式" at bounding box center [110, 196] width 70 height 11
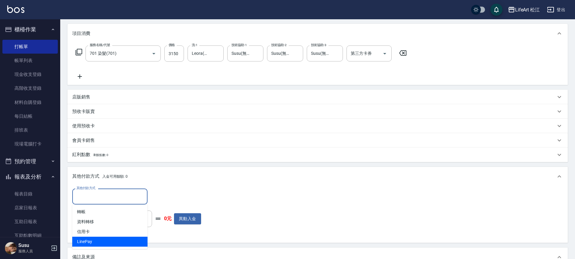
click at [93, 242] on span "LinePay" at bounding box center [109, 242] width 75 height 10
type input "LinePay"
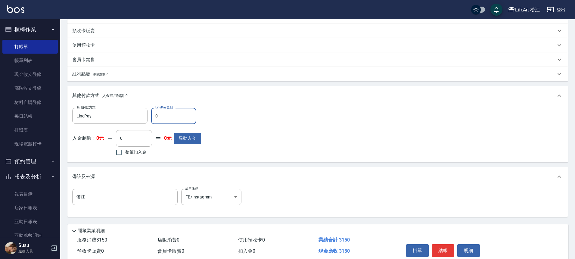
scroll to position [182, 0]
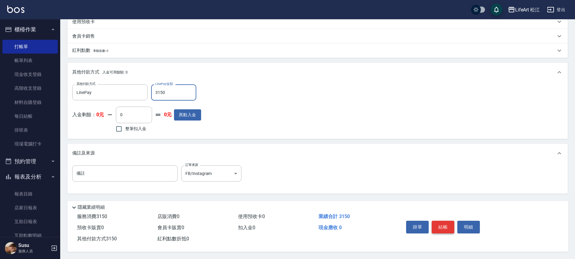
type input "3150"
click at [443, 227] on button "結帳" at bounding box center [443, 227] width 23 height 13
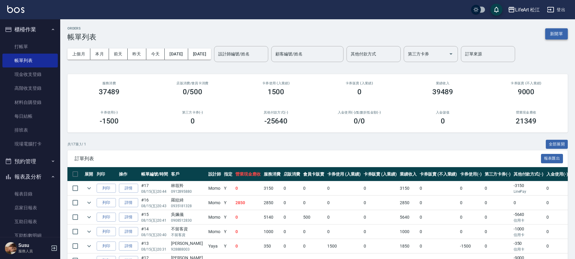
click at [558, 34] on button "新開單" at bounding box center [557, 33] width 23 height 11
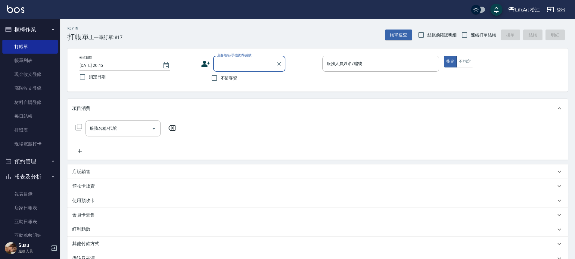
click at [243, 66] on input "顧客姓名/手機號碼/編號" at bounding box center [245, 63] width 58 height 11
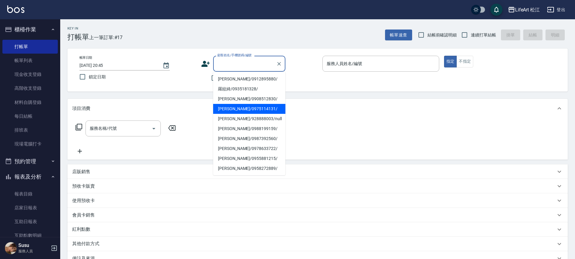
click at [235, 106] on li "[PERSON_NAME]/0975114131/" at bounding box center [249, 109] width 72 height 10
click at [235, 106] on div "項目消費" at bounding box center [314, 108] width 484 height 6
type input "[PERSON_NAME]/0975114131/"
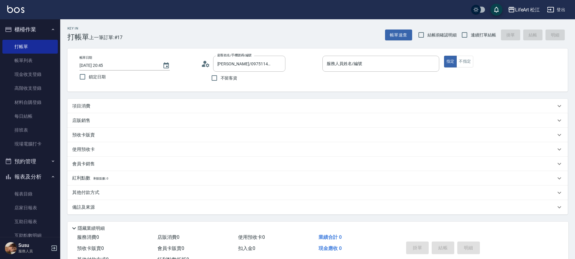
type input "Momo(無代號)"
click at [101, 108] on div "項目消費" at bounding box center [314, 106] width 484 height 6
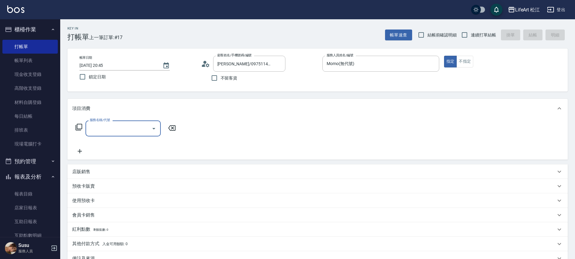
click at [98, 127] on input "服務名稱/代號" at bounding box center [118, 128] width 61 height 11
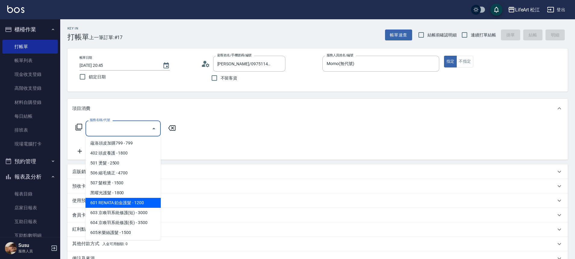
scroll to position [80, 0]
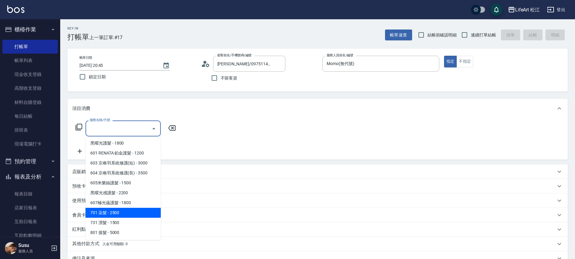
click at [126, 215] on span "701 染髮 - 2500" at bounding box center [123, 213] width 75 height 10
type input "701 染髮(701)"
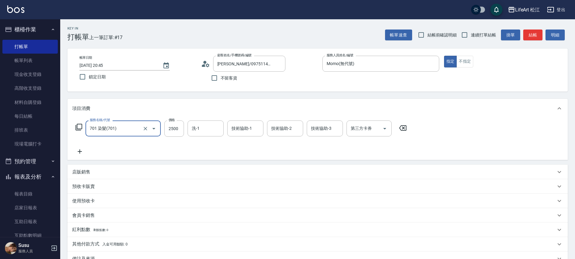
click at [83, 157] on div "服務名稱/代號 701 染髮(701) 服務名稱/代號 價格 2500 價格 洗-1 洗-1 技術協助-1 技術協助-1 技術協助-2 技術協助-2 技術協助…" at bounding box center [317, 139] width 501 height 42
click at [79, 155] on div "服務名稱/代號 701 染髮(701) 服務名稱/代號 價格 2500 價格 洗-1 洗-1 技術協助-1 技術協助-1 技術協助-2 技術協助-2 技術協助…" at bounding box center [317, 139] width 501 height 42
drag, startPoint x: 95, startPoint y: 148, endPoint x: 79, endPoint y: 149, distance: 16.3
click at [94, 149] on div "服務名稱/代號 701 染髮(701) 服務名稱/代號 價格 2500 價格 洗-1 洗-1 技術協助-1 技術協助-1 技術協助-2 技術協助-2 技術協助…" at bounding box center [241, 138] width 338 height 35
click at [79, 149] on icon at bounding box center [79, 151] width 15 height 7
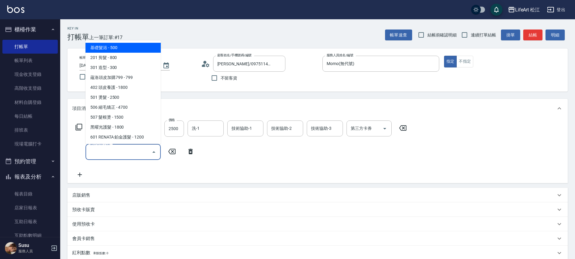
click at [112, 154] on input "服務名稱/代號" at bounding box center [118, 152] width 61 height 11
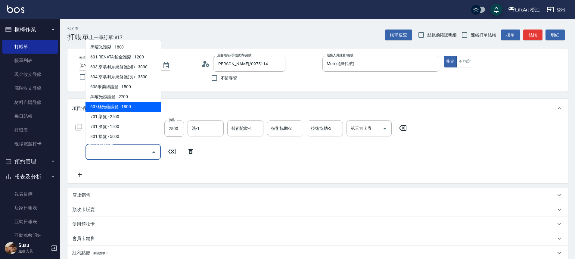
click at [129, 109] on span "607極光蘊護髮 - 1800" at bounding box center [123, 107] width 75 height 10
type input "607極光蘊護髮(607)"
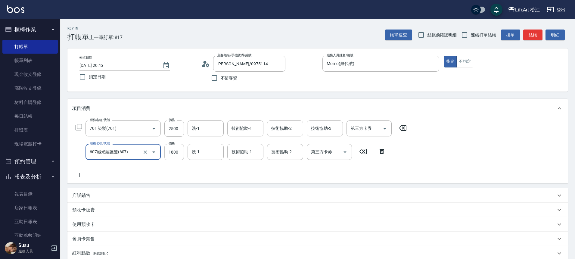
click at [180, 152] on input "1800" at bounding box center [174, 152] width 20 height 16
type input "2200"
click at [176, 130] on input "2500" at bounding box center [174, 129] width 20 height 16
click at [223, 125] on div "洗-1" at bounding box center [206, 129] width 36 height 16
type input "4600"
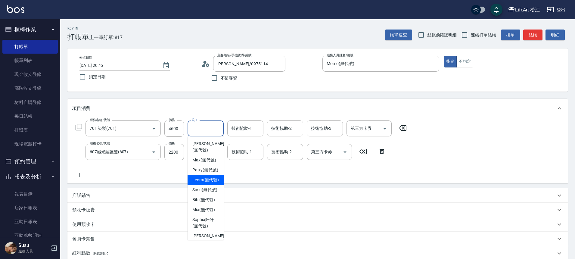
click at [210, 183] on span "Leora (無代號)" at bounding box center [206, 180] width 27 height 6
type input "Leora(無代號)"
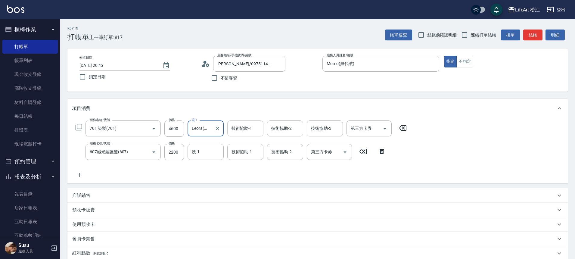
click at [245, 129] on div "技術協助-1 技術協助-1" at bounding box center [245, 129] width 36 height 16
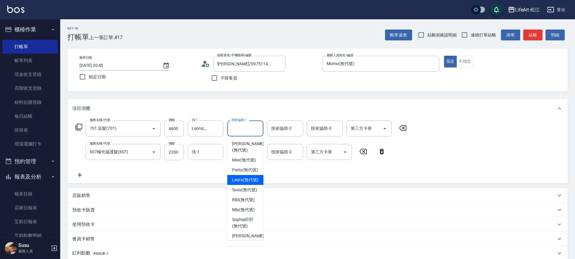
click at [240, 183] on span "Leora (無代號)" at bounding box center [245, 180] width 27 height 6
type input "Leora(無代號)"
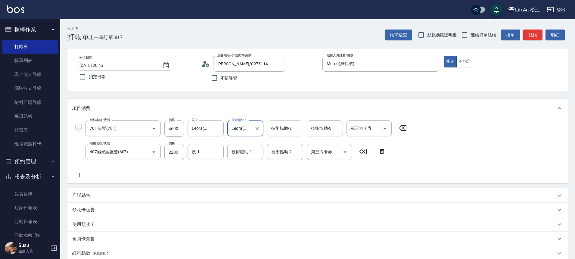
click at [281, 136] on div "技術協助-2 技術協助-2" at bounding box center [287, 129] width 40 height 16
click at [280, 130] on div "技術協助-2 技術協助-2" at bounding box center [285, 129] width 36 height 16
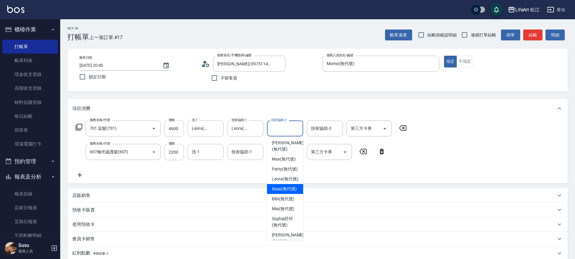
scroll to position [1, 0]
click at [281, 192] on span "Susu (無代號)" at bounding box center [284, 189] width 25 height 6
type input "Susu(無代號)"
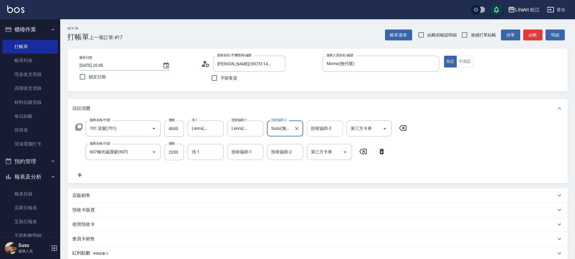
click at [313, 130] on div "技術協助-3 技術協助-3" at bounding box center [325, 129] width 36 height 16
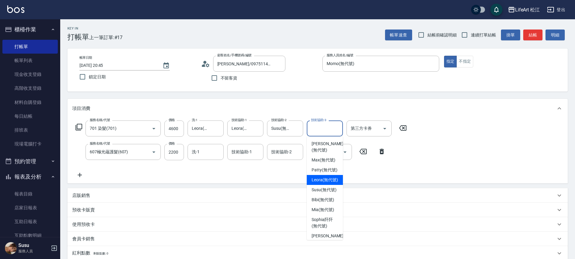
click at [321, 183] on span "Leora (無代號)" at bounding box center [325, 180] width 27 height 6
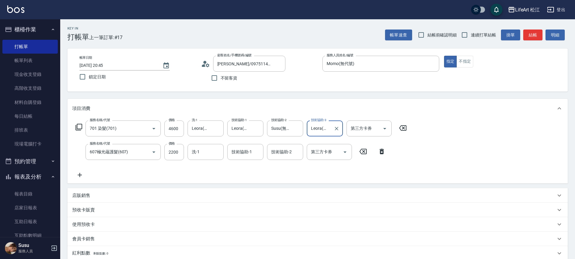
type input "Leora(無代號)"
click at [201, 157] on input "洗-1" at bounding box center [205, 152] width 31 height 11
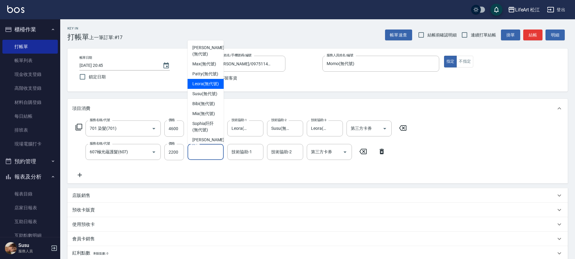
click at [203, 87] on span "Leora (無代號)" at bounding box center [206, 84] width 27 height 6
type input "Leora(無代號)"
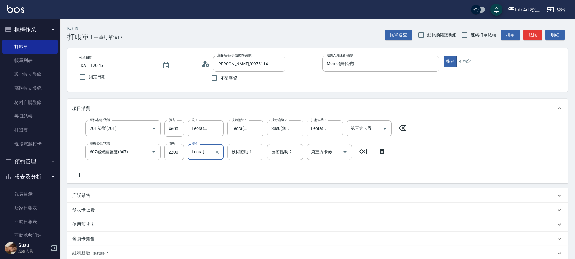
click at [235, 152] on div "技術協助-1 技術協助-1" at bounding box center [245, 152] width 36 height 16
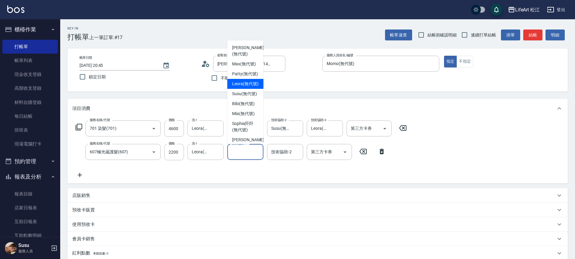
click at [238, 87] on span "Leora (無代號)" at bounding box center [245, 84] width 27 height 6
type input "Leora(無代號)"
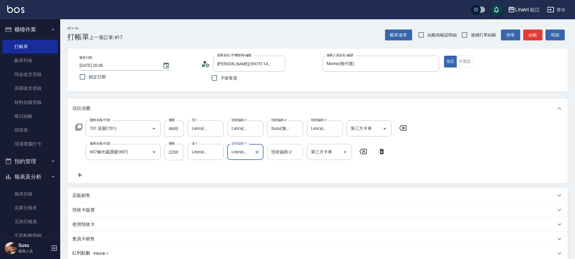
click at [287, 149] on div "技術協助-2 技術協助-2" at bounding box center [285, 152] width 36 height 16
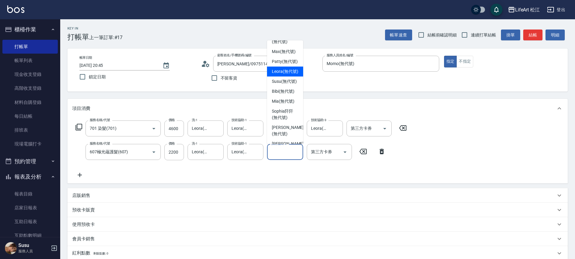
scroll to position [13, 0]
click at [282, 84] on span "Susu (無代號)" at bounding box center [284, 81] width 25 height 6
type input "Susu(無代號)"
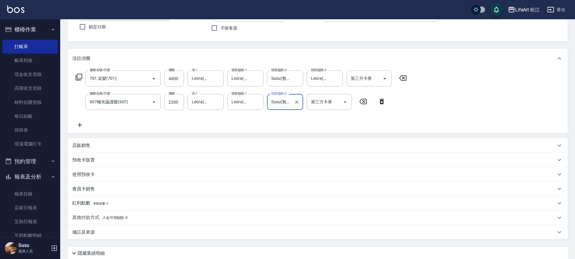
scroll to position [99, 0]
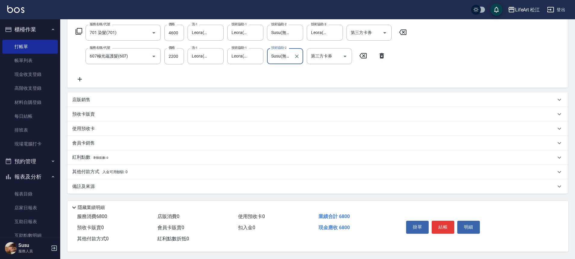
click at [170, 183] on div "備註及來源" at bounding box center [314, 186] width 484 height 6
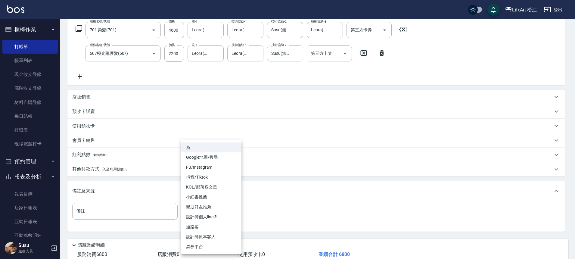
click at [199, 213] on body "LifeArt 松江 登出 櫃檯作業 打帳單 帳單列表 現金收支登錄 高階收支登錄 材料自購登錄 每日結帳 排班表 現場電腦打卡 預約管理 預約管理 單日預約…" at bounding box center [287, 99] width 575 height 396
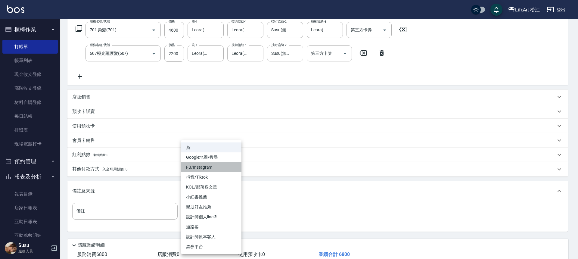
click at [207, 169] on li "FB/Instagram" at bounding box center [211, 167] width 60 height 10
type input "FB/Instagram"
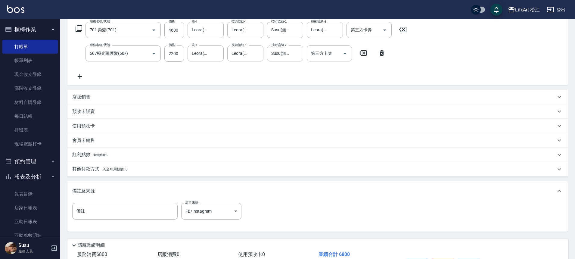
click at [133, 170] on div "其他付款方式 入金可用餘額: 0" at bounding box center [314, 169] width 484 height 7
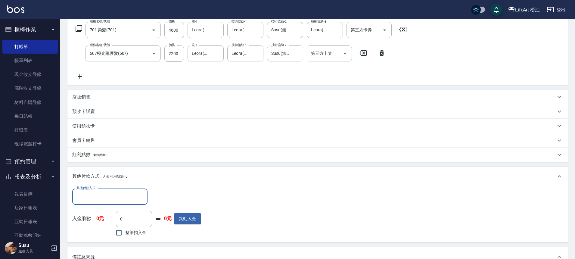
scroll to position [0, 0]
click at [95, 198] on input "其他付款方式" at bounding box center [110, 196] width 70 height 11
click at [102, 233] on span "信用卡" at bounding box center [109, 232] width 75 height 10
type input "信用卡"
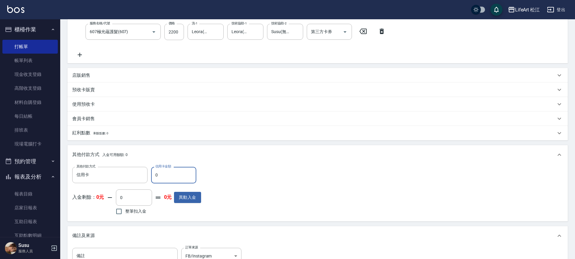
scroll to position [205, 0]
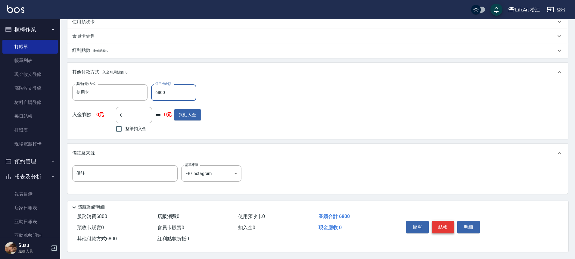
type input "6800"
click at [441, 223] on button "結帳" at bounding box center [443, 227] width 23 height 13
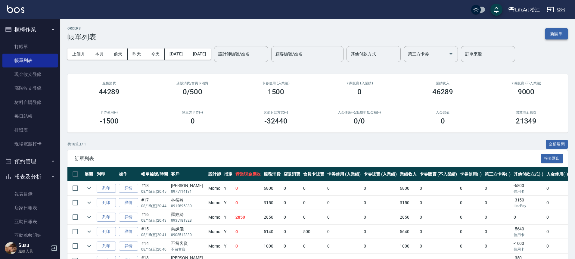
click at [550, 34] on button "新開單" at bounding box center [557, 33] width 23 height 11
click at [550, 34] on div "ORDERS 帳單列表 新開單 上個月 本月 [DATE] [DATE] [DATE] [DATE] [DATE] 設計師編號/姓名 設計師編號/姓名 顧客編…" at bounding box center [287, 232] width 575 height 465
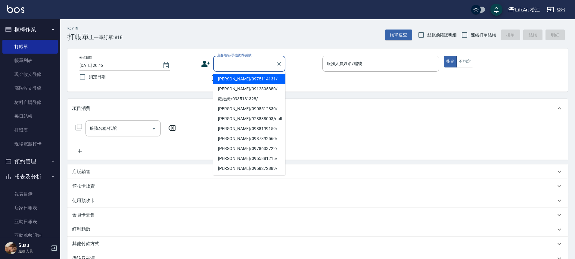
click at [246, 61] on input "顧客姓名/手機號碼/編號" at bounding box center [245, 63] width 58 height 11
type input "j"
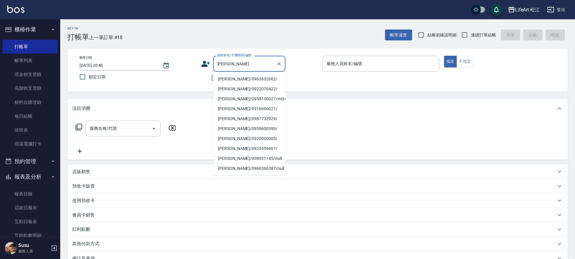
type input "猥"
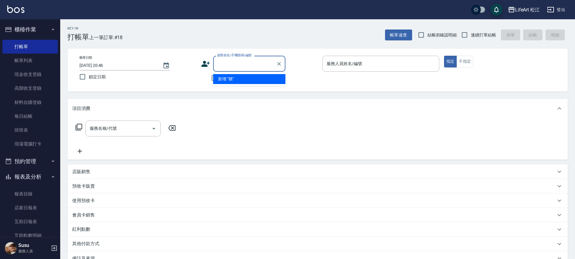
type input "、"
type input "ㄘ"
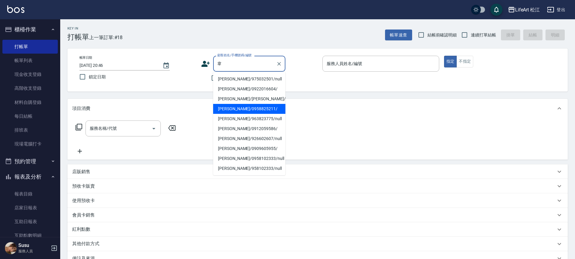
click at [246, 111] on li "[PERSON_NAME]/0958825211/" at bounding box center [249, 109] width 72 height 10
type input "[PERSON_NAME]/0958825211/"
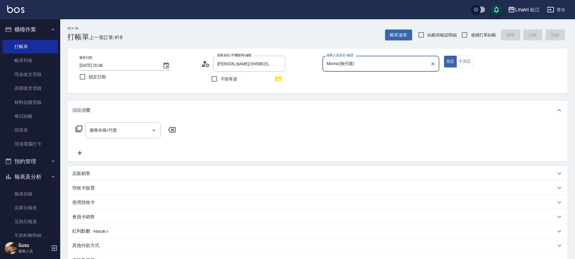
type input "Momo(無代號)"
click at [132, 127] on input "服務名稱/代號" at bounding box center [118, 130] width 61 height 11
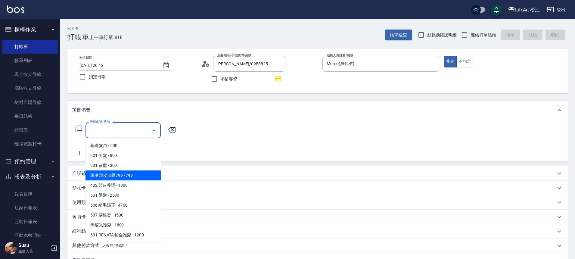
scroll to position [80, 0]
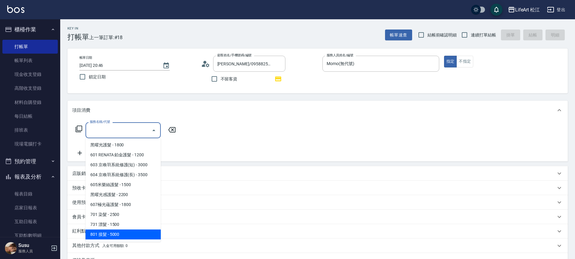
click at [127, 235] on span "801 接髮 - 5000" at bounding box center [123, 235] width 75 height 10
type input "801 接髮(801)"
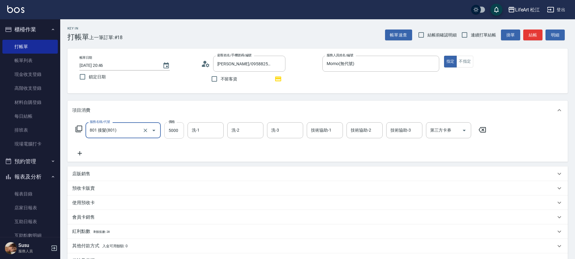
click at [179, 129] on input "5000" at bounding box center [174, 130] width 20 height 16
type input "5200"
click at [211, 128] on input "洗-1" at bounding box center [205, 130] width 31 height 11
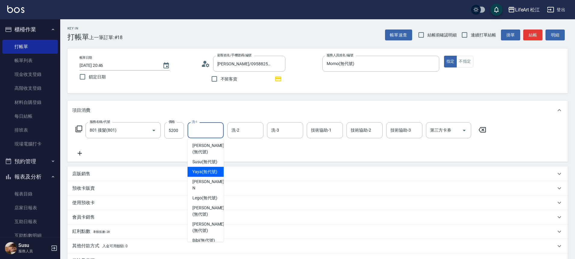
click at [208, 174] on div "Yaya (無代號)" at bounding box center [206, 172] width 36 height 10
type input "Yaya(無代號)"
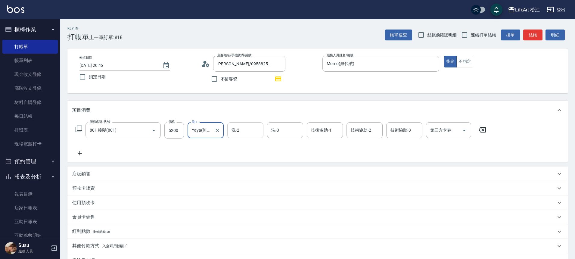
click at [239, 134] on input "洗-2" at bounding box center [245, 130] width 31 height 11
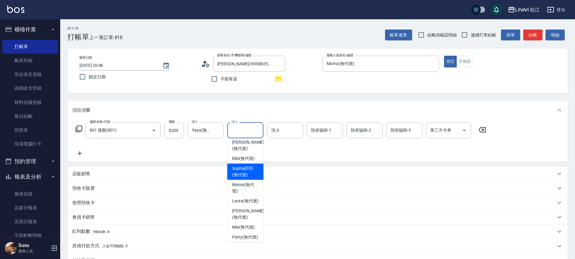
scroll to position [81, 0]
click at [244, 162] on span "Bibi (無代號)" at bounding box center [243, 159] width 23 height 6
type input "Bibi(無代號)"
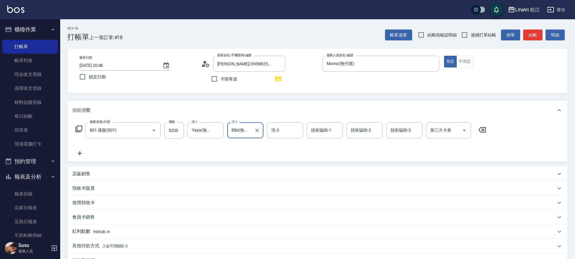
scroll to position [61, 0]
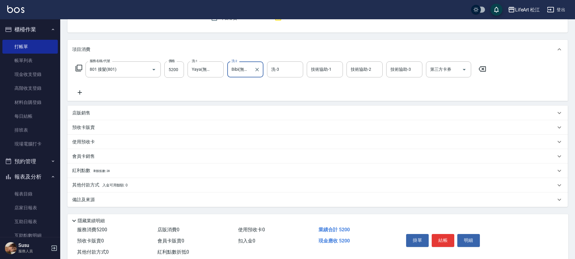
click at [144, 190] on div "其他付款方式 入金可用餘額: 0" at bounding box center [317, 185] width 501 height 14
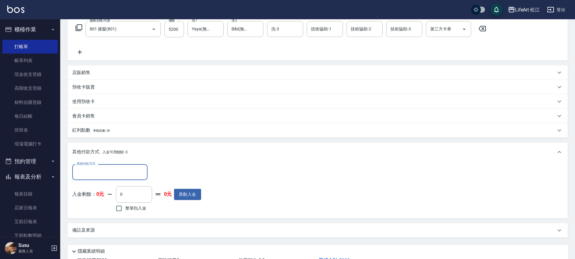
scroll to position [120, 0]
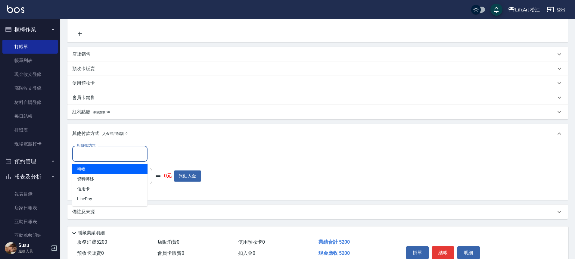
click at [117, 156] on input "其他付款方式" at bounding box center [110, 154] width 70 height 11
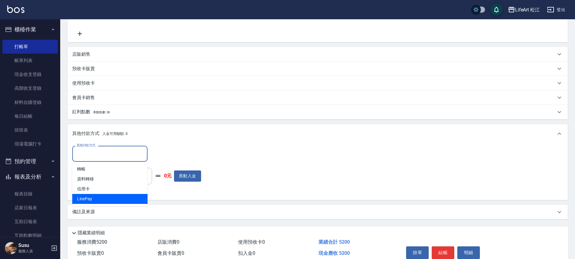
click at [114, 198] on span "LinePay" at bounding box center [109, 199] width 75 height 10
type input "LinePay"
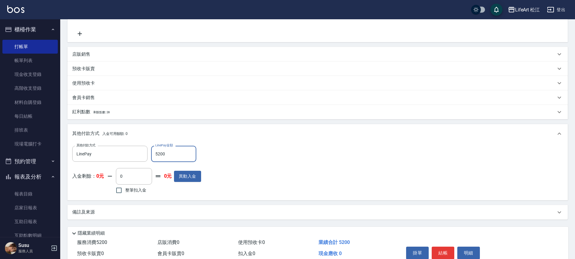
type input "5200"
click at [109, 116] on div "紅利點數 剩餘點數: 28" at bounding box center [317, 112] width 501 height 14
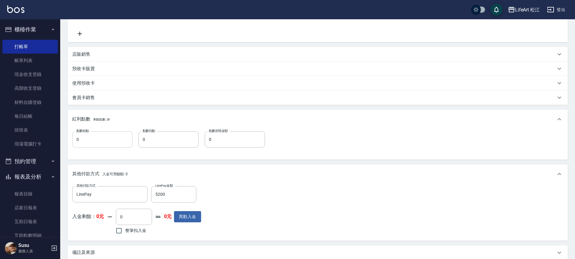
click at [95, 136] on input "0" at bounding box center [102, 139] width 60 height 16
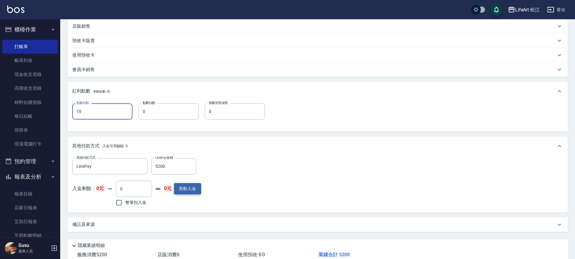
scroll to position [179, 0]
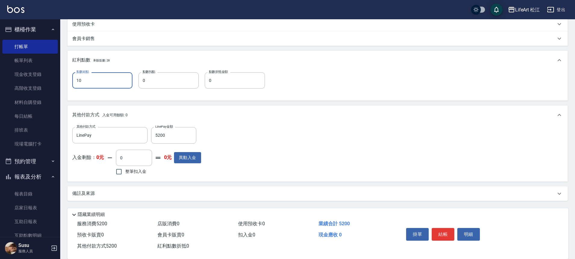
type input "10"
click at [212, 192] on div "備註及來源" at bounding box center [314, 193] width 484 height 6
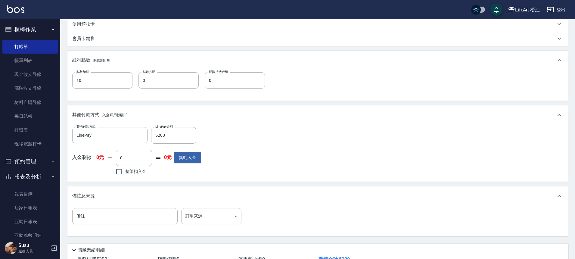
click at [222, 217] on body "LifeArt 松江 登出 櫃檯作業 打帳單 帳單列表 現金收支登錄 高階收支登錄 材料自購登錄 每日結帳 排班表 現場電腦打卡 預約管理 預約管理 單日預約…" at bounding box center [287, 61] width 575 height 480
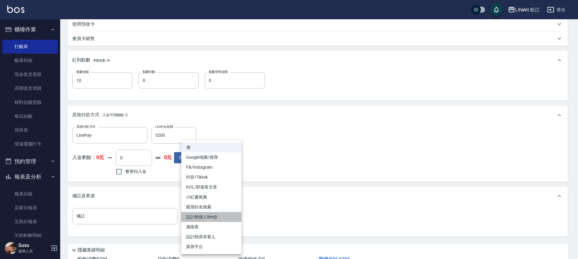
click at [211, 214] on li "設計師個人line@" at bounding box center [211, 217] width 60 height 10
type input "設計師個人line@"
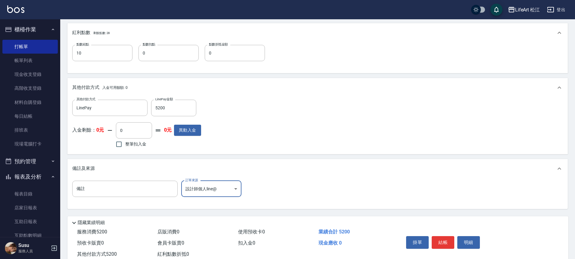
scroll to position [224, 0]
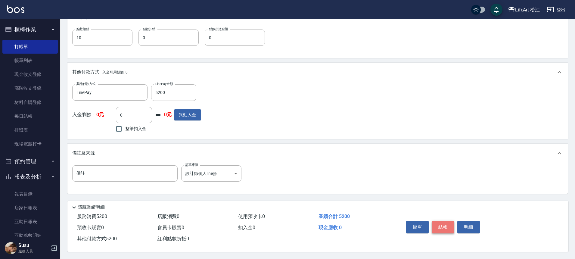
click at [446, 225] on button "結帳" at bounding box center [443, 227] width 23 height 13
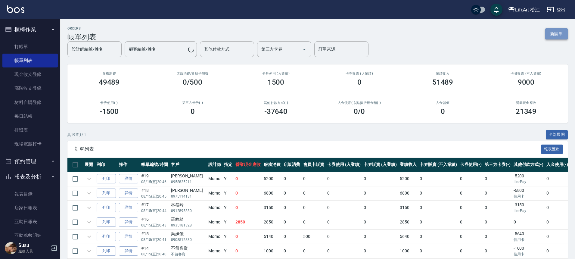
click at [559, 35] on button "新開單" at bounding box center [557, 33] width 23 height 11
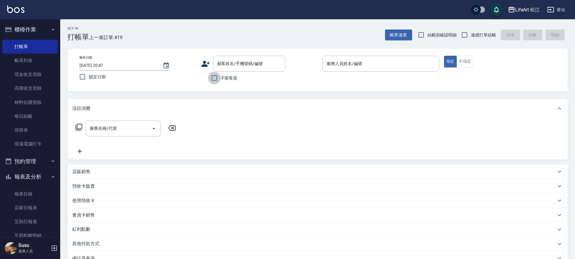
click at [219, 80] on input "不留客資" at bounding box center [214, 78] width 13 height 13
checkbox input "true"
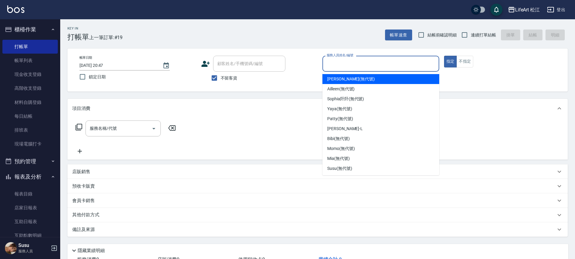
click at [338, 62] on input "服務人員姓名/編號" at bounding box center [380, 63] width 111 height 11
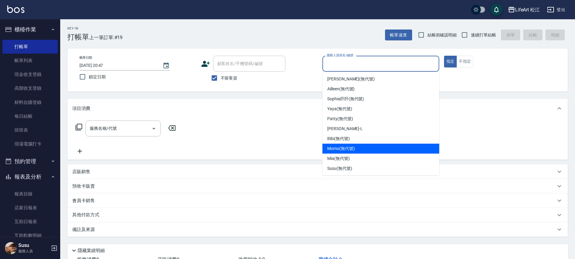
click at [350, 149] on span "Momo (無代號)" at bounding box center [341, 149] width 28 height 6
type input "Momo(無代號)"
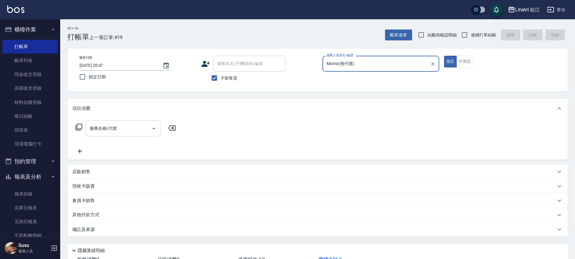
click at [115, 131] on div "服務名稱/代號 服務名稱/代號" at bounding box center [123, 129] width 75 height 16
click at [116, 132] on input "服務名稱/代號" at bounding box center [118, 128] width 61 height 11
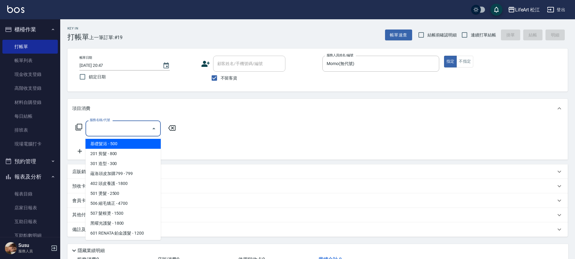
click at [114, 129] on input "服務名稱/代號" at bounding box center [118, 128] width 61 height 11
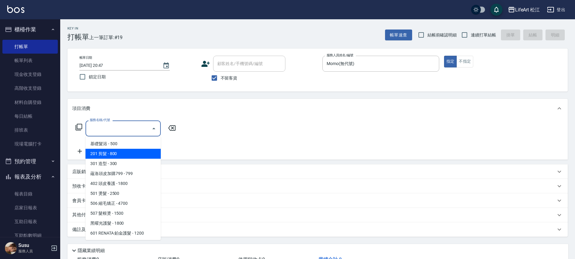
click at [119, 154] on span "201 剪髮 - 800" at bounding box center [123, 154] width 75 height 10
type input "201 剪髮(201)"
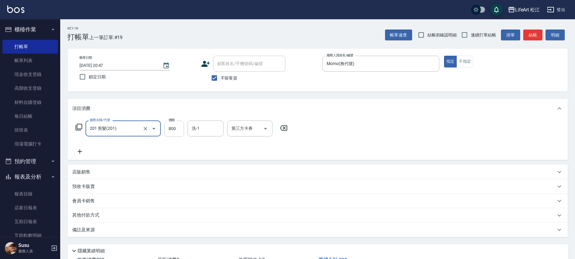
click at [177, 132] on input "800" at bounding box center [174, 129] width 20 height 16
type input "1000"
click at [79, 150] on icon at bounding box center [79, 151] width 15 height 7
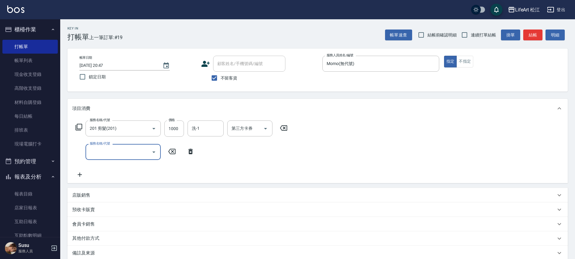
click at [96, 149] on input "服務名稱/代號" at bounding box center [118, 152] width 61 height 11
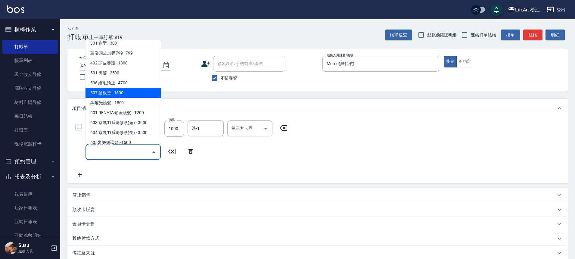
scroll to position [80, 0]
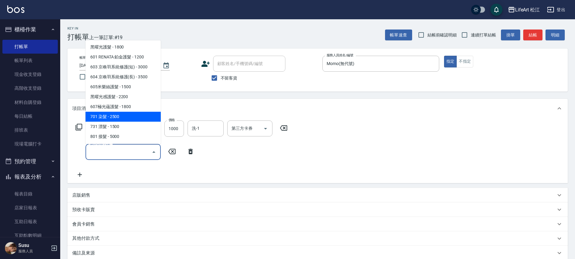
click at [122, 113] on span "701 染髮 - 2500" at bounding box center [123, 117] width 75 height 10
type input "701 染髮(701)"
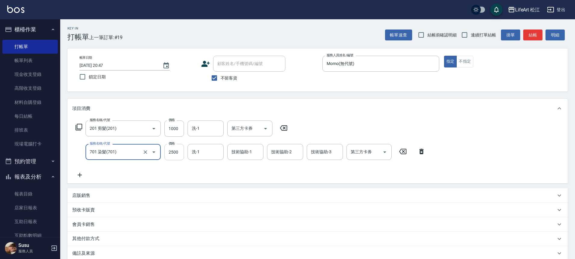
click at [175, 153] on input "2500" at bounding box center [174, 152] width 20 height 16
type input "1800"
click at [76, 176] on icon at bounding box center [79, 174] width 15 height 7
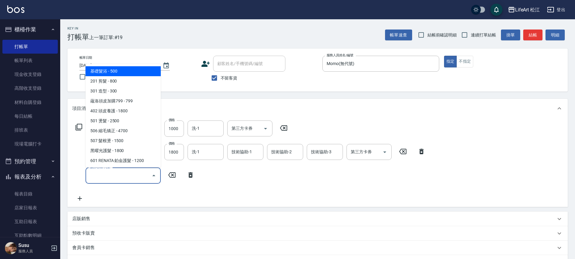
click at [101, 176] on input "服務名稱/代號" at bounding box center [118, 175] width 61 height 11
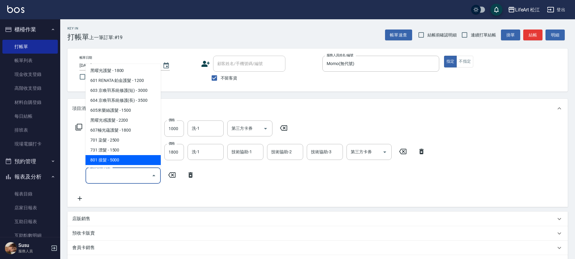
click at [121, 160] on span "801 接髮 - 5000" at bounding box center [123, 160] width 75 height 10
type input "801 接髮(801)"
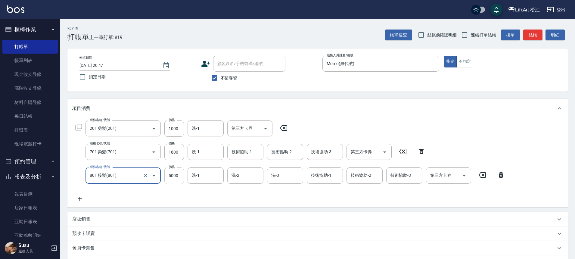
click at [179, 174] on input "5000" at bounding box center [174, 175] width 20 height 16
click at [208, 182] on div "洗-1" at bounding box center [206, 175] width 36 height 16
type input "4000"
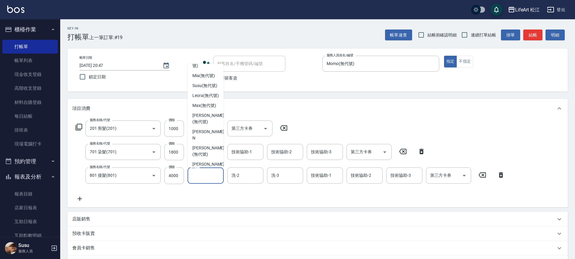
scroll to position [107, 0]
click at [207, 99] on span "Leora (無代號)" at bounding box center [206, 95] width 27 height 6
type input "Leora(無代號)"
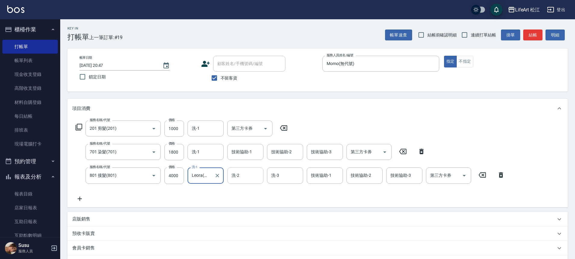
click at [246, 175] on input "洗-2" at bounding box center [245, 175] width 31 height 11
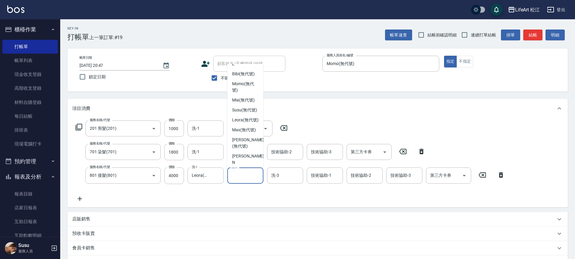
scroll to position [85, 0]
click at [244, 110] on span "Susu (無代號)" at bounding box center [244, 107] width 25 height 6
type input "Susu(無代號)"
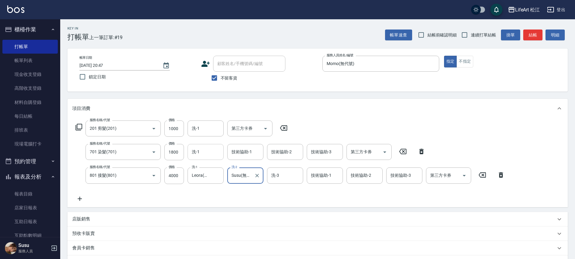
click at [213, 152] on input "洗-1" at bounding box center [205, 152] width 31 height 11
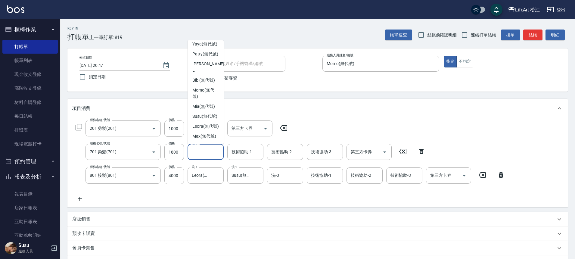
scroll to position [79, 0]
click at [208, 103] on span "Leora (無代號)" at bounding box center [206, 100] width 27 height 6
type input "Leora(無代號)"
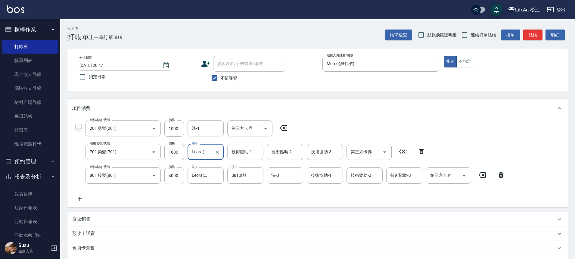
click at [253, 158] on div "技術協助-1" at bounding box center [245, 152] width 36 height 16
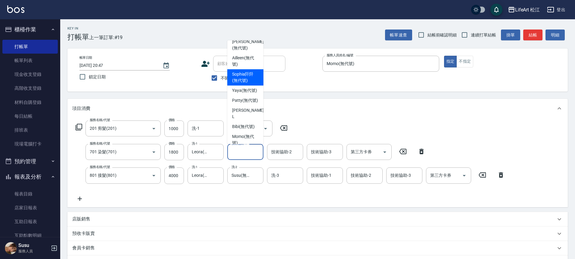
scroll to position [19, 0]
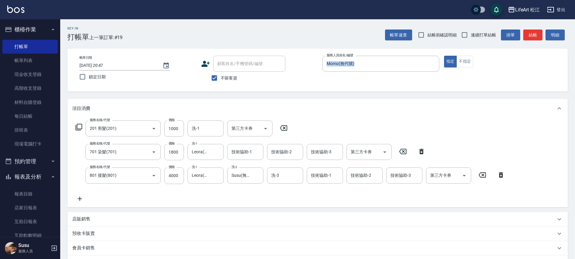
drag, startPoint x: 264, startPoint y: 89, endPoint x: 263, endPoint y: 101, distance: 11.5
click at [263, 101] on div "Key In 打帳單 上一筆訂單:#19 帳單速查 結帳前確認明細 連續打單結帳 掛單 結帳 明細 帳單日期 [DATE] 20:47 鎖定日期 顧客姓名/手…" at bounding box center [317, 184] width 515 height 330
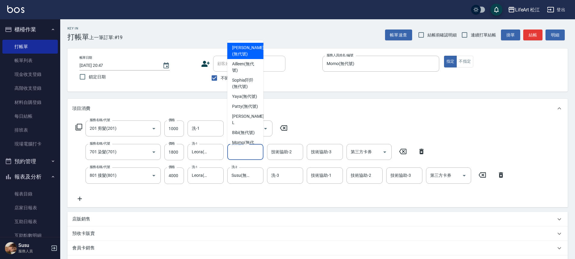
click at [246, 152] on input "技術協助-1" at bounding box center [245, 152] width 31 height 11
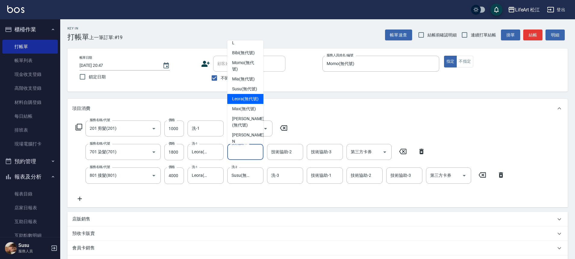
click at [246, 102] on span "Leora (無代號)" at bounding box center [245, 99] width 27 height 6
type input "Leora(無代號)"
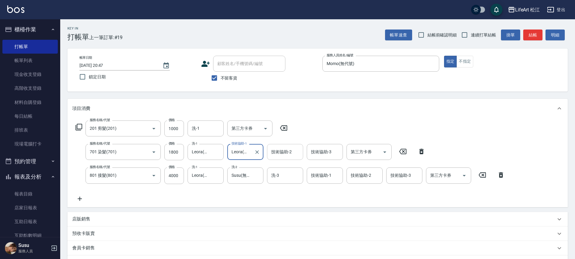
click at [273, 155] on input "技術協助-2" at bounding box center [285, 152] width 31 height 11
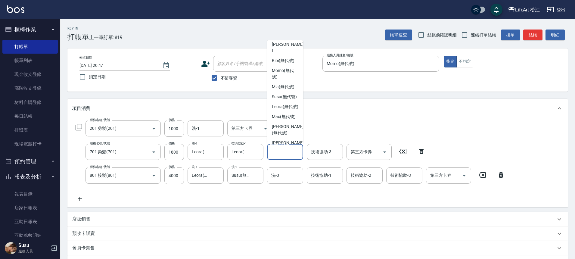
scroll to position [73, 0]
click at [286, 99] on span "Susu (無代號)" at bounding box center [284, 96] width 25 height 6
type input "Susu(無代號)"
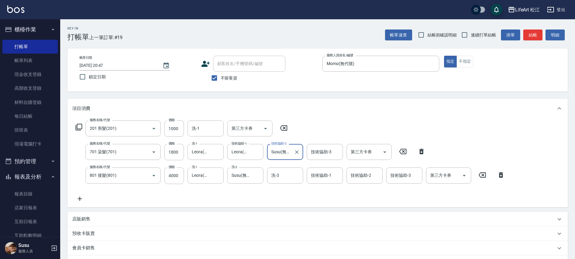
click at [323, 150] on div "技術協助-3 技術協助-3" at bounding box center [325, 152] width 36 height 16
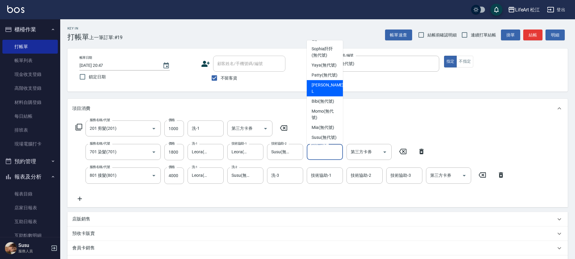
scroll to position [35, 0]
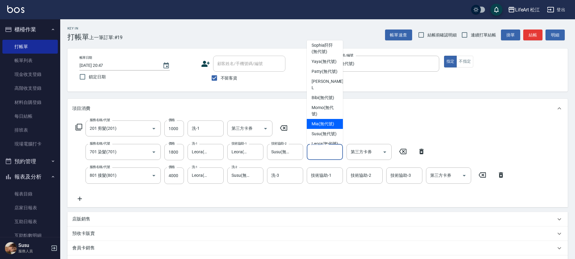
drag, startPoint x: 340, startPoint y: 94, endPoint x: 328, endPoint y: 139, distance: 47.1
click at [328, 139] on ul "[PERSON_NAME] (無代號) Ailleen (無代號) [PERSON_NAME]阡 (無代號) Yaya (無代號) [PERSON_NAME]…" at bounding box center [325, 92] width 36 height 104
click at [327, 137] on span "Susu (無代號)" at bounding box center [324, 134] width 25 height 6
type input "Susu(無代號)"
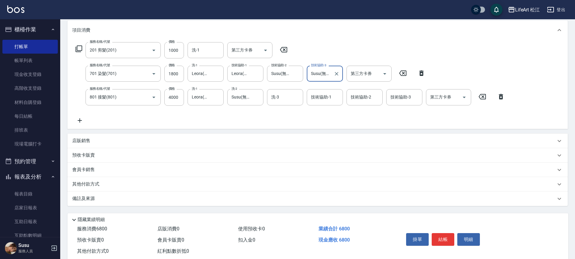
scroll to position [93, 0]
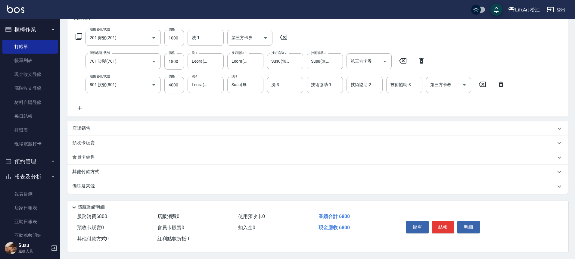
drag, startPoint x: 130, startPoint y: 184, endPoint x: 133, endPoint y: 185, distance: 3.3
click at [130, 184] on div "備註及來源" at bounding box center [314, 186] width 484 height 6
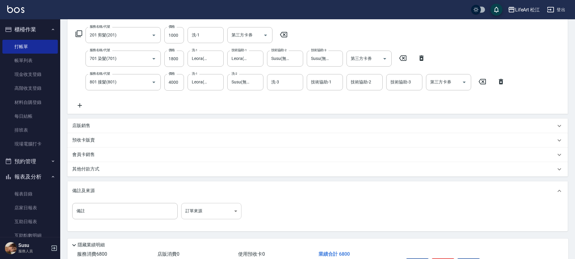
click at [220, 205] on body "LifeArt 松江 登出 櫃檯作業 打帳單 帳單列表 現金收支登錄 高階收支登錄 材料自購登錄 每日結帳 排班表 現場電腦打卡 預約管理 預約管理 單日預約…" at bounding box center [287, 102] width 575 height 390
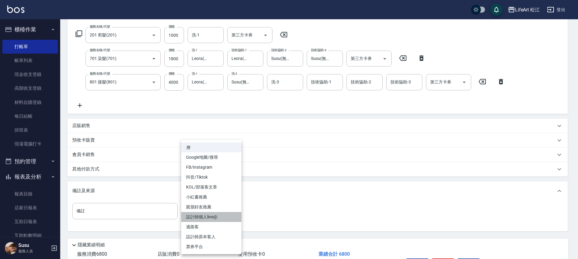
click at [221, 213] on li "設計師個人line@" at bounding box center [211, 217] width 60 height 10
type input "設計師個人line@"
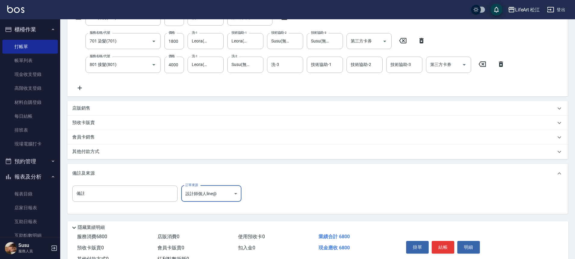
scroll to position [134, 0]
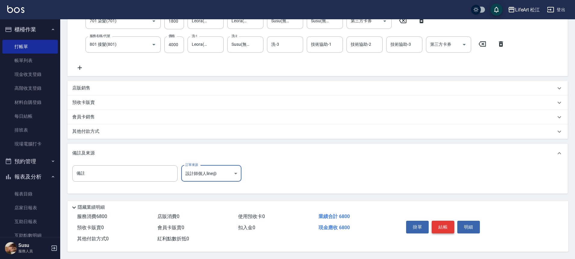
click at [444, 224] on button "結帳" at bounding box center [443, 227] width 23 height 13
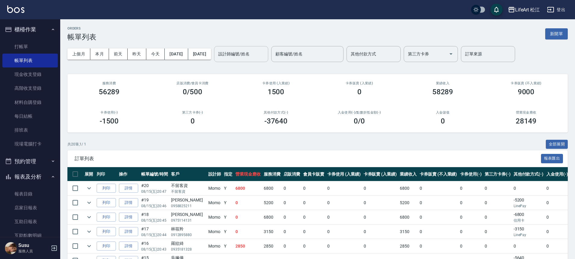
click at [266, 56] on input "設計師編號/姓名" at bounding box center [241, 54] width 49 height 11
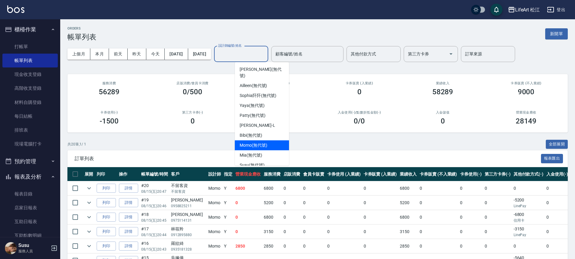
click at [255, 142] on span "Momo (無代號)" at bounding box center [254, 145] width 28 height 6
type input "Momo(無代號)"
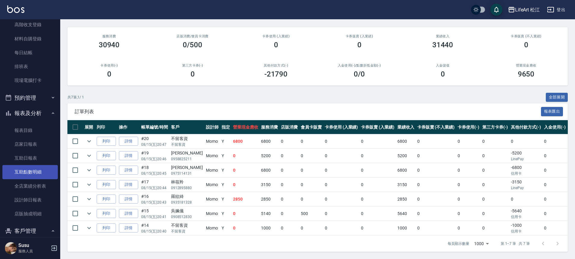
scroll to position [89, 0]
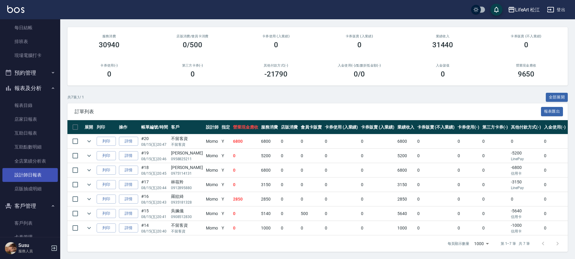
click at [36, 177] on link "設計師日報表" at bounding box center [29, 175] width 55 height 14
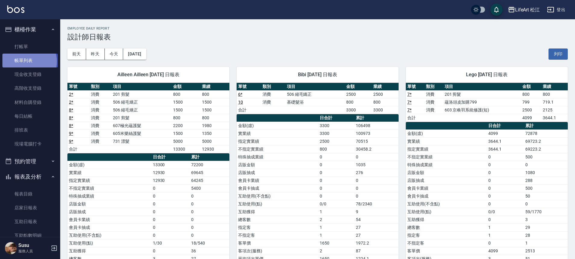
click at [29, 61] on link "帳單列表" at bounding box center [29, 61] width 55 height 14
